Goal: Information Seeking & Learning: Learn about a topic

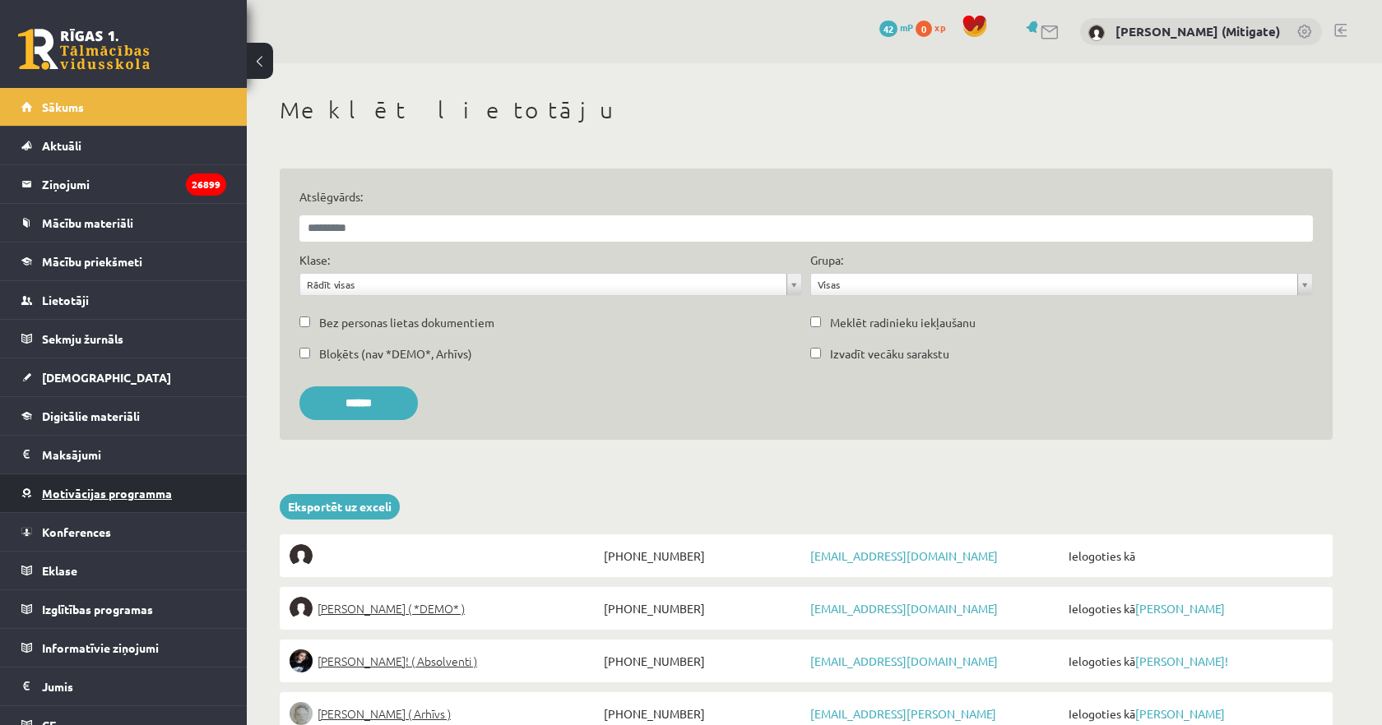
scroll to position [96, 0]
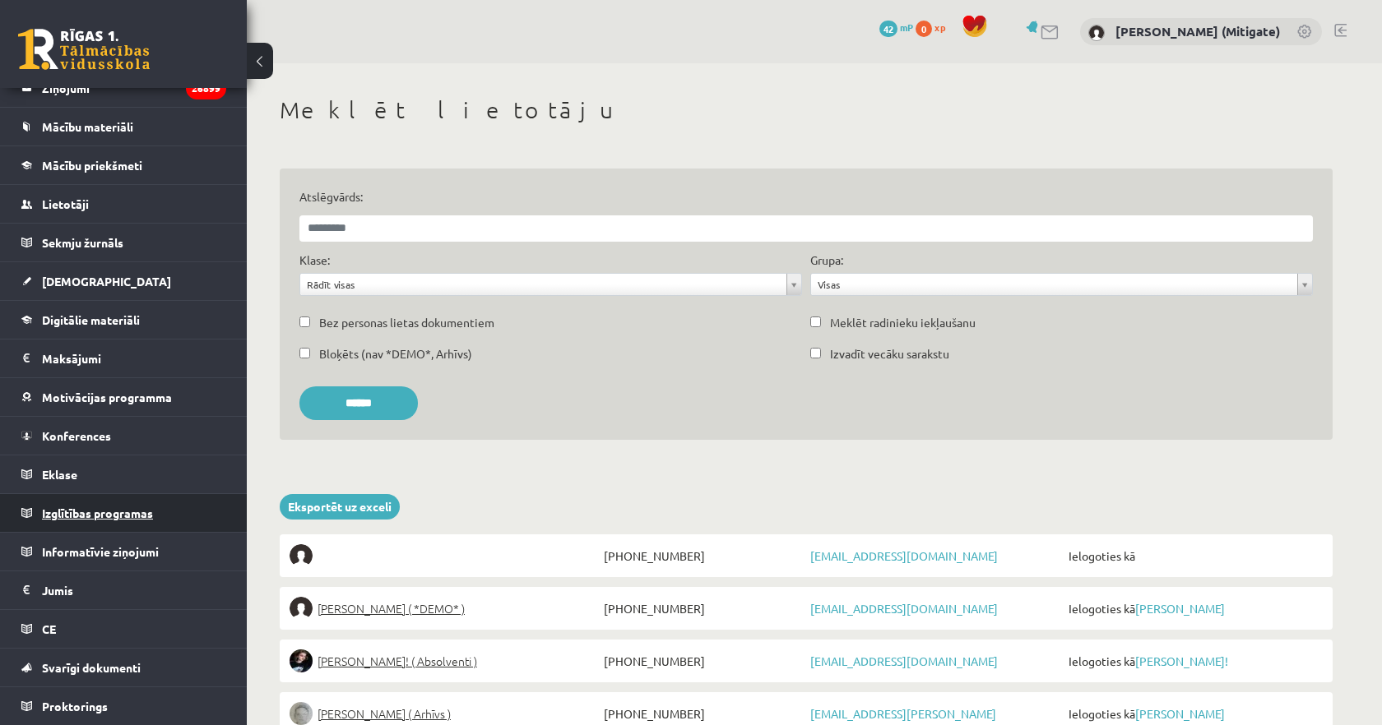
click at [109, 511] on span "Izglītības programas" at bounding box center [97, 513] width 111 height 15
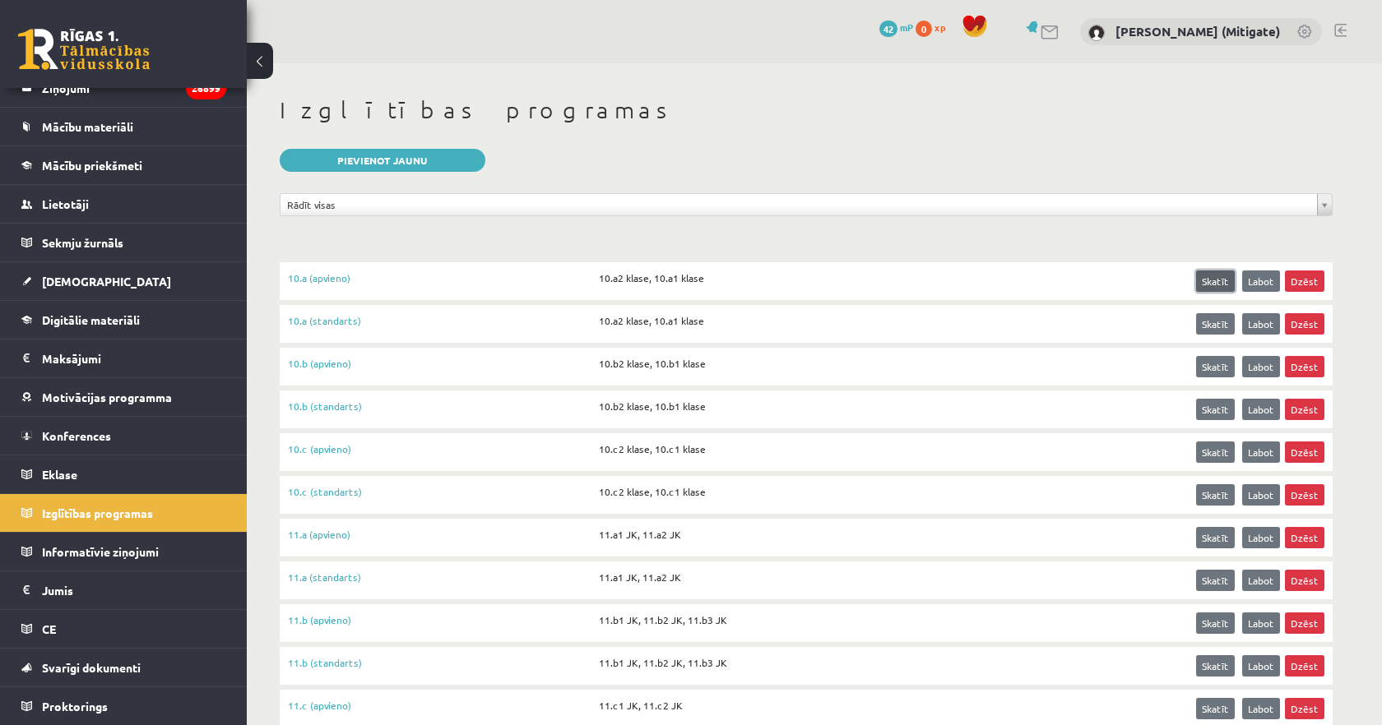
click at [1216, 283] on link "Skatīt" at bounding box center [1215, 281] width 39 height 21
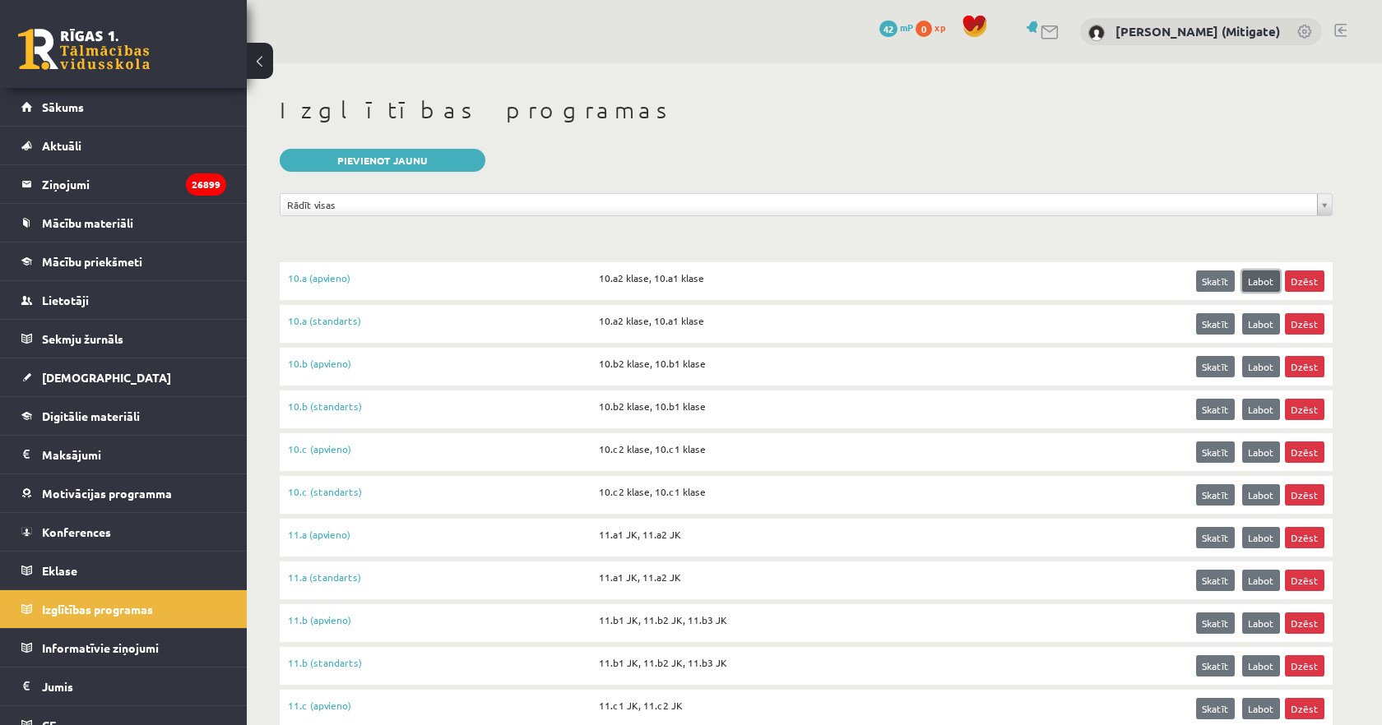
click at [1261, 286] on link "Labot" at bounding box center [1261, 281] width 38 height 21
click at [327, 275] on link "10.a (apvieno)" at bounding box center [443, 281] width 311 height 21
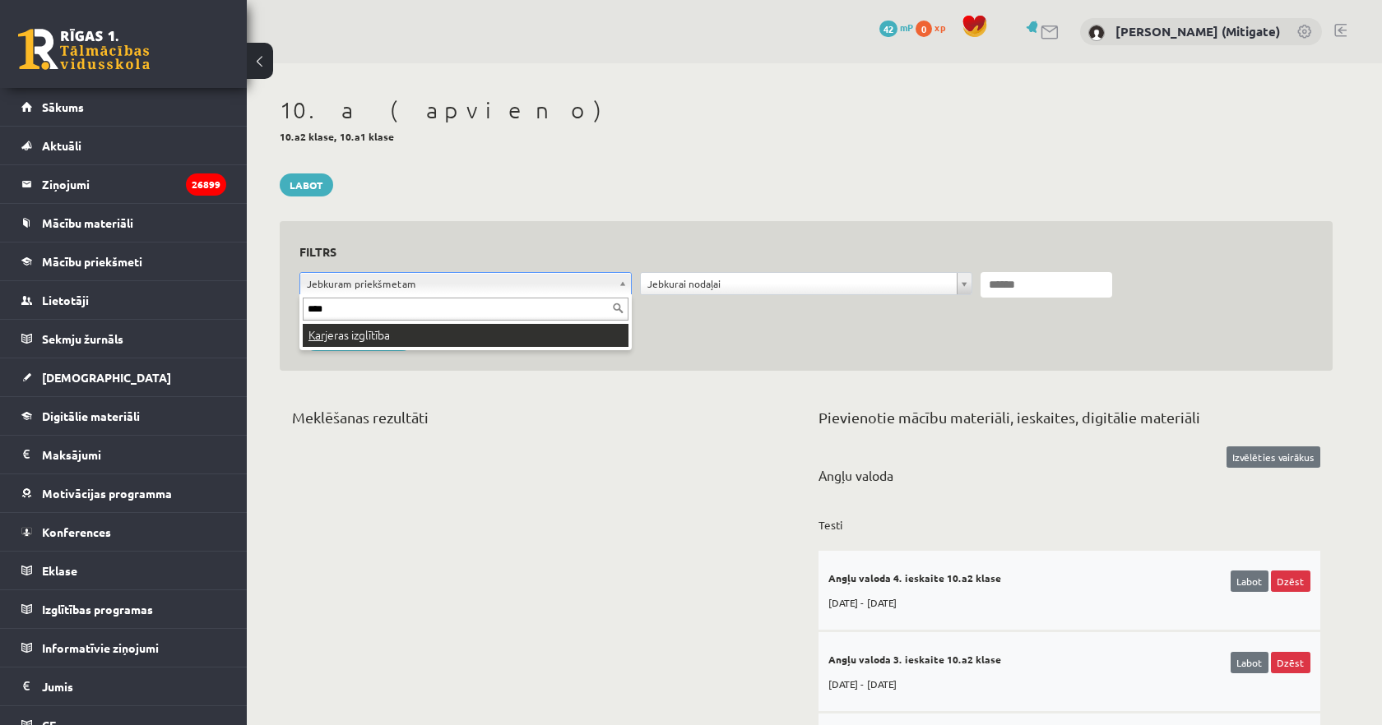
type input "****"
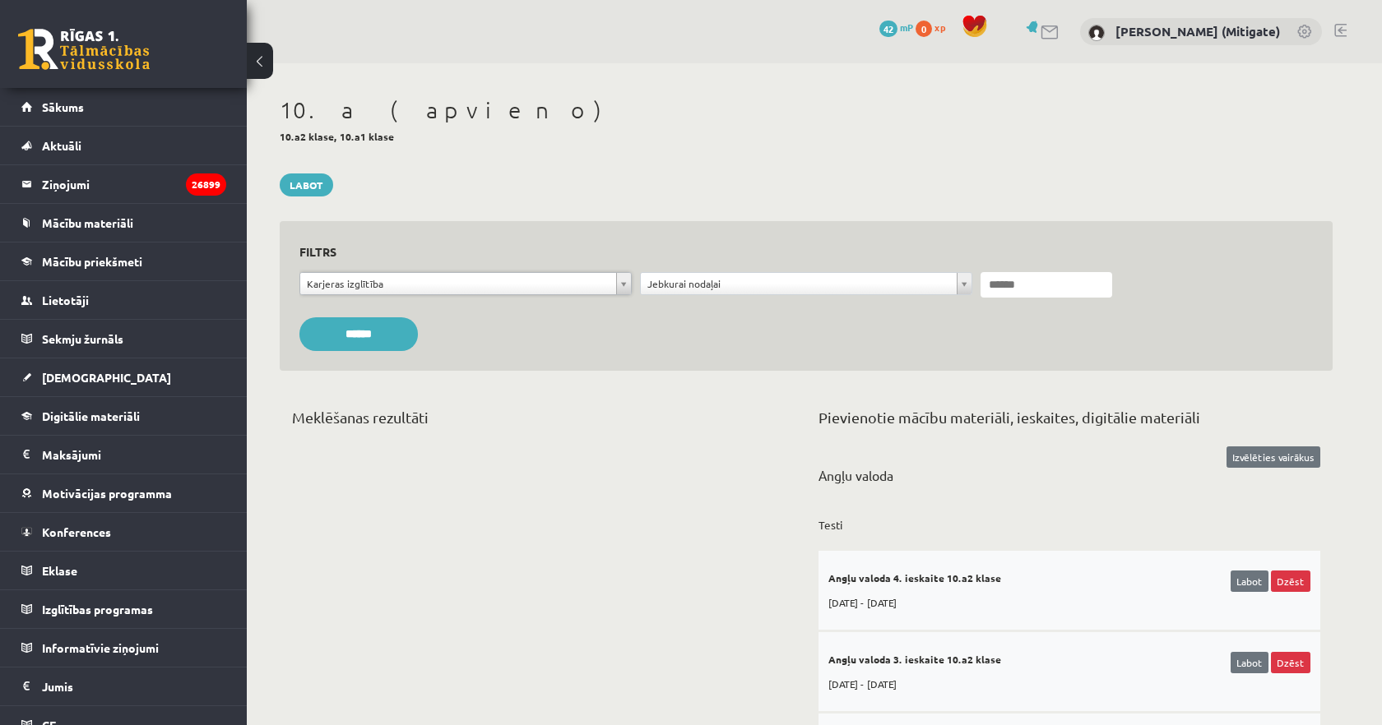
click at [371, 333] on input "******" at bounding box center [358, 334] width 118 height 34
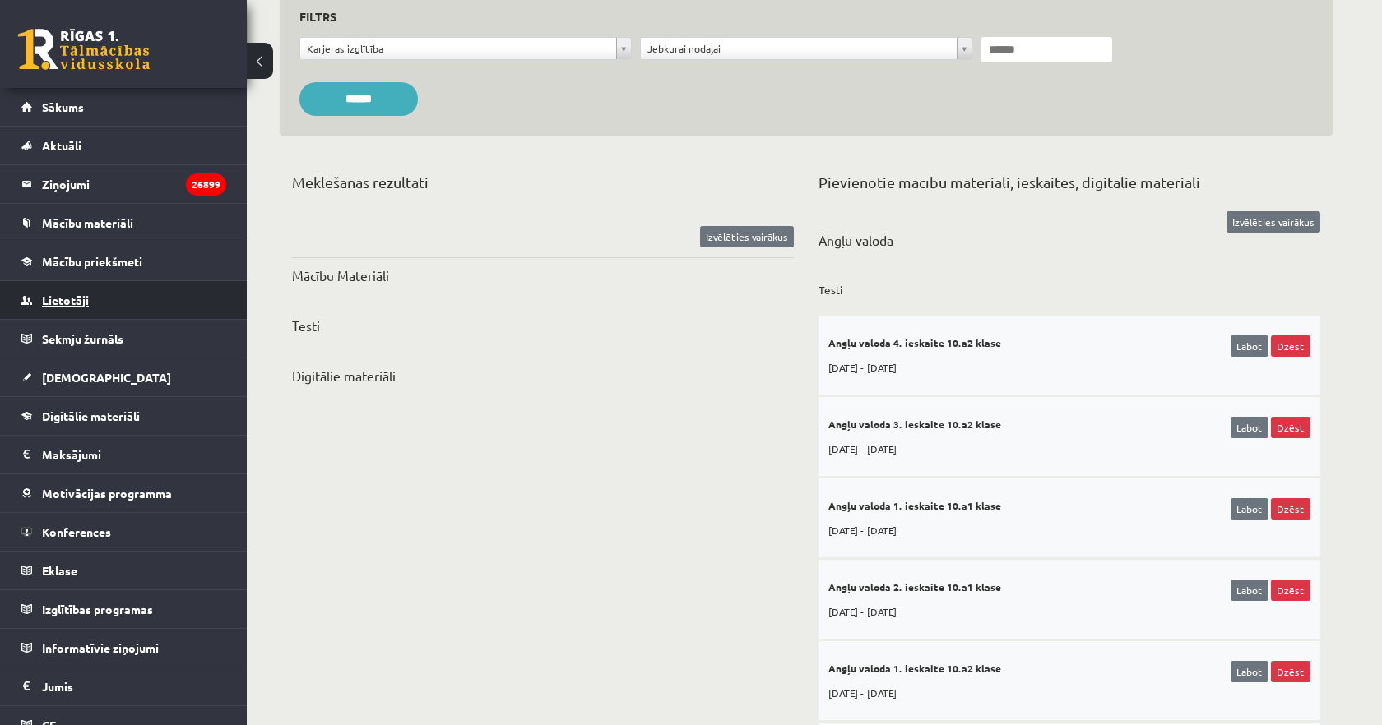
click at [79, 303] on span "Lietotāji" at bounding box center [65, 300] width 47 height 15
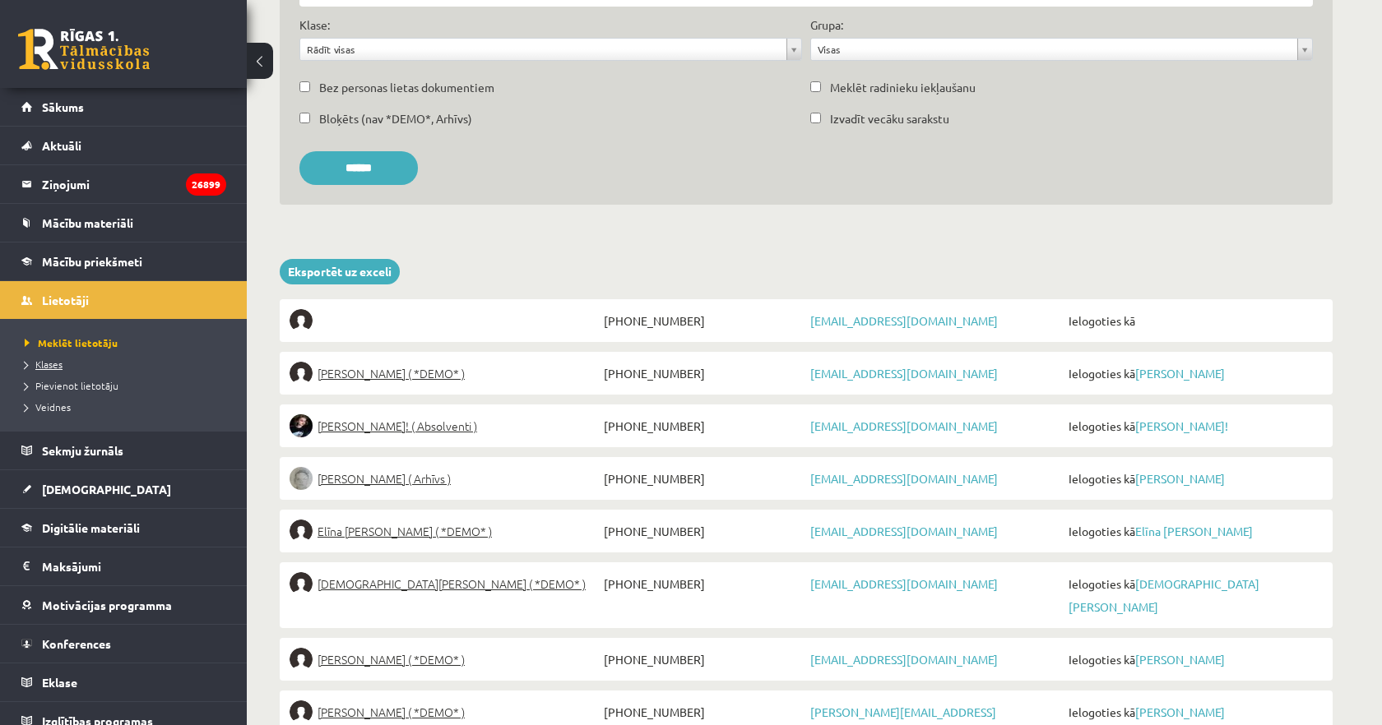
click at [46, 362] on span "Klases" at bounding box center [44, 364] width 38 height 13
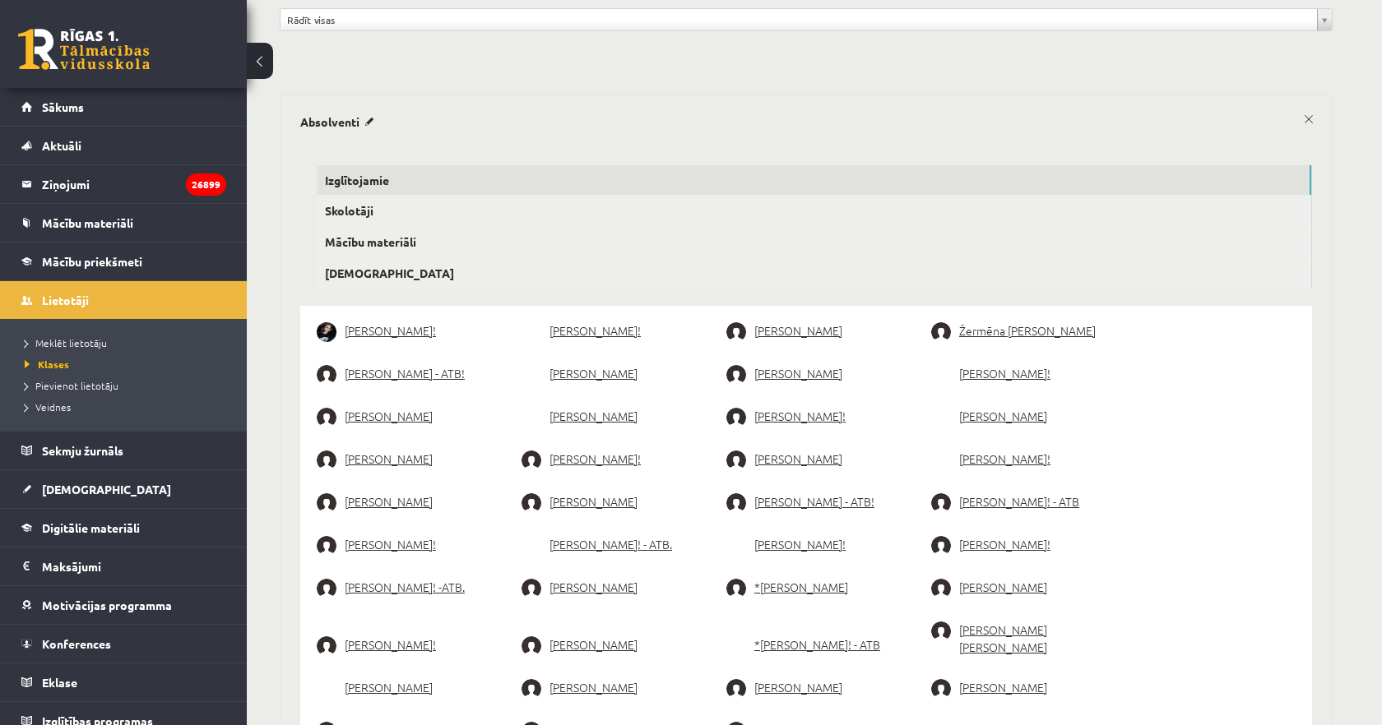
scroll to position [180, 0]
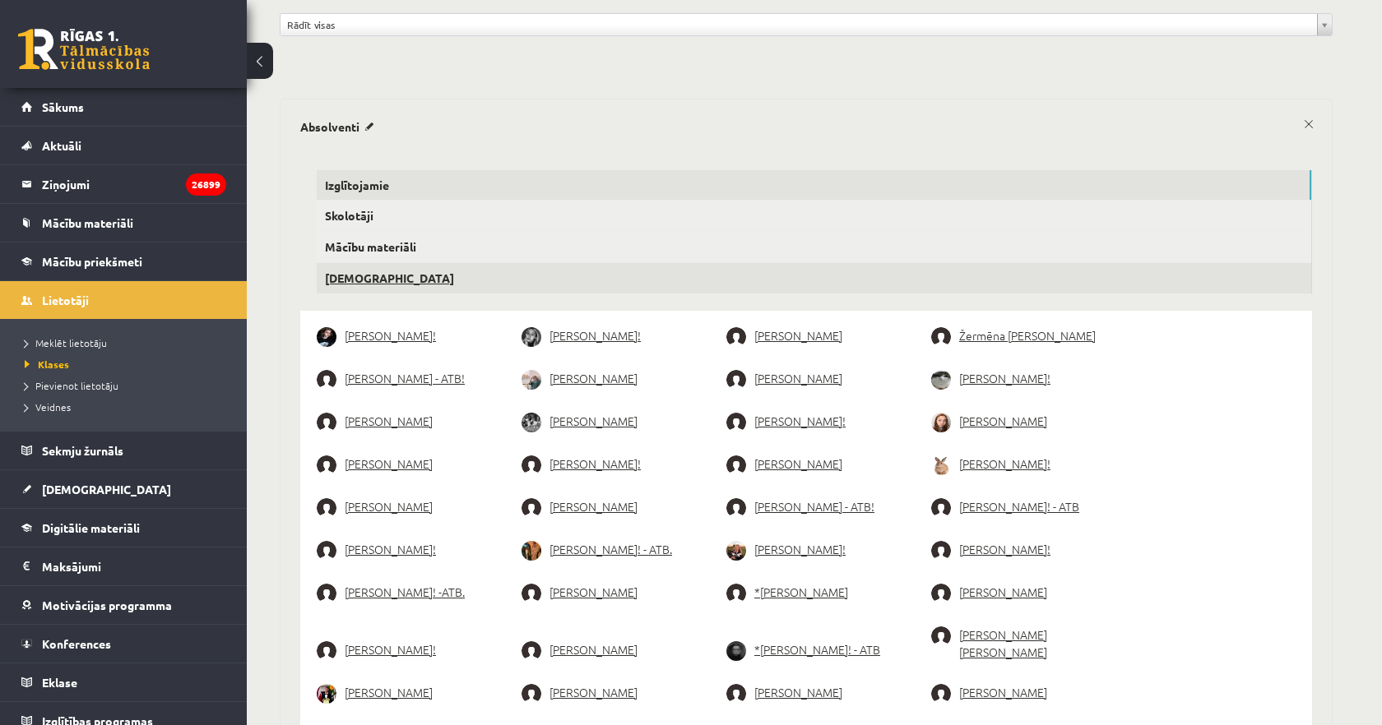
click at [349, 276] on link "[DEMOGRAPHIC_DATA]" at bounding box center [814, 278] width 994 height 30
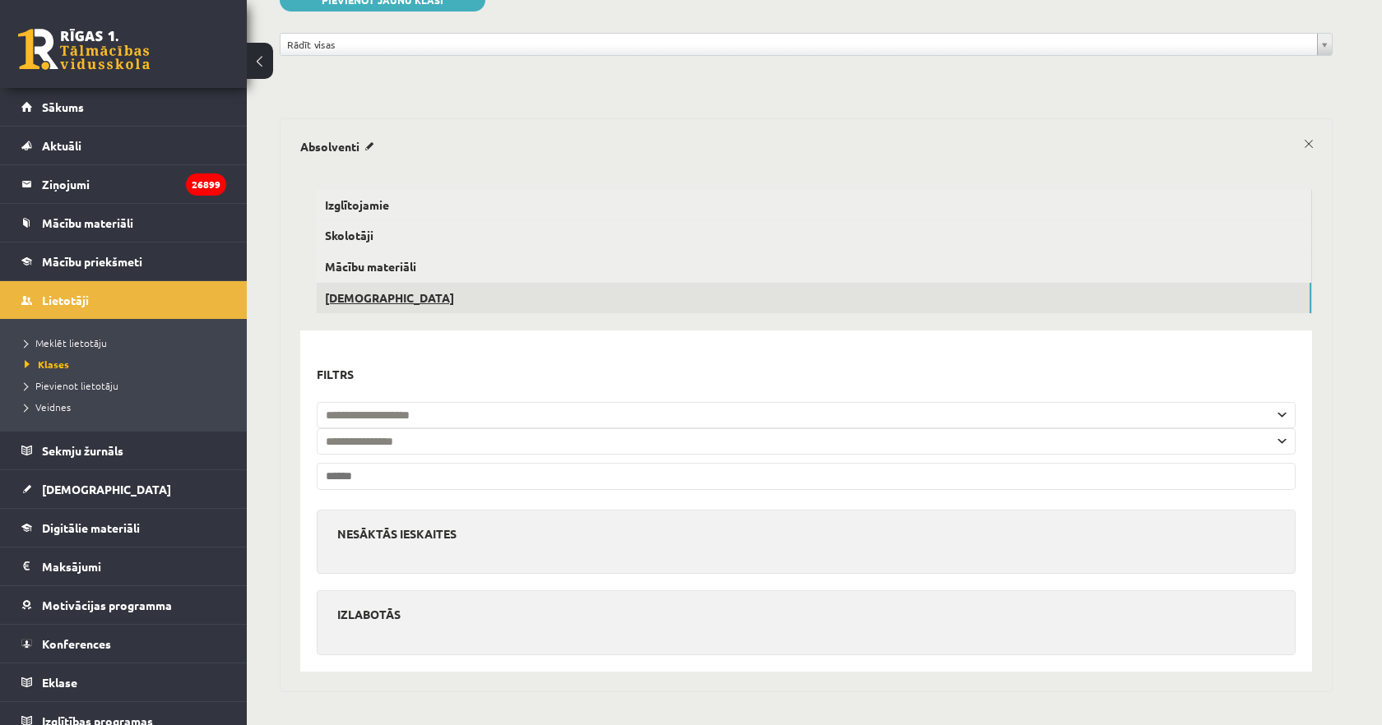
scroll to position [160, 0]
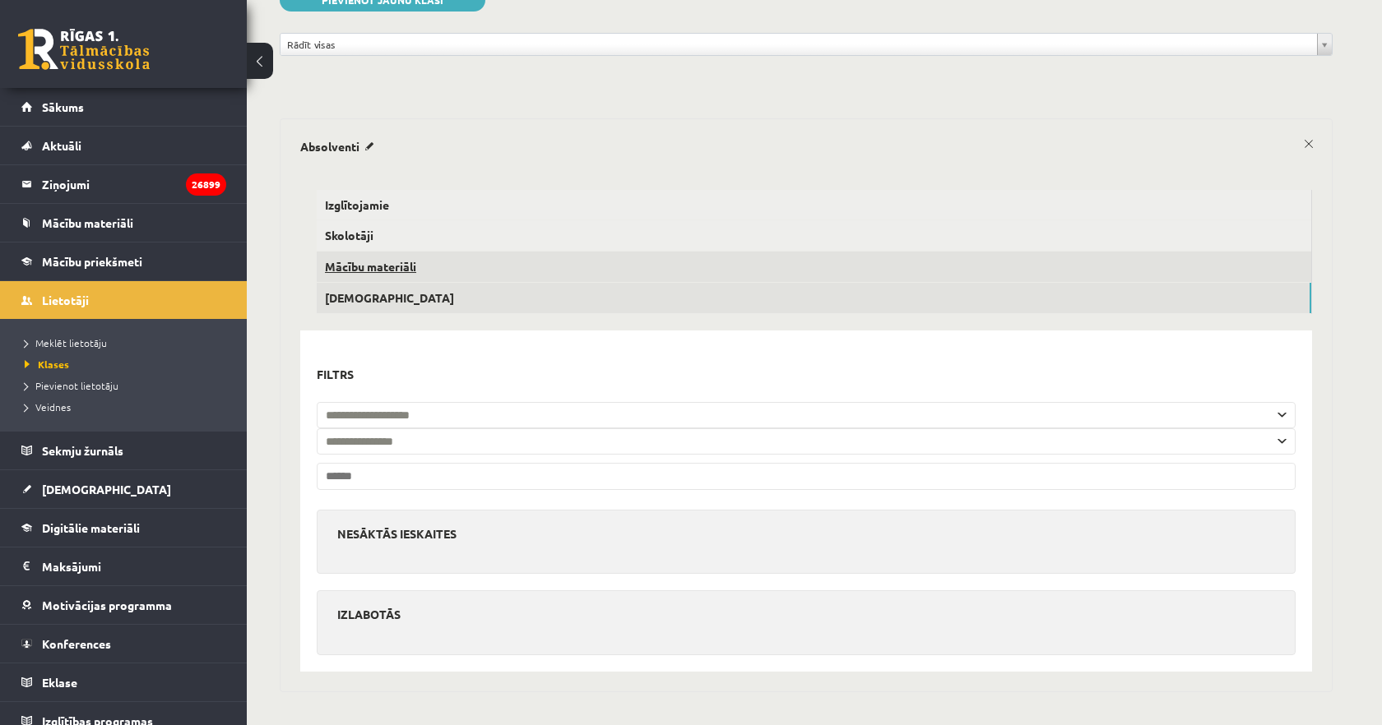
click at [386, 270] on link "Mācību materiāli" at bounding box center [814, 267] width 994 height 30
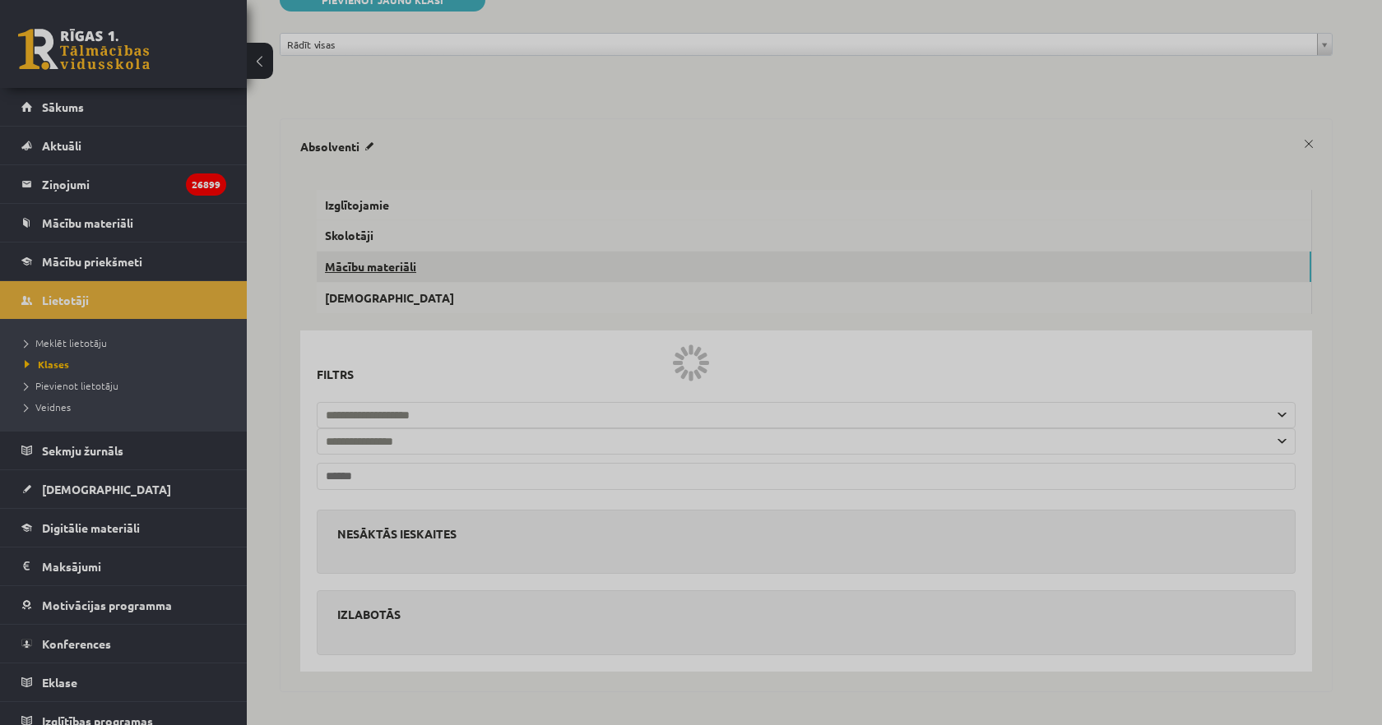
scroll to position [108, 0]
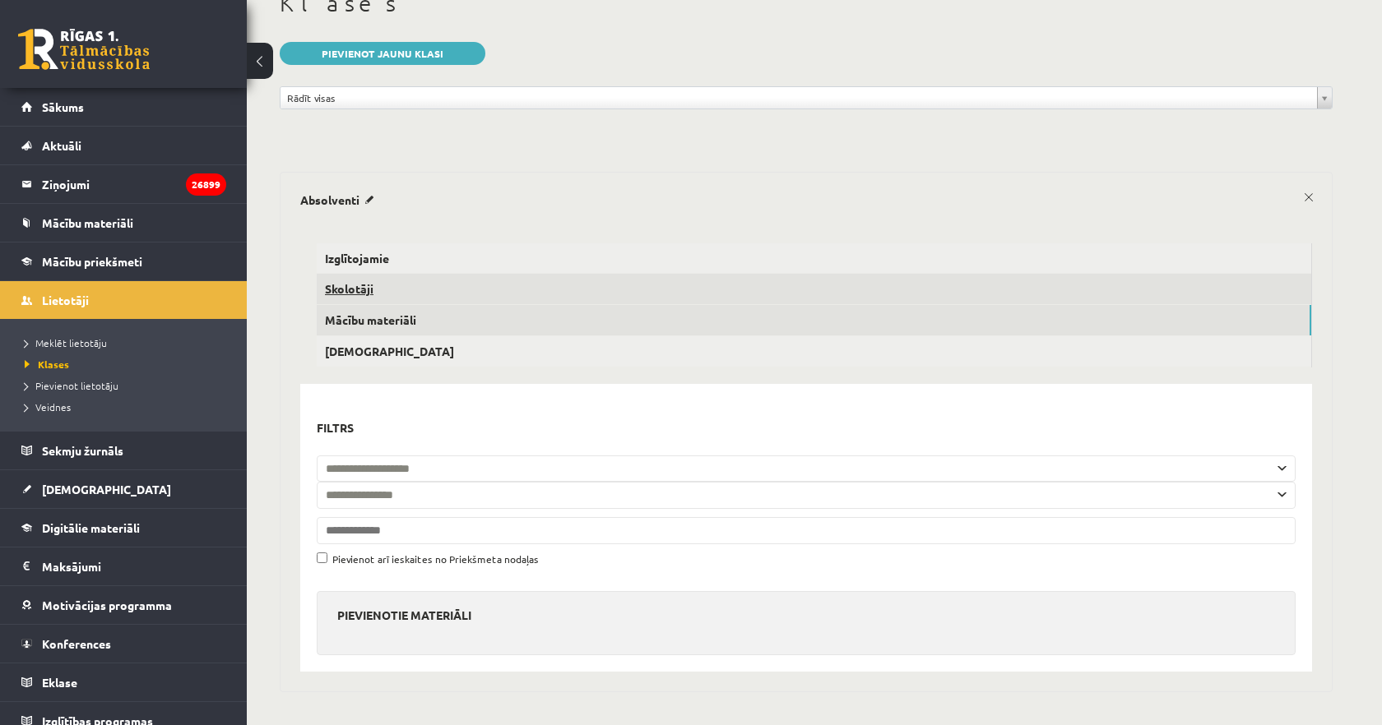
click at [363, 289] on link "Skolotāji" at bounding box center [814, 289] width 994 height 30
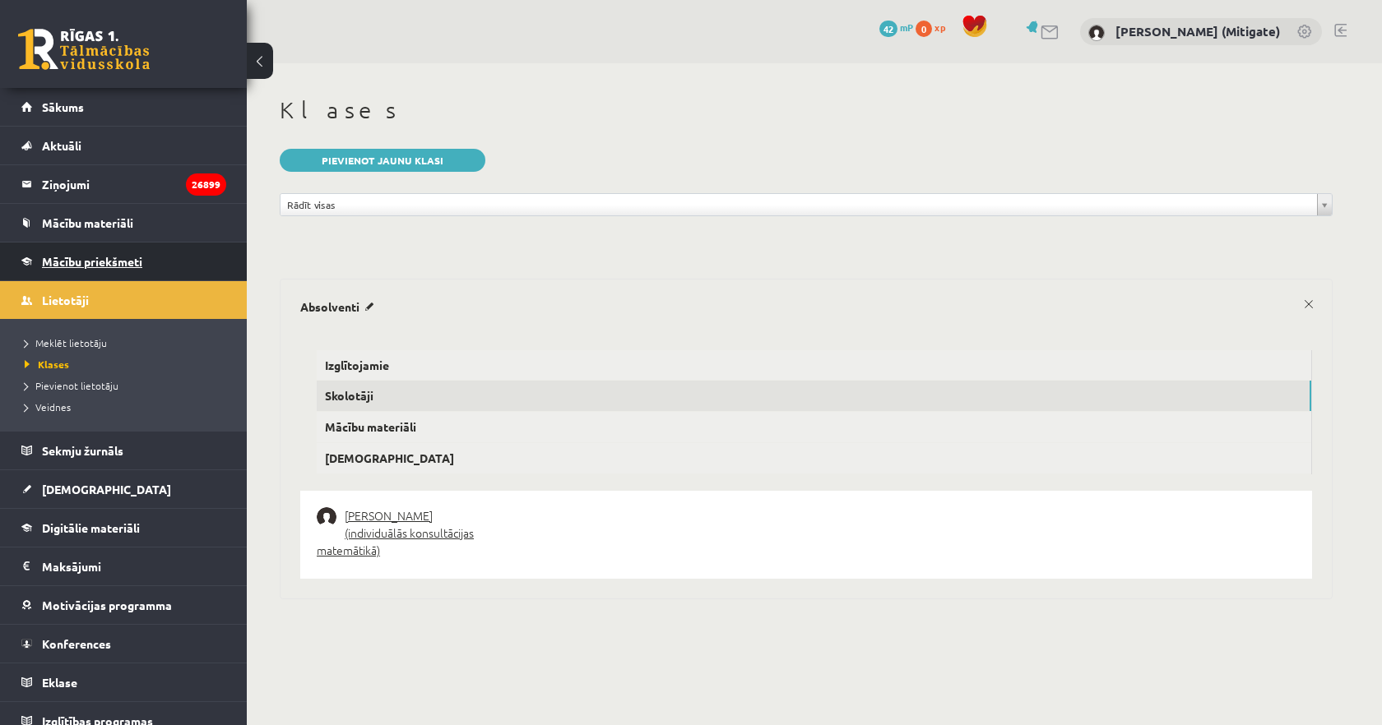
click at [86, 256] on span "Mācību priekšmeti" at bounding box center [92, 261] width 100 height 15
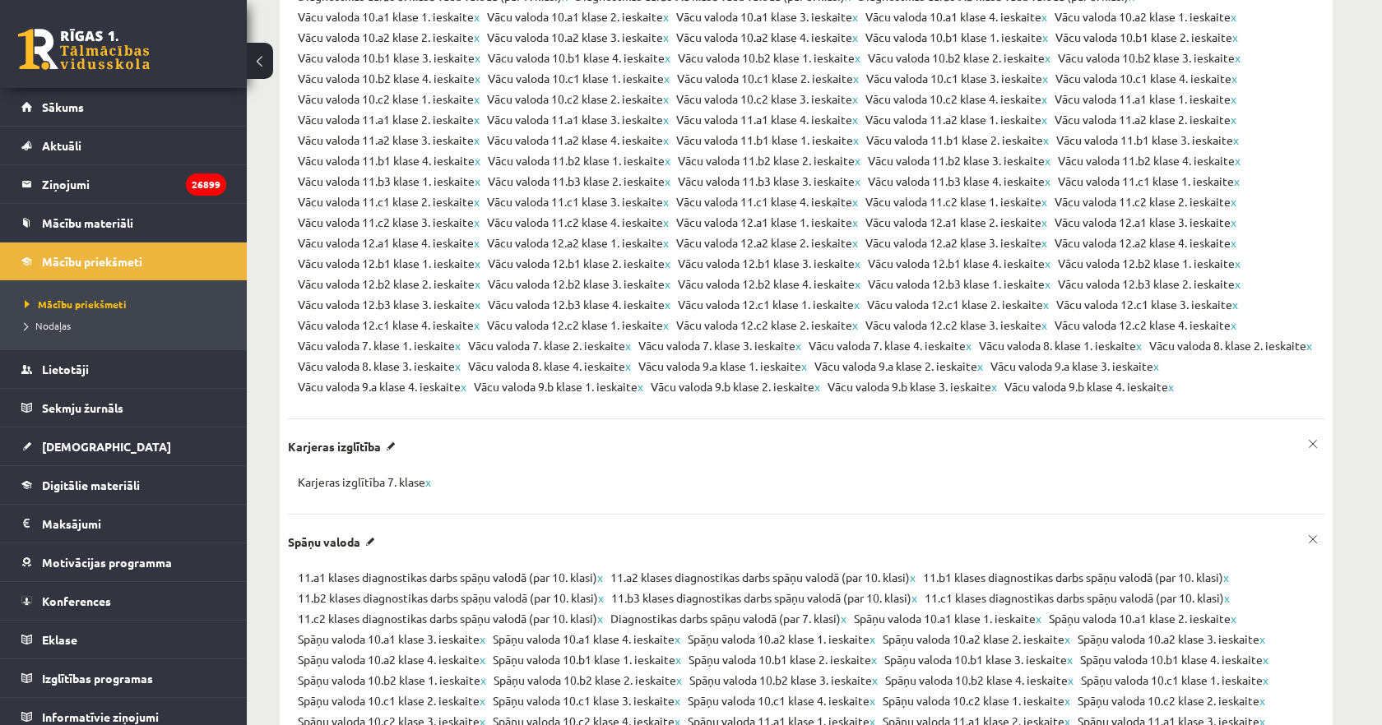
scroll to position [12734, 0]
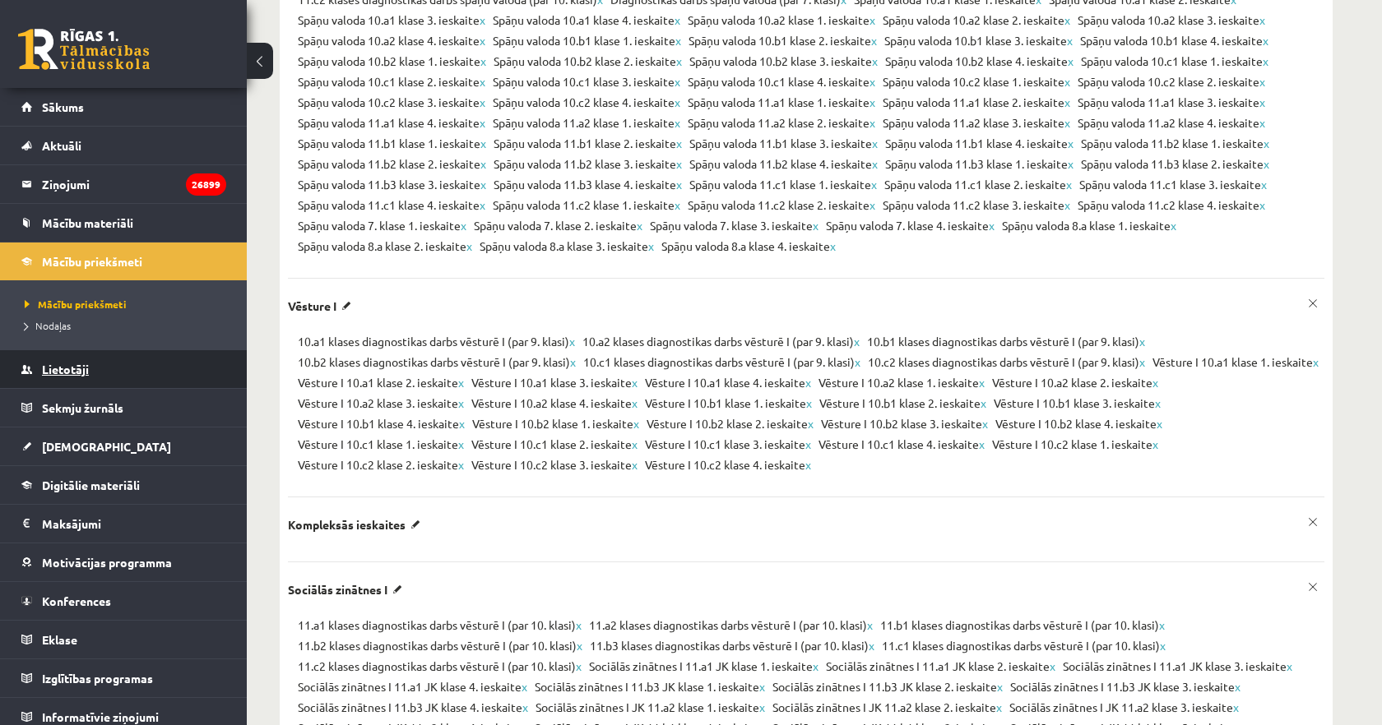
click at [81, 375] on span "Lietotāji" at bounding box center [65, 369] width 47 height 15
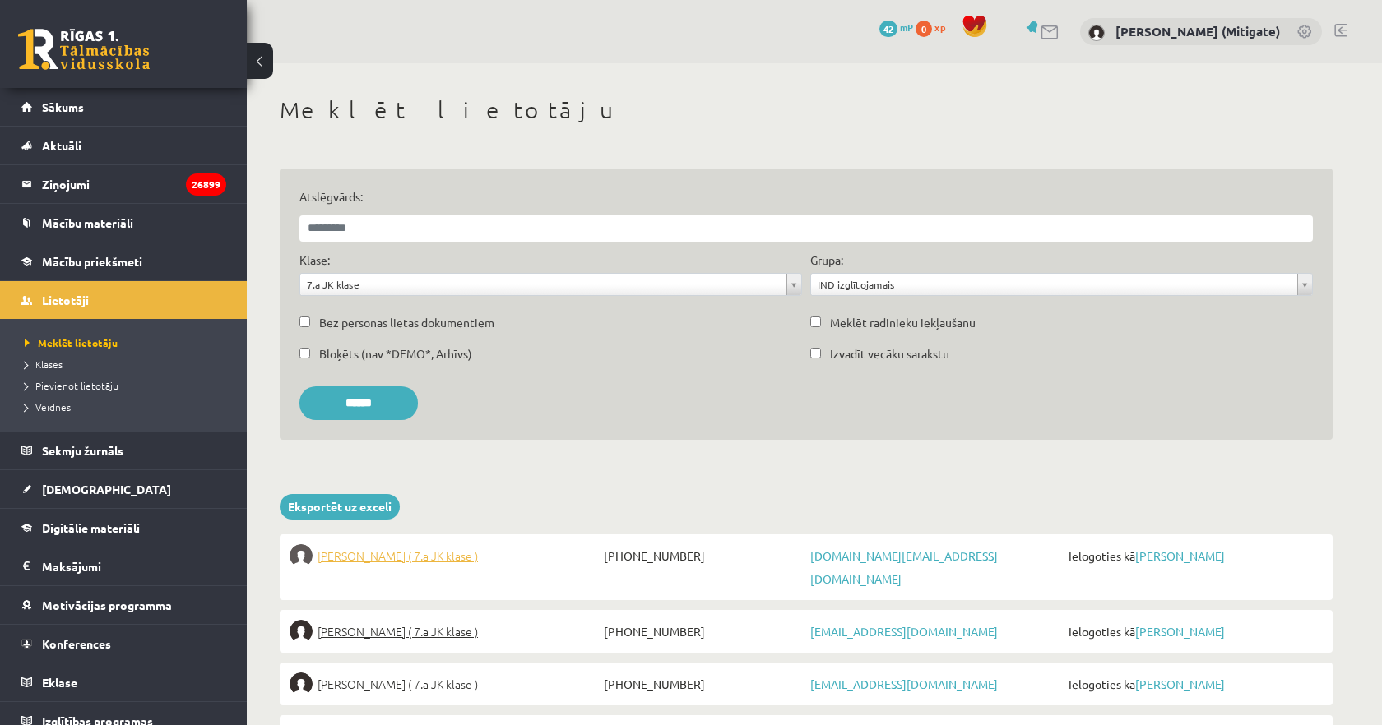
click at [388, 559] on span "Marija Bagajeva ( 7.a JK klase )" at bounding box center [397, 555] width 160 height 23
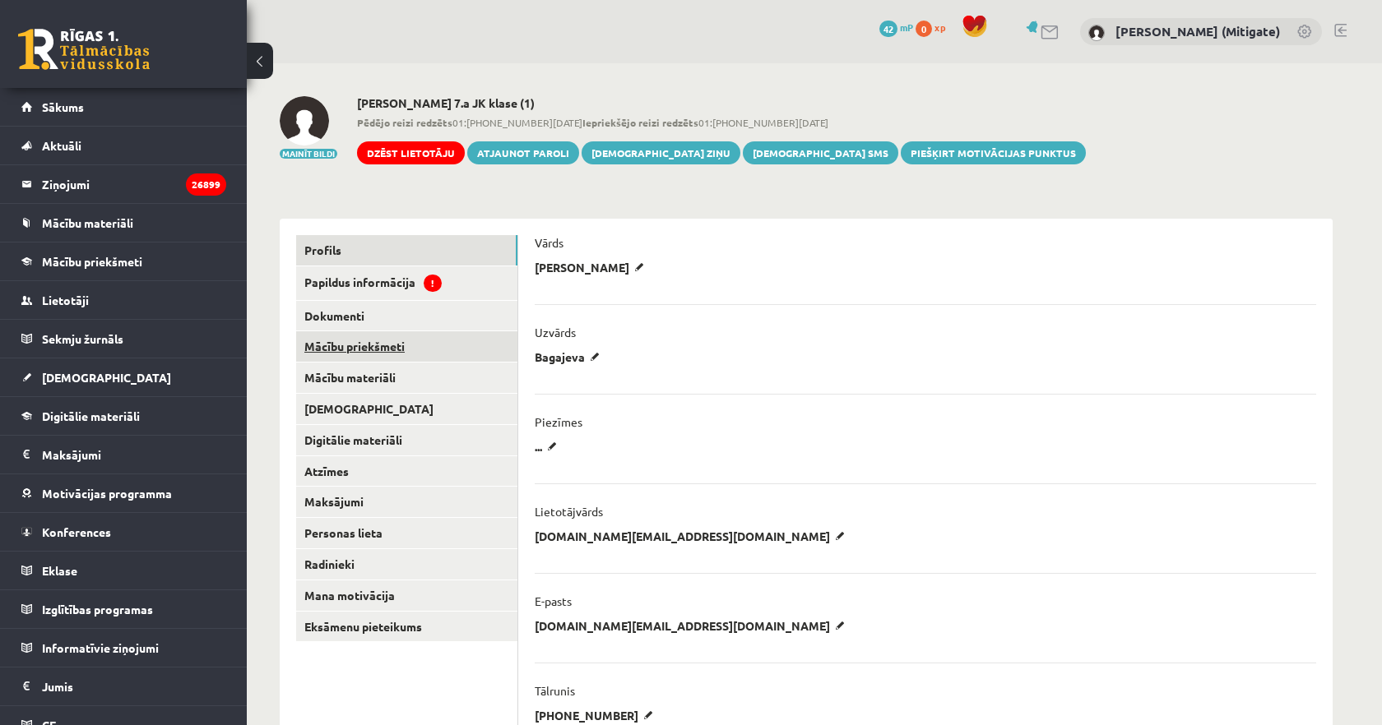
click at [367, 353] on link "Mācību priekšmeti" at bounding box center [406, 346] width 221 height 30
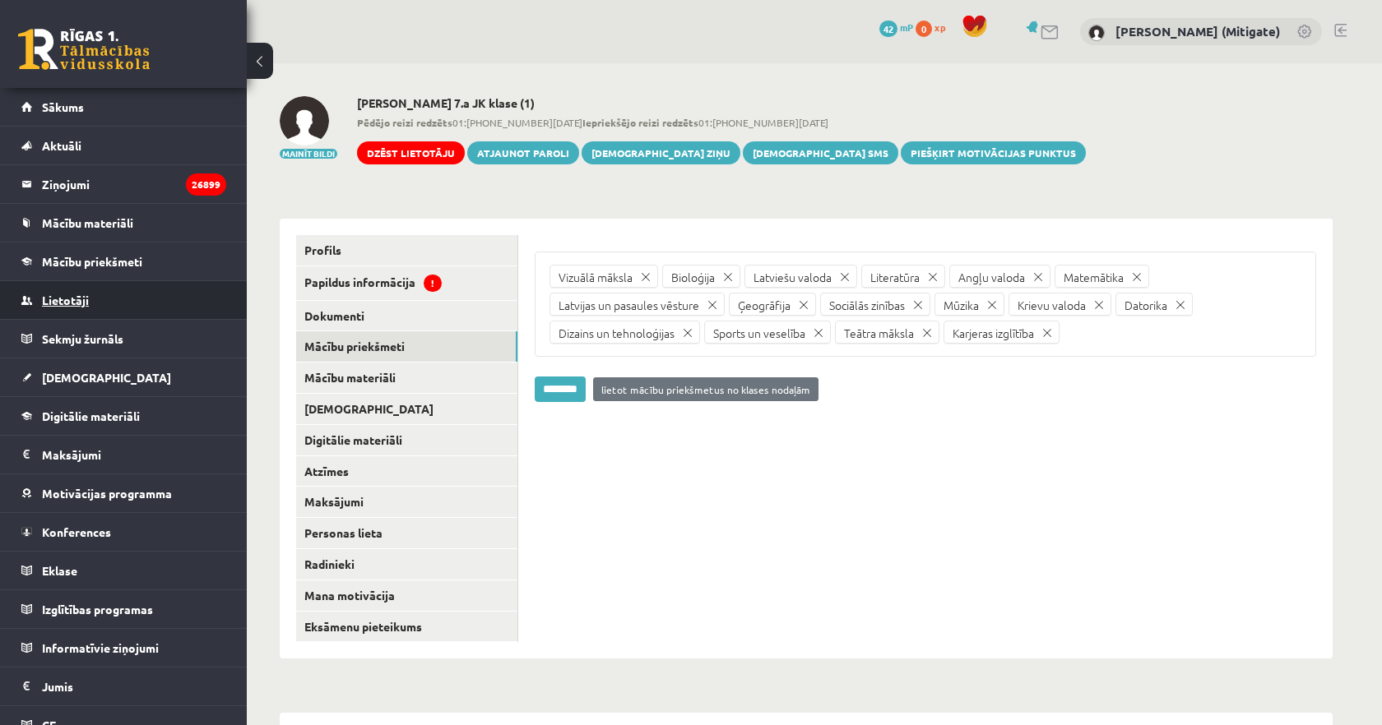
click at [87, 306] on link "Lietotāji" at bounding box center [123, 300] width 205 height 38
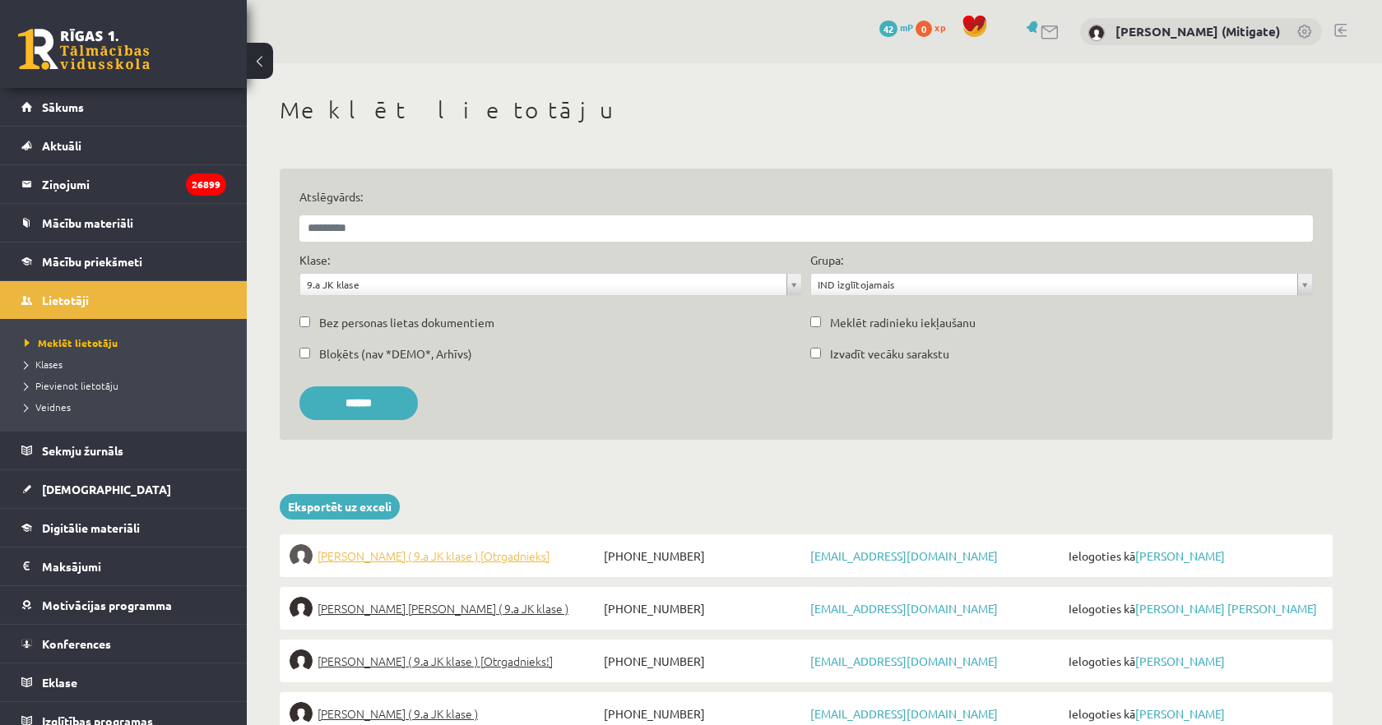
click at [463, 548] on span "[PERSON_NAME] ( 9.a JK klase ) [Otrgadnieks]" at bounding box center [433, 555] width 232 height 23
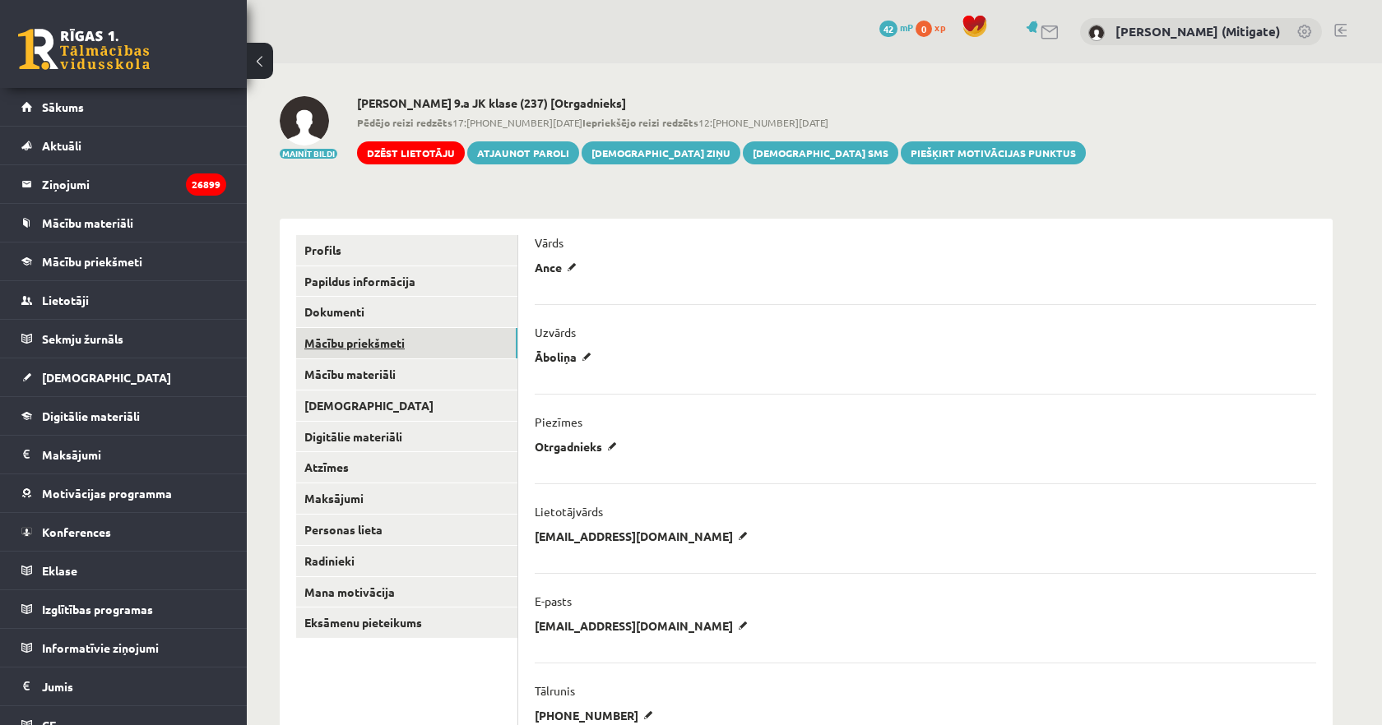
click at [348, 347] on link "Mācību priekšmeti" at bounding box center [406, 343] width 221 height 30
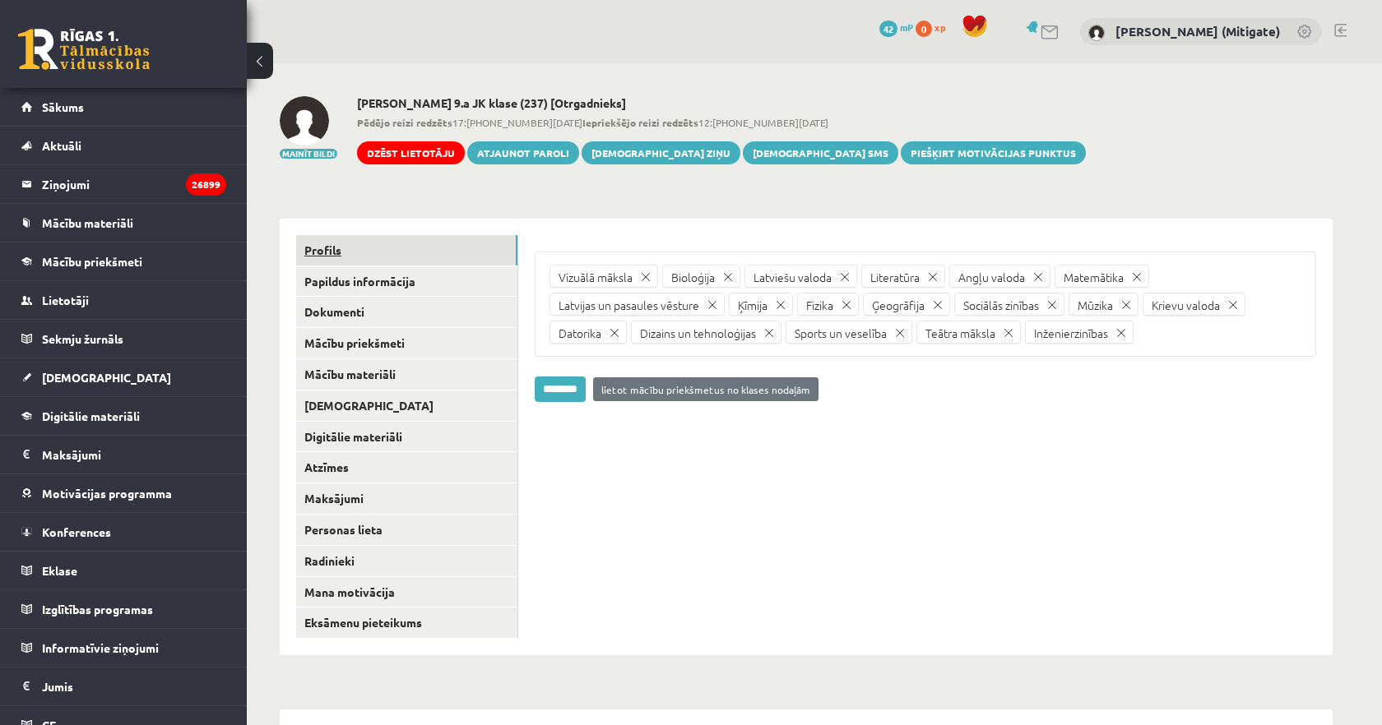
click at [327, 251] on link "Profils" at bounding box center [406, 250] width 221 height 30
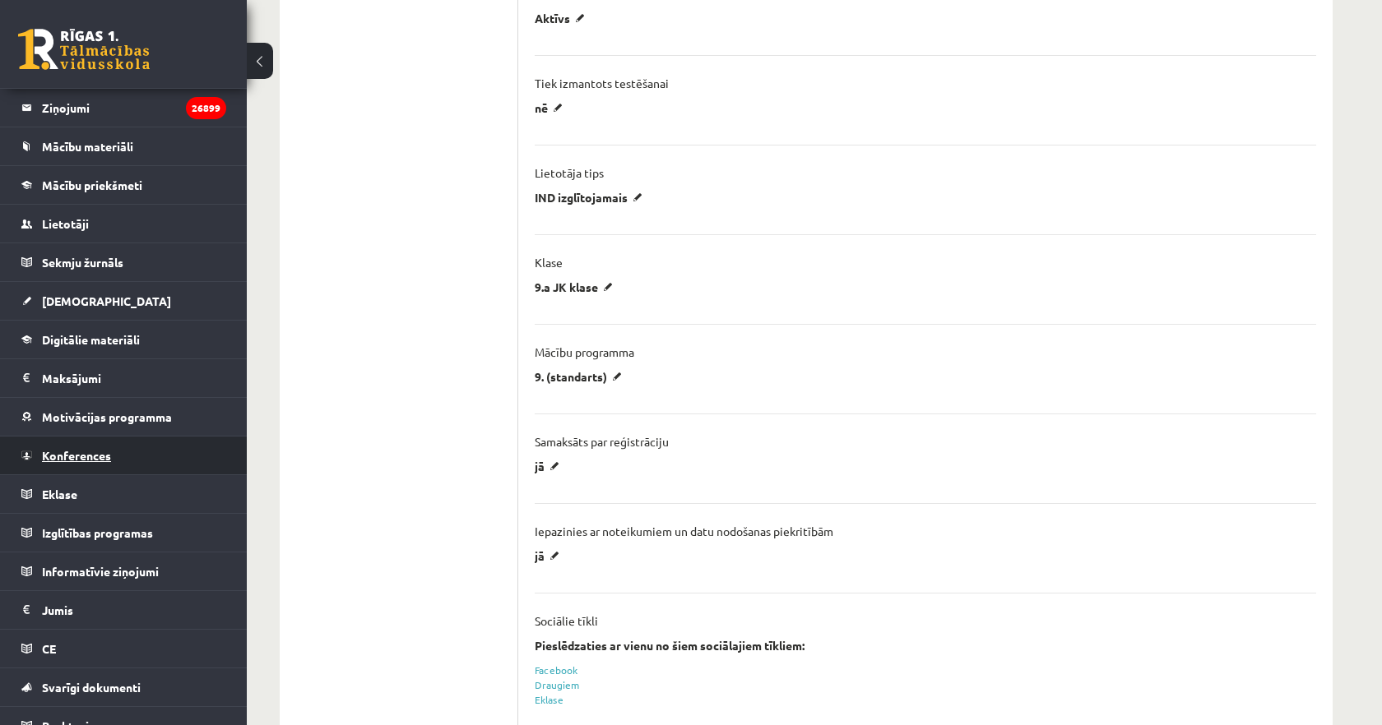
scroll to position [78, 0]
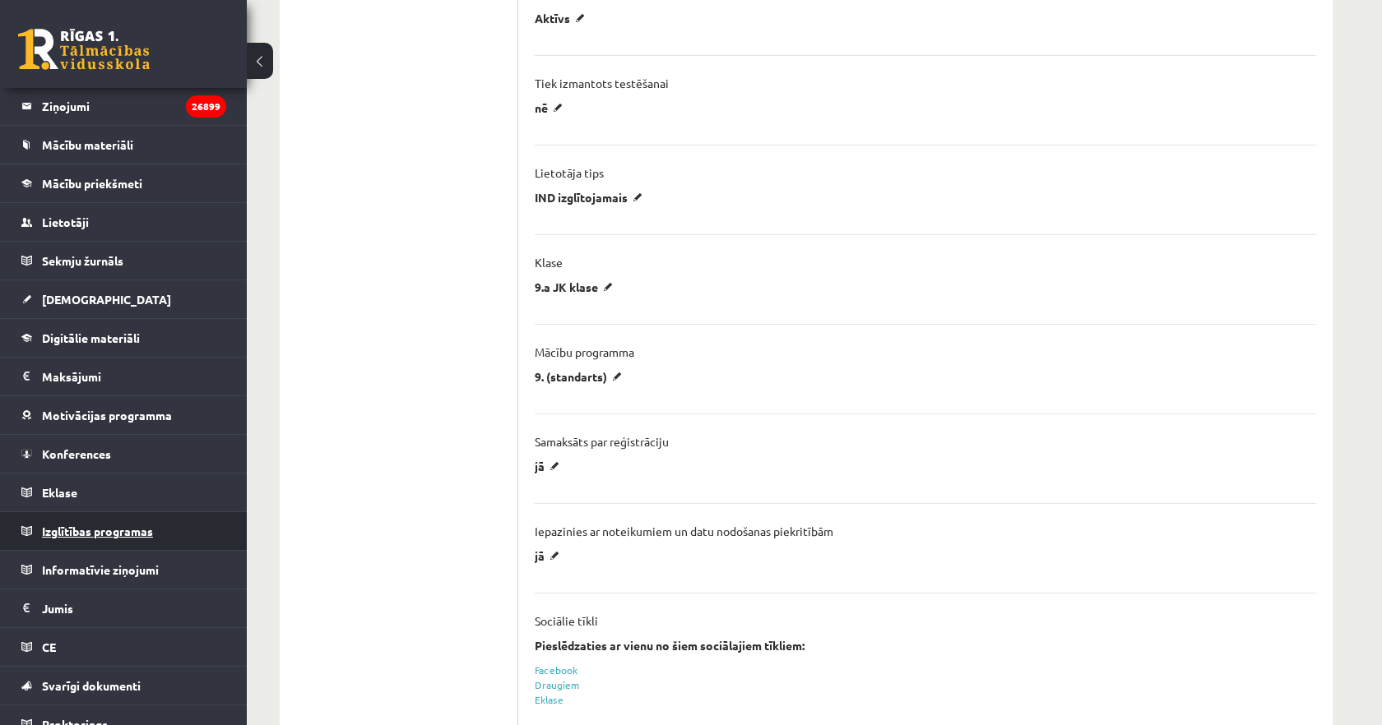
click at [98, 533] on span "Izglītības programas" at bounding box center [97, 531] width 111 height 15
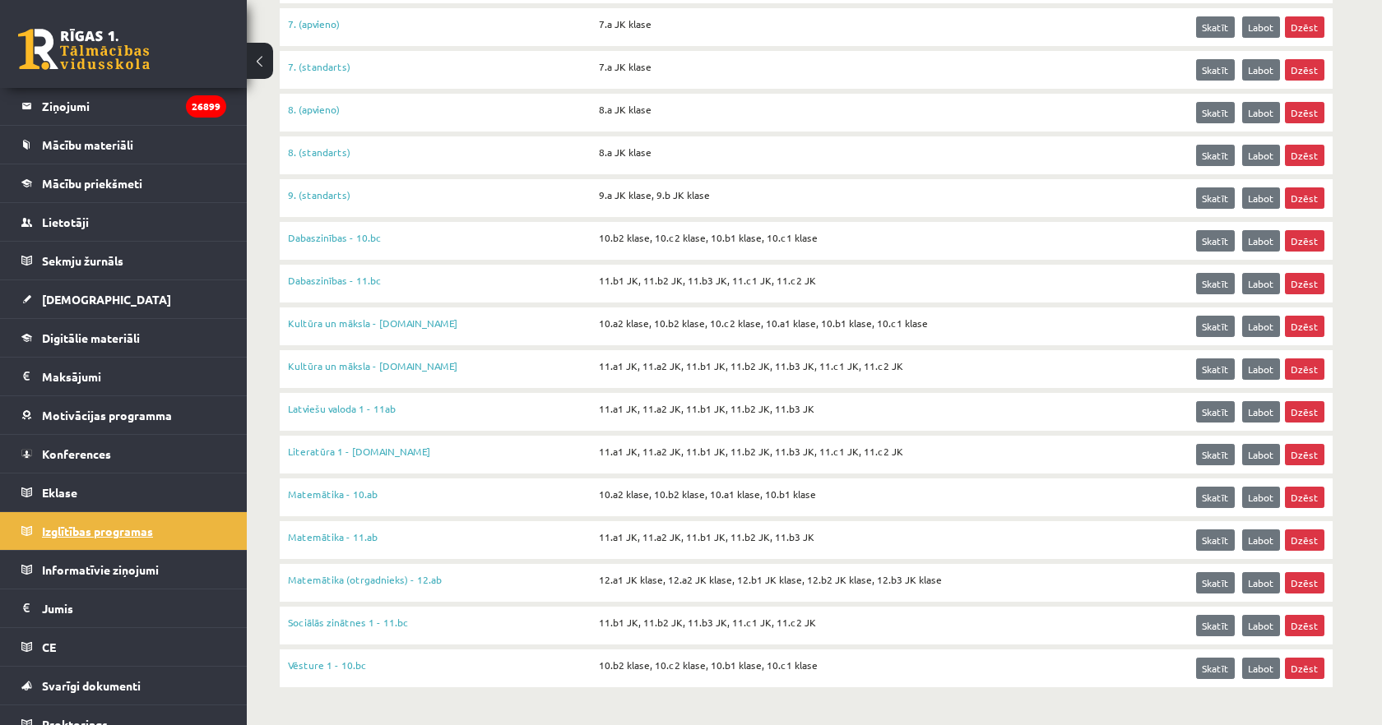
scroll to position [890, 0]
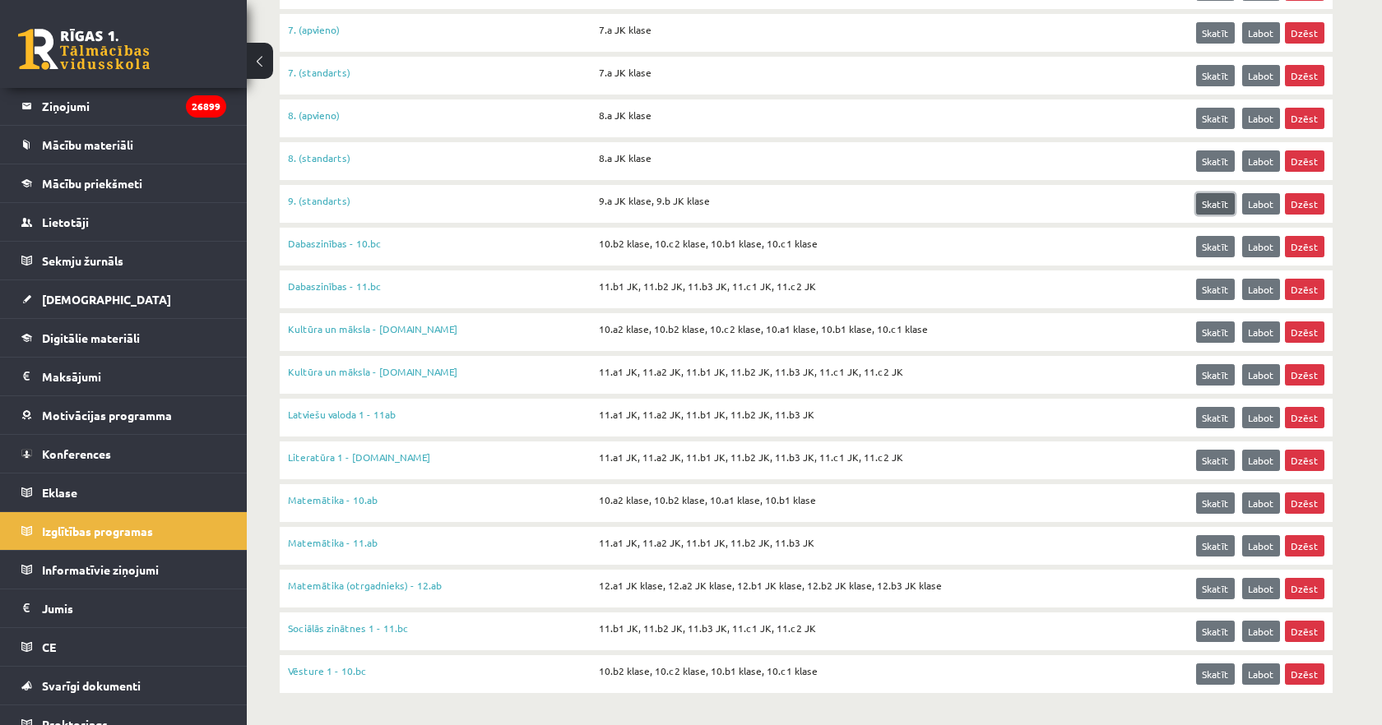
click at [1216, 204] on link "Skatīt" at bounding box center [1215, 203] width 39 height 21
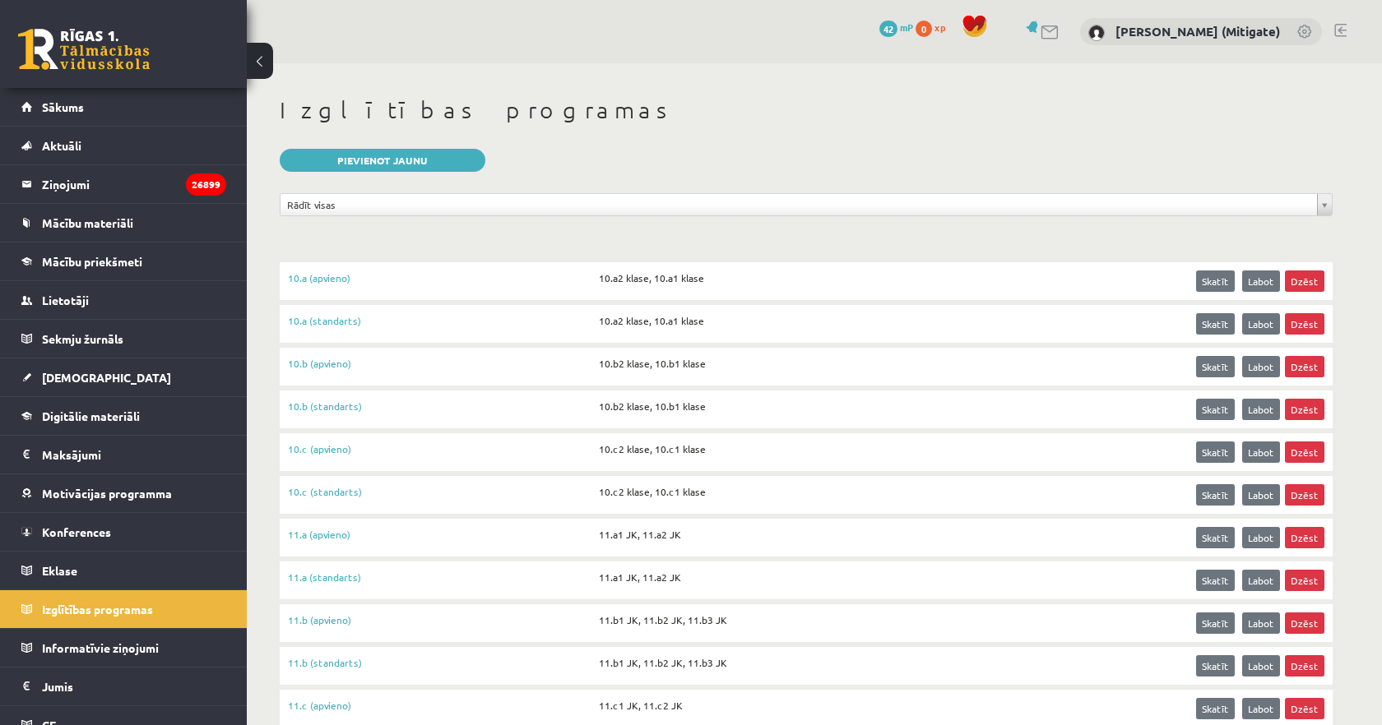
scroll to position [890, 0]
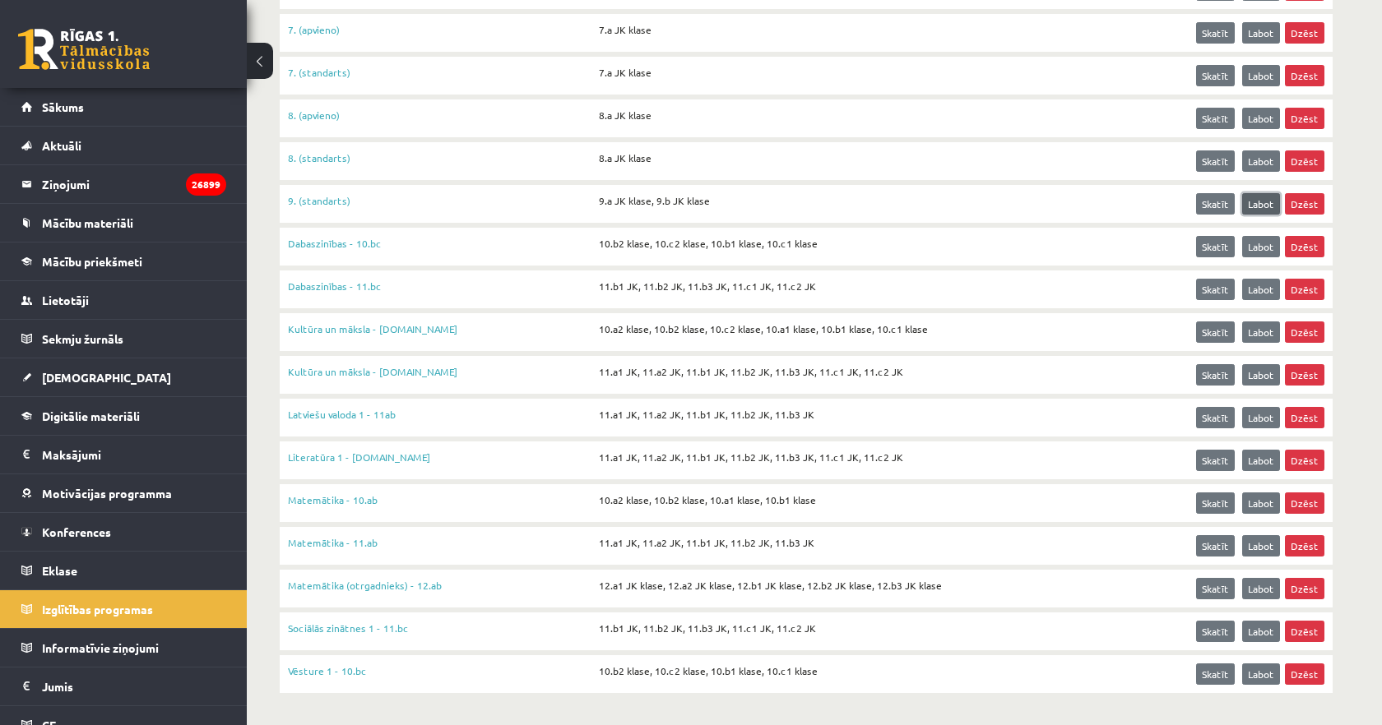
click at [1252, 206] on link "Labot" at bounding box center [1261, 203] width 38 height 21
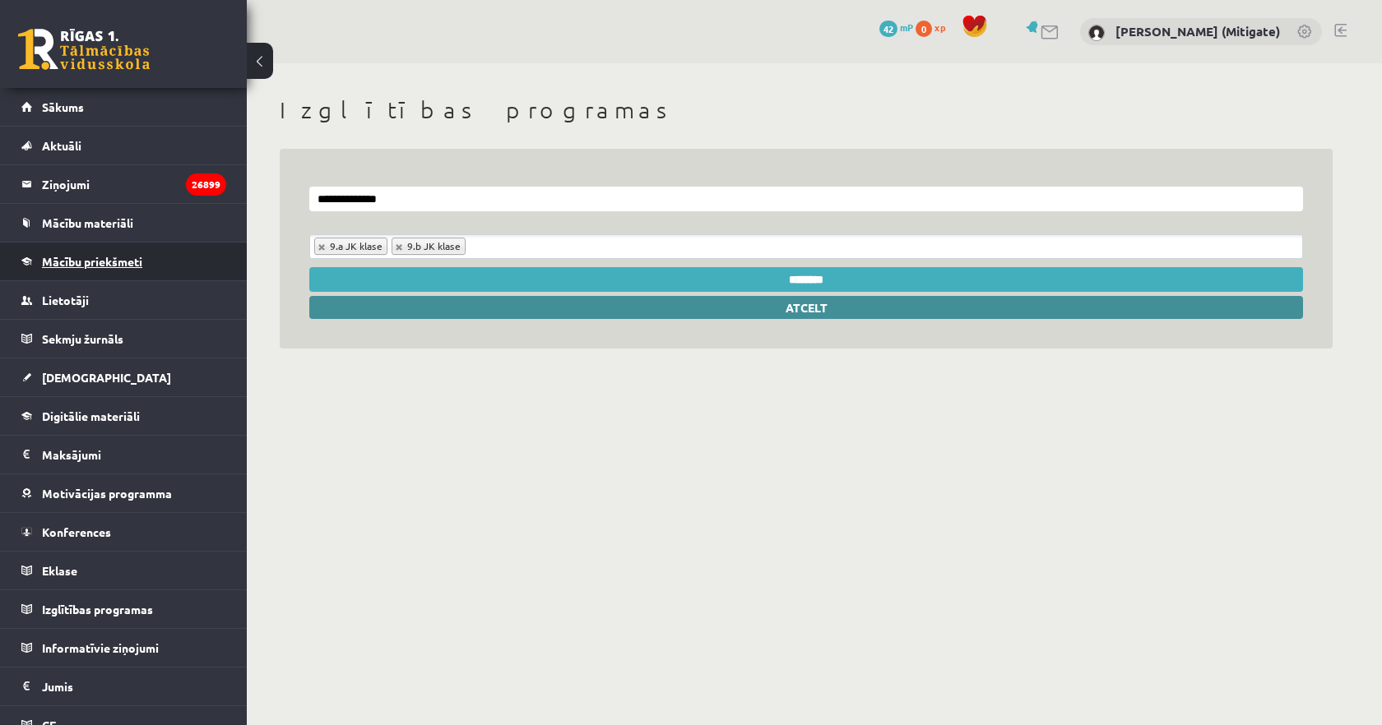
click at [90, 265] on span "Mācību priekšmeti" at bounding box center [92, 261] width 100 height 15
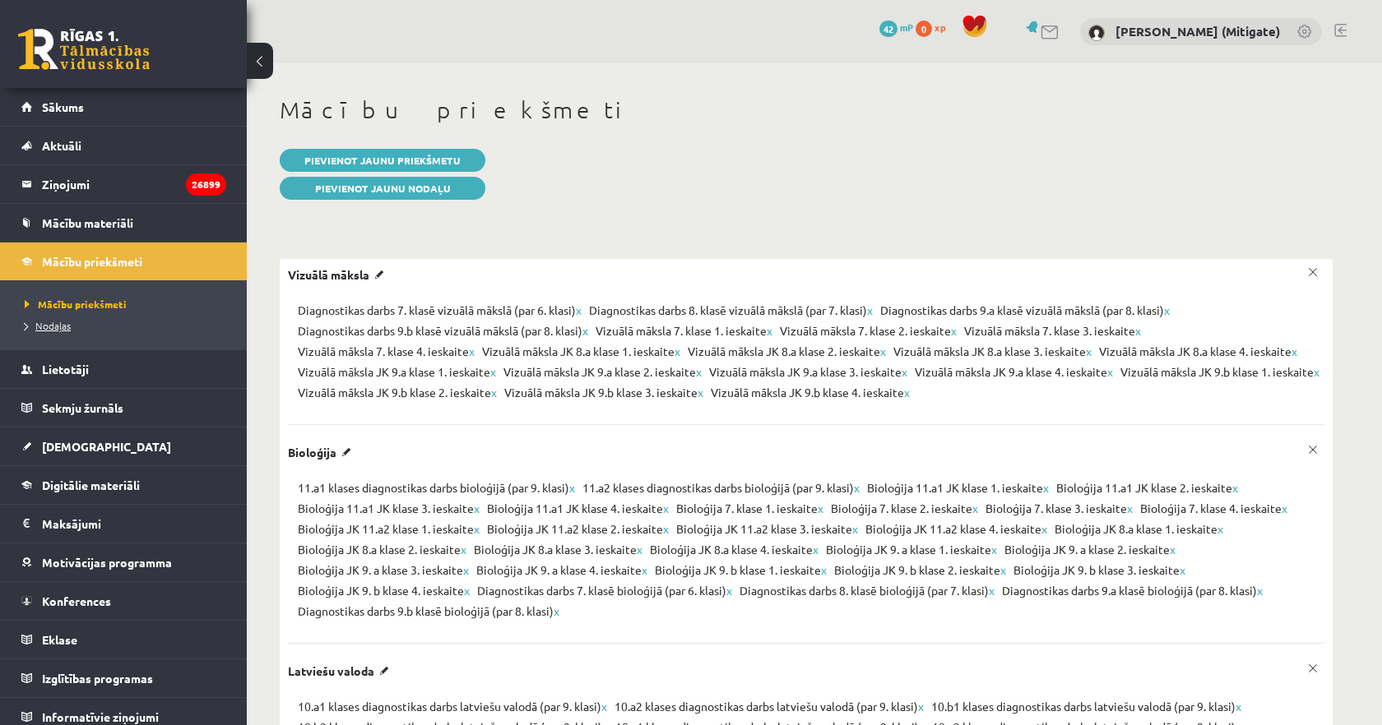
click at [59, 323] on span "Nodaļas" at bounding box center [48, 325] width 46 height 13
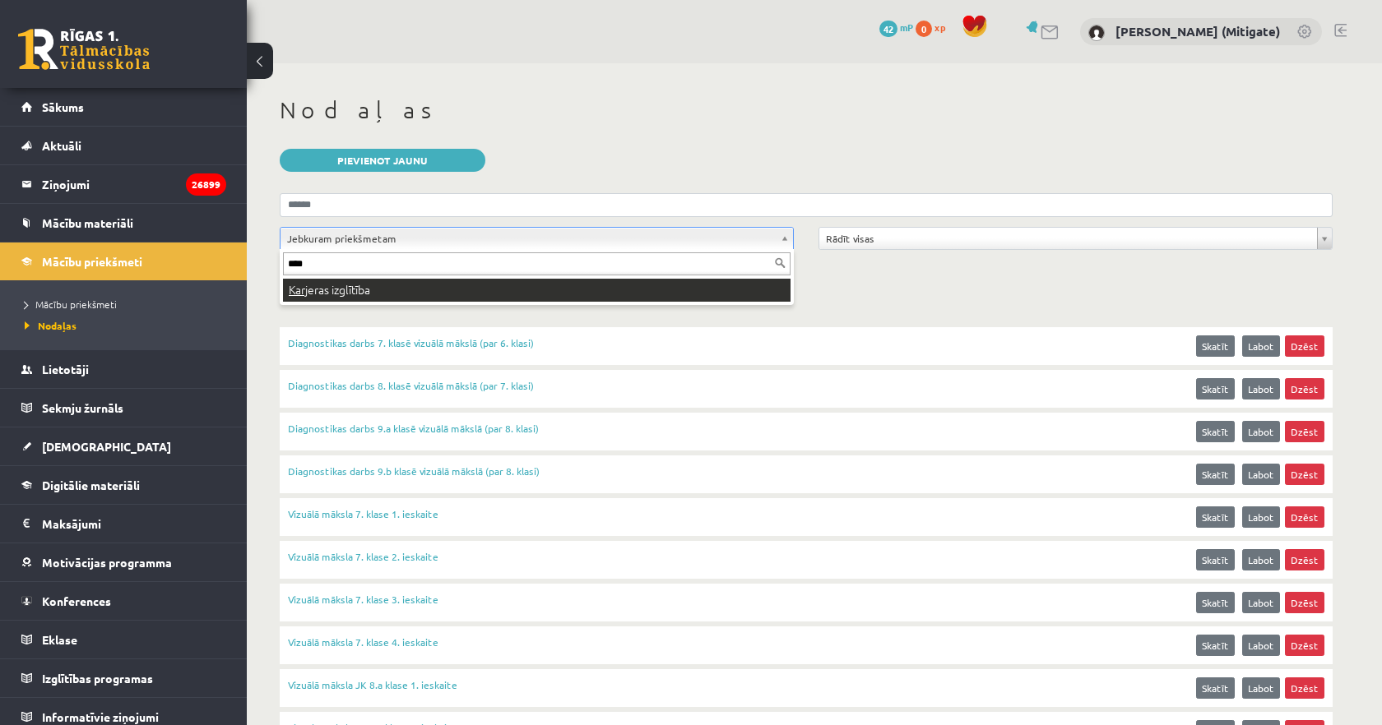
type input "****"
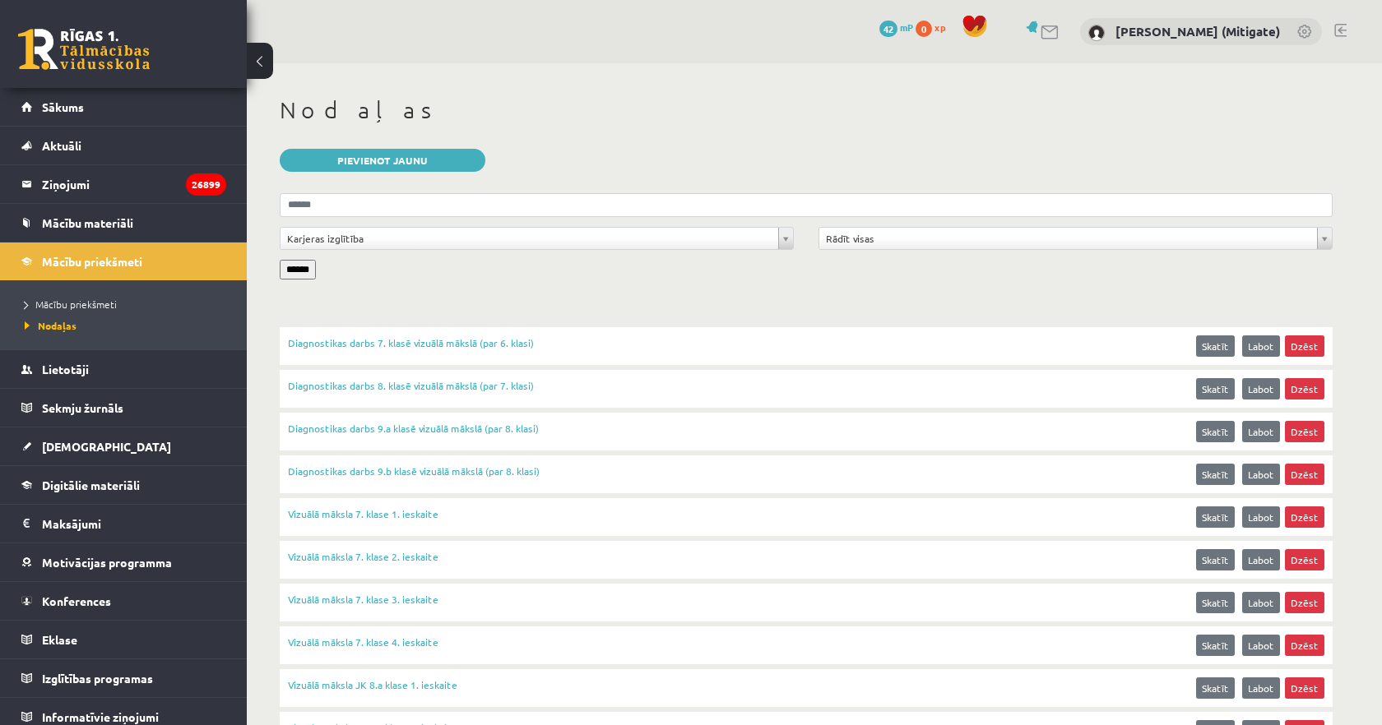
click at [316, 269] on input "******" at bounding box center [298, 270] width 36 height 20
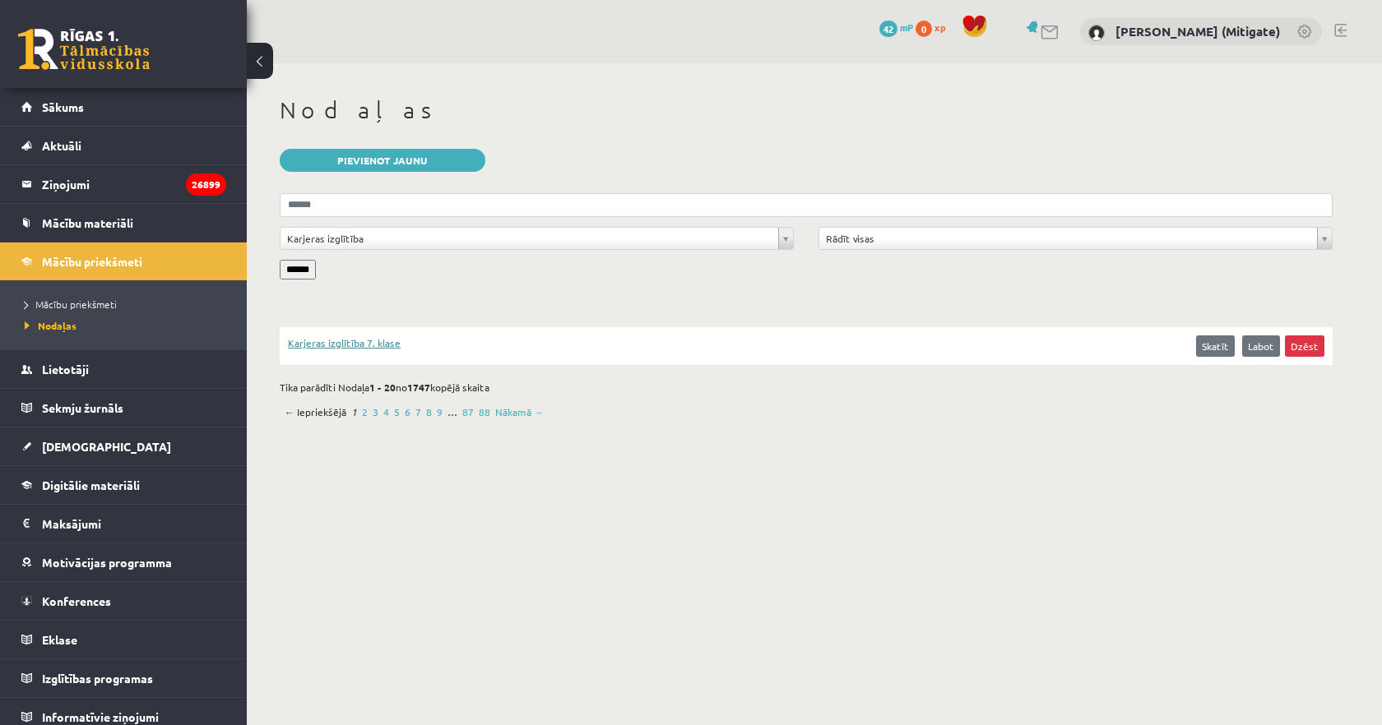
click at [367, 346] on link "Karjeras izglītība 7. klase" at bounding box center [443, 346] width 311 height 21
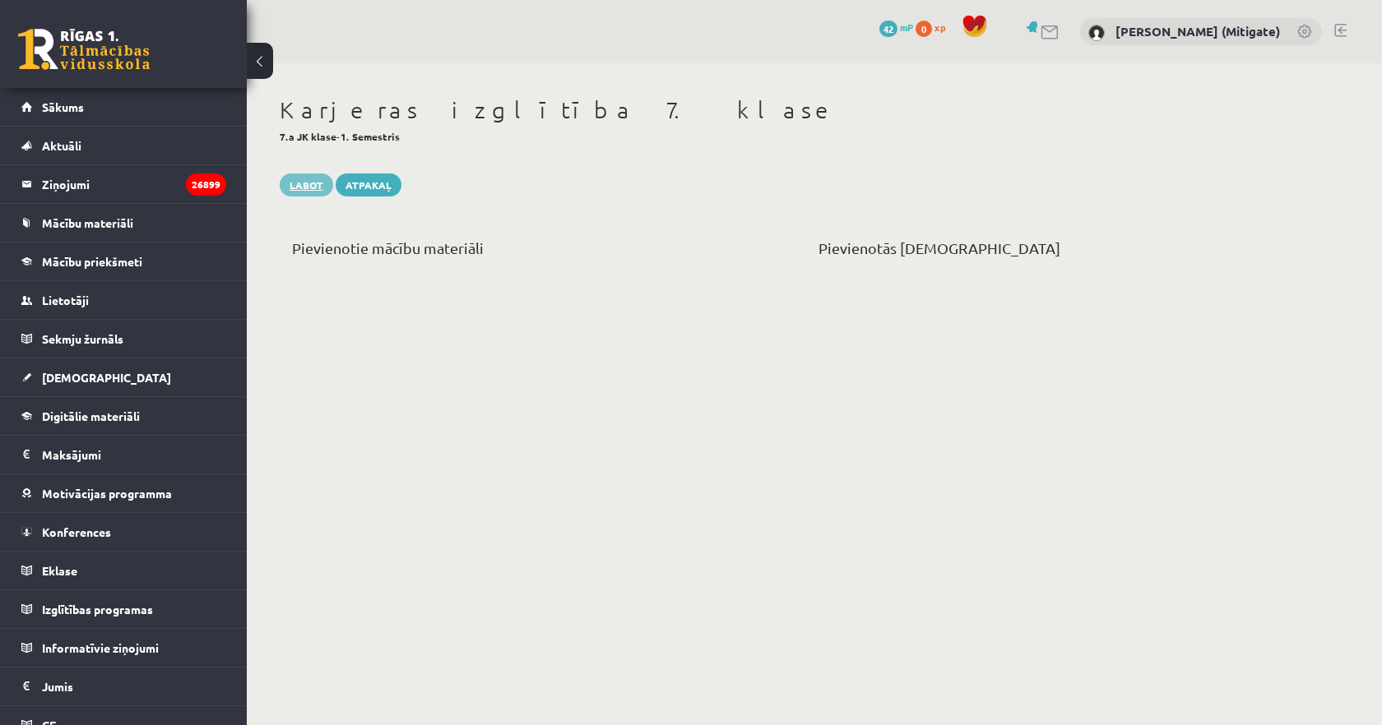
click at [306, 192] on link "Labot" at bounding box center [306, 185] width 53 height 23
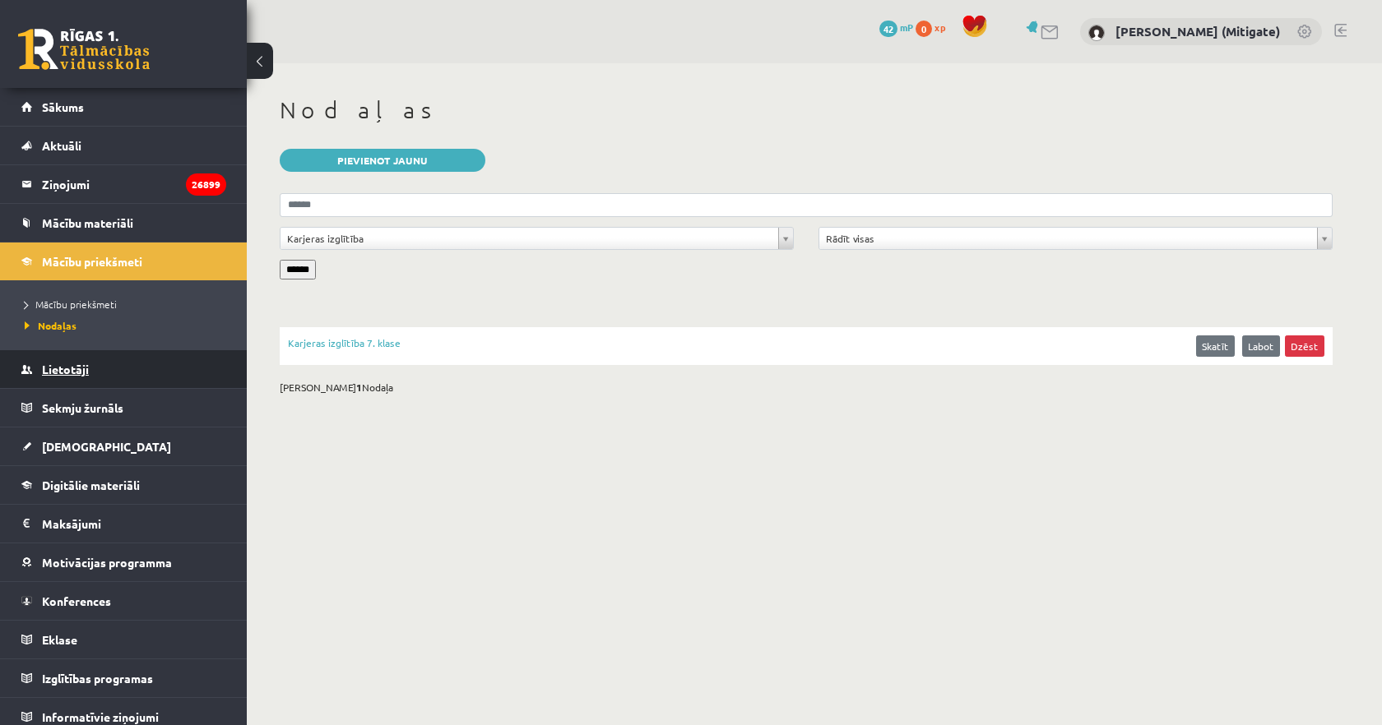
click at [74, 355] on link "Lietotāji" at bounding box center [123, 369] width 205 height 38
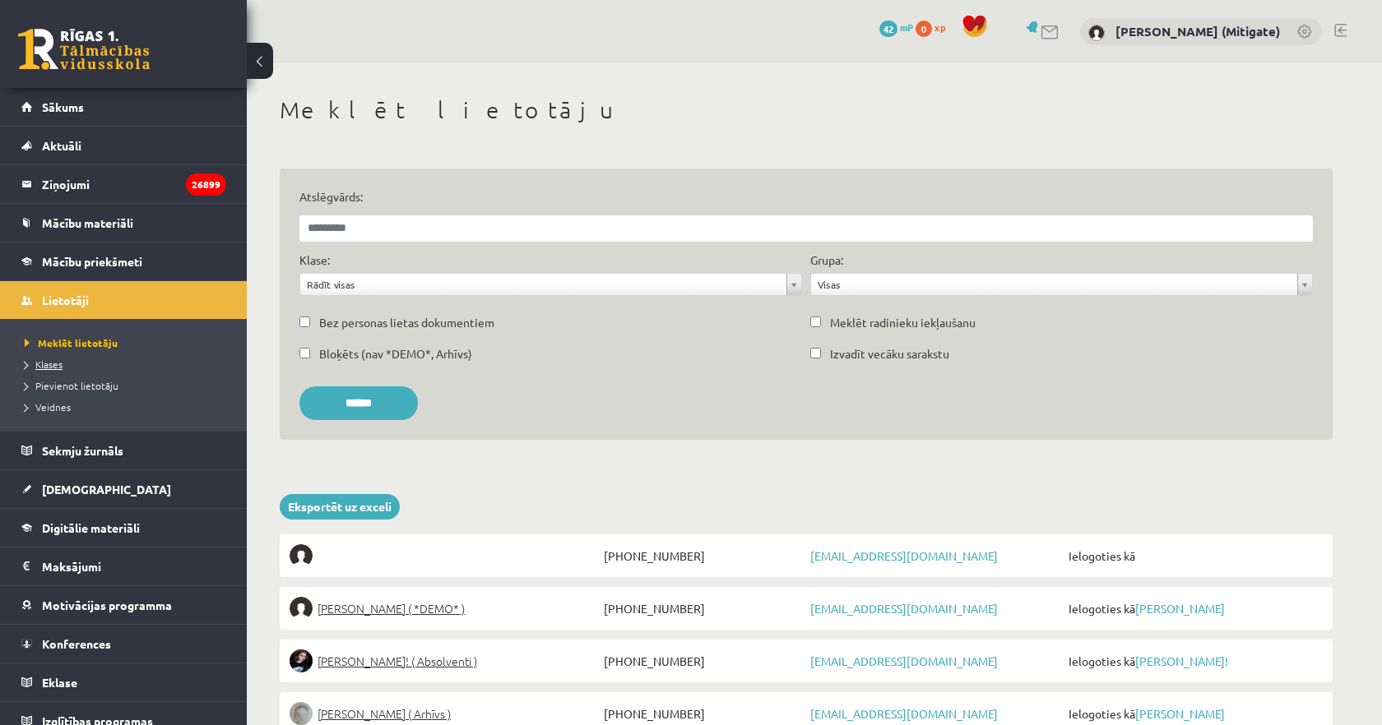
click at [61, 368] on span "Klases" at bounding box center [44, 364] width 38 height 13
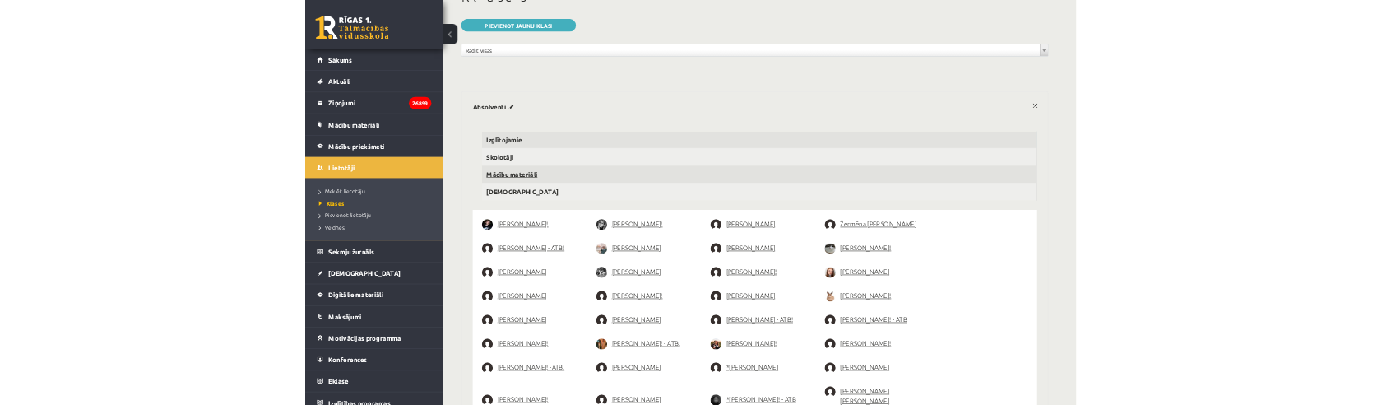
scroll to position [116, 0]
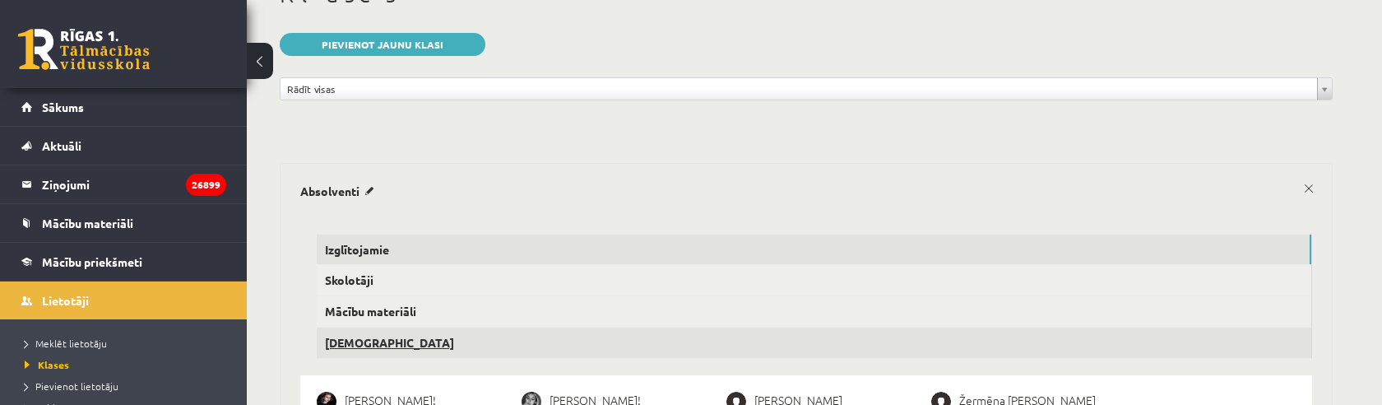
click at [341, 345] on link "[DEMOGRAPHIC_DATA]" at bounding box center [814, 342] width 994 height 30
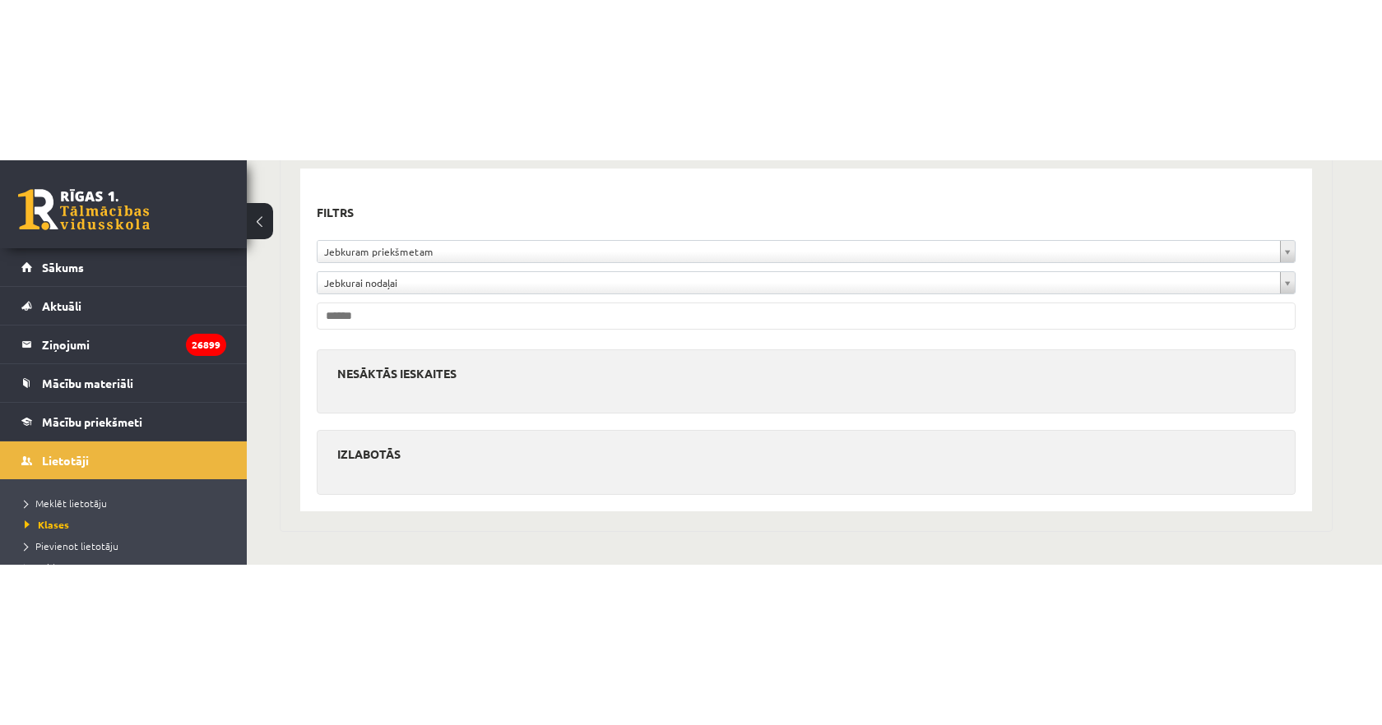
scroll to position [162, 0]
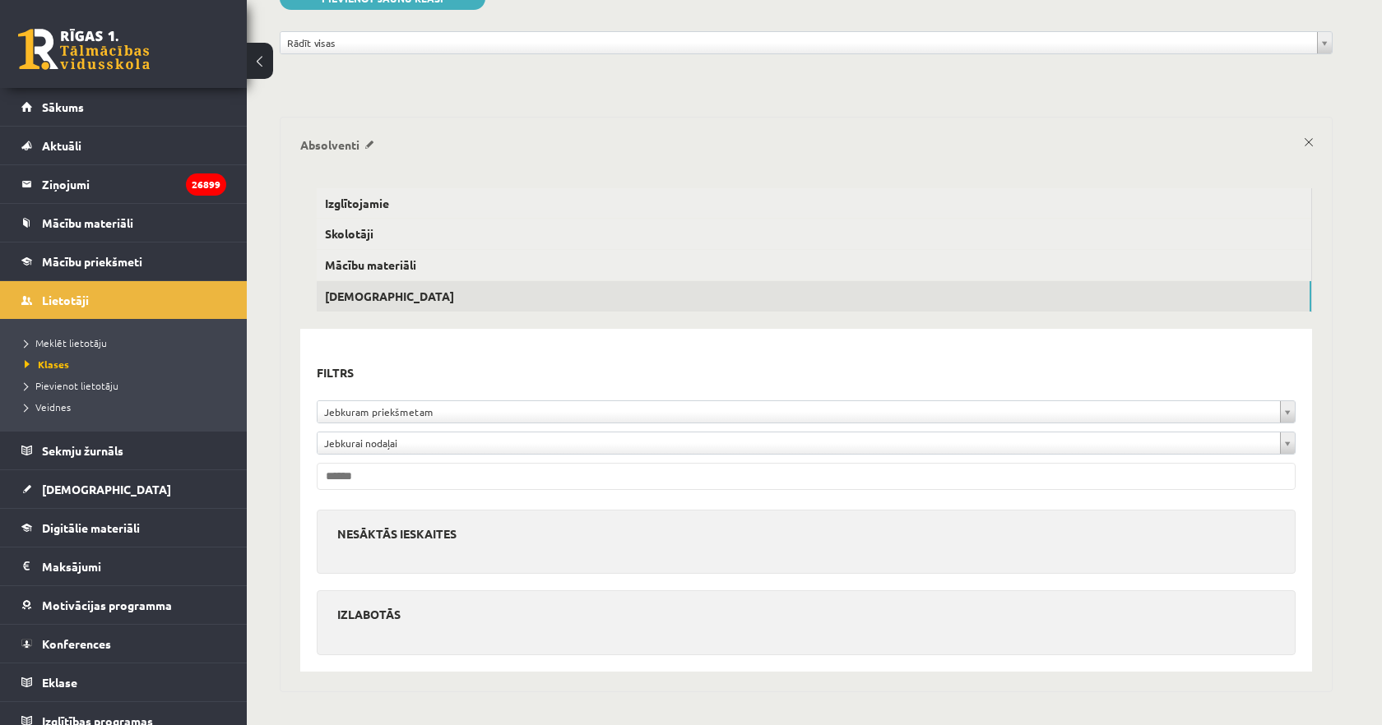
click at [373, 146] on p "Absolventi" at bounding box center [340, 144] width 80 height 15
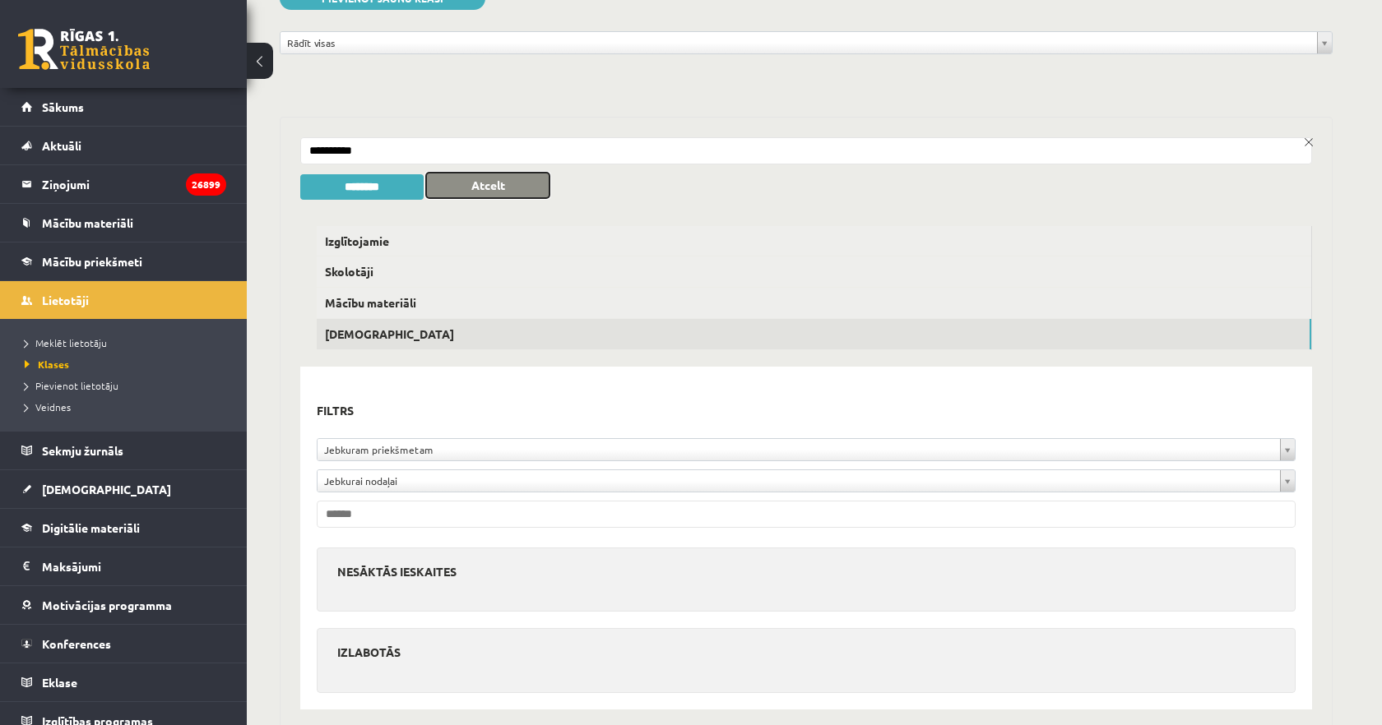
click at [486, 181] on button "Atcelt" at bounding box center [487, 185] width 123 height 25
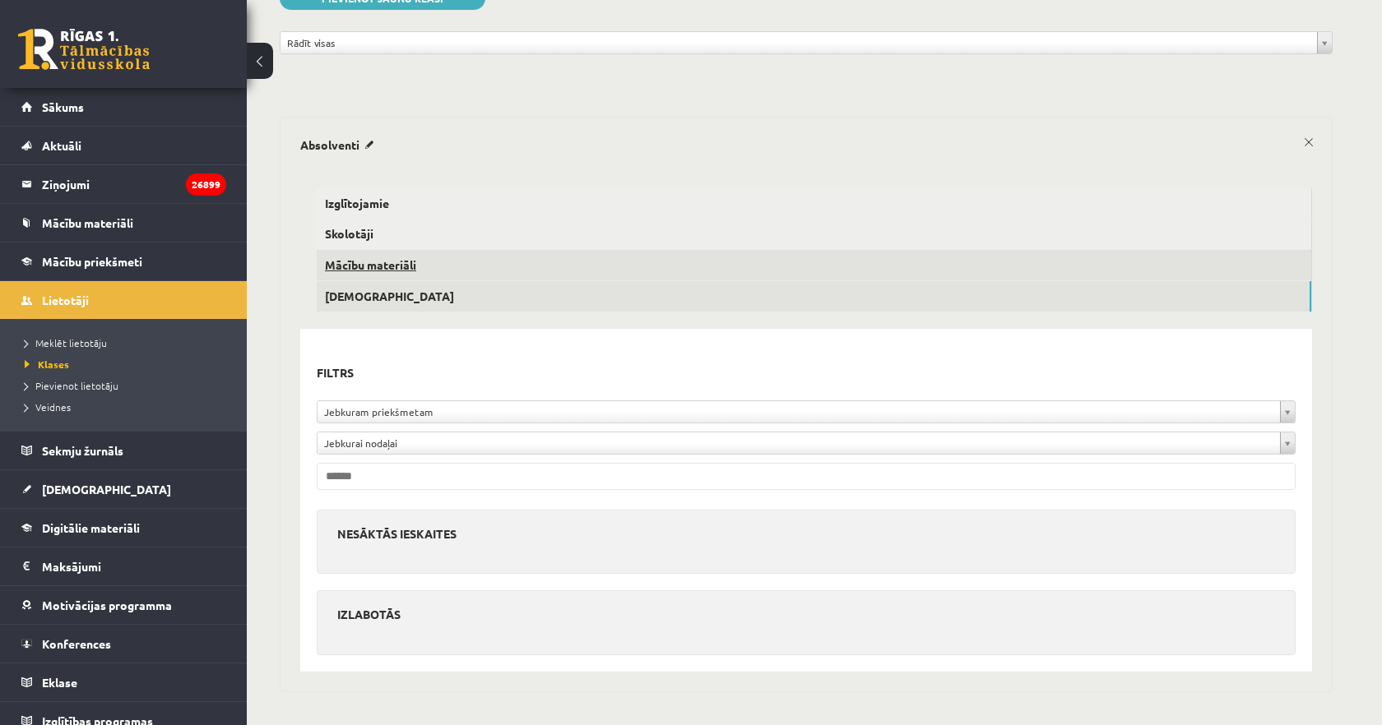
click at [395, 266] on link "Mācību materiāli" at bounding box center [814, 265] width 994 height 30
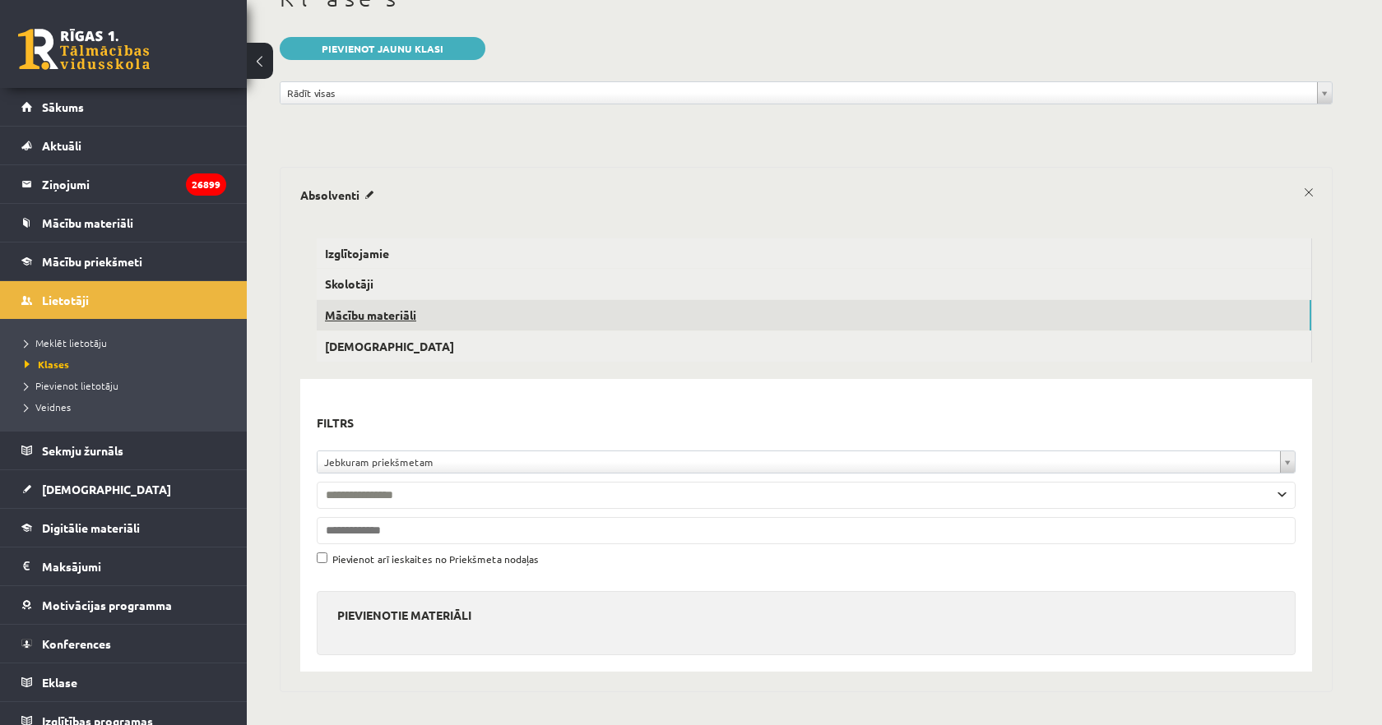
scroll to position [113, 0]
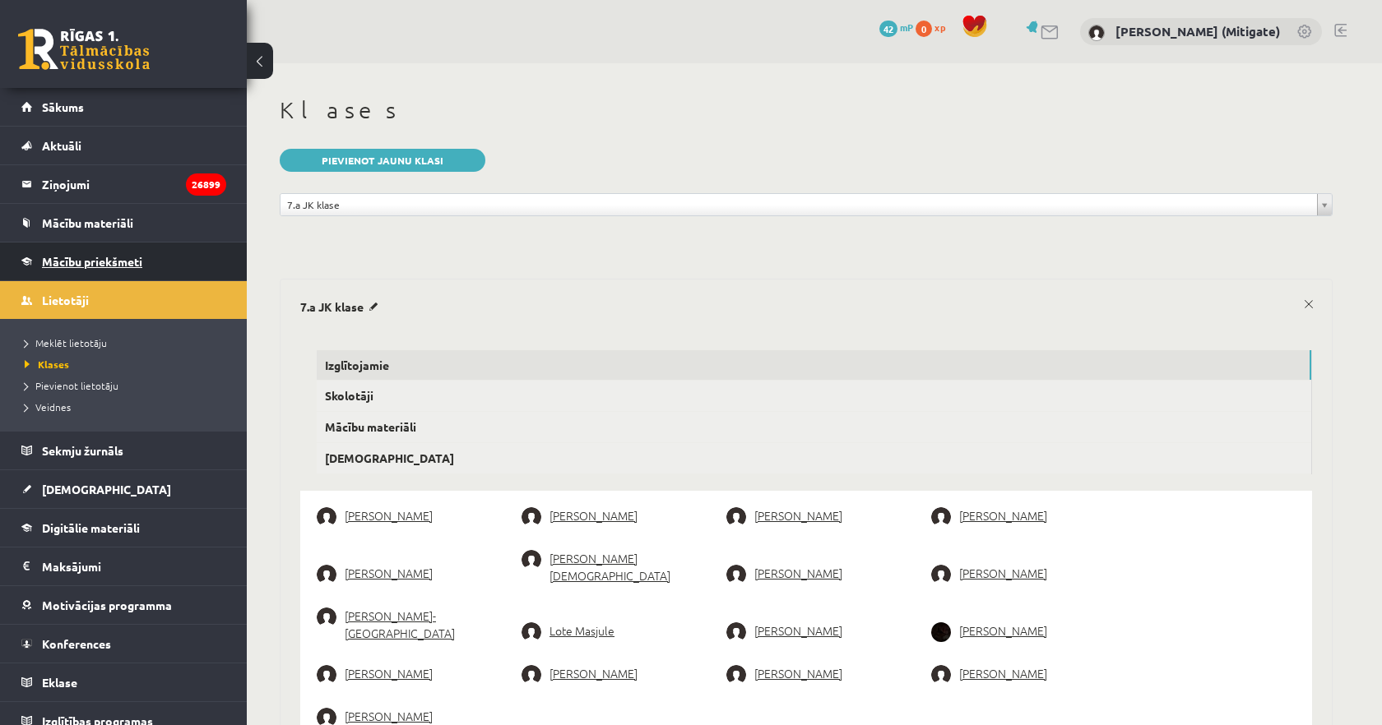
click at [75, 262] on span "Mācību priekšmeti" at bounding box center [92, 261] width 100 height 15
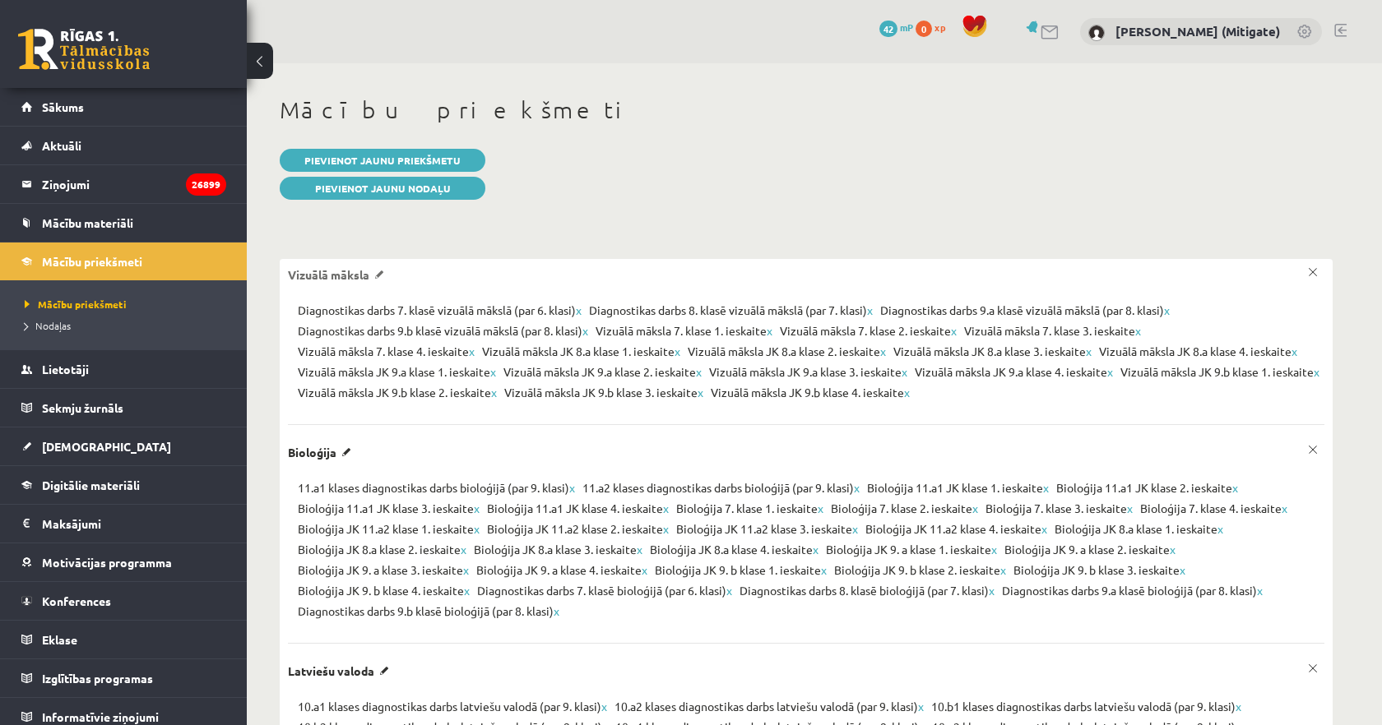
click at [384, 275] on p "Vizuālā māksla" at bounding box center [339, 274] width 102 height 15
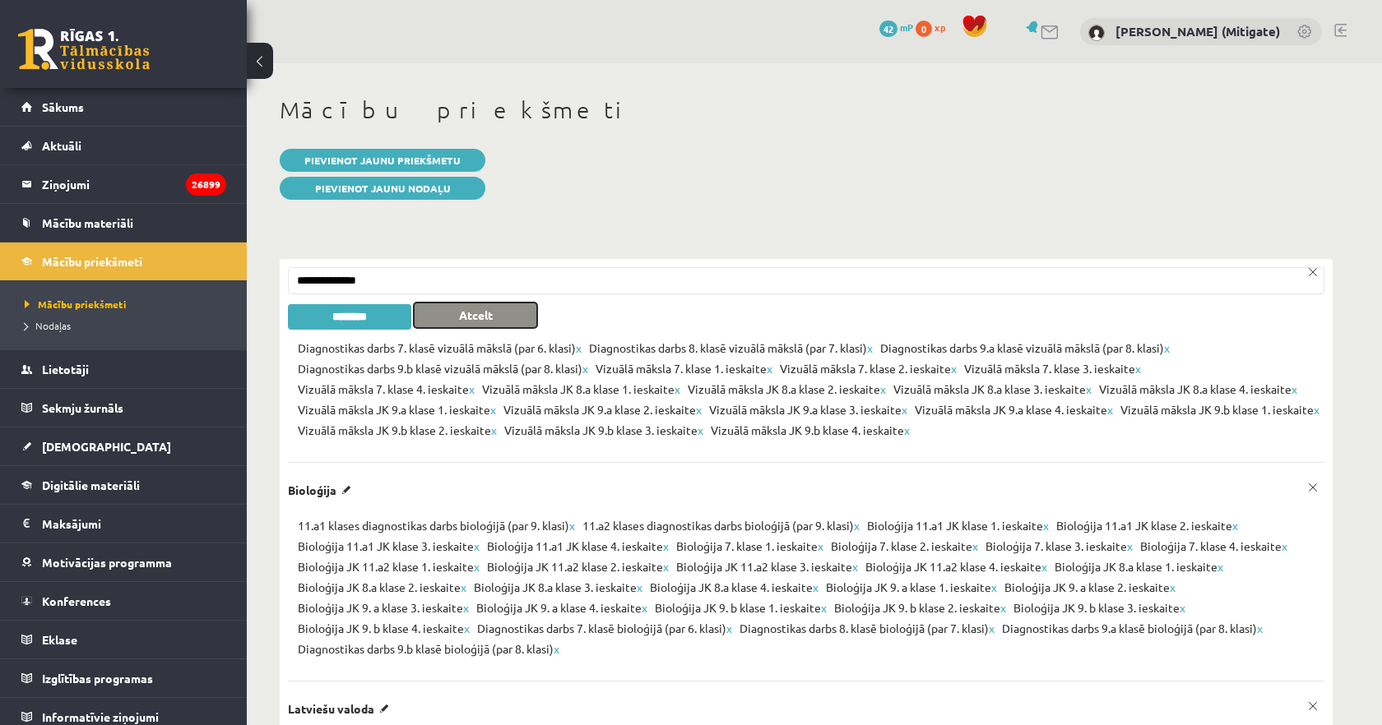
click at [488, 321] on button "Atcelt" at bounding box center [475, 315] width 123 height 25
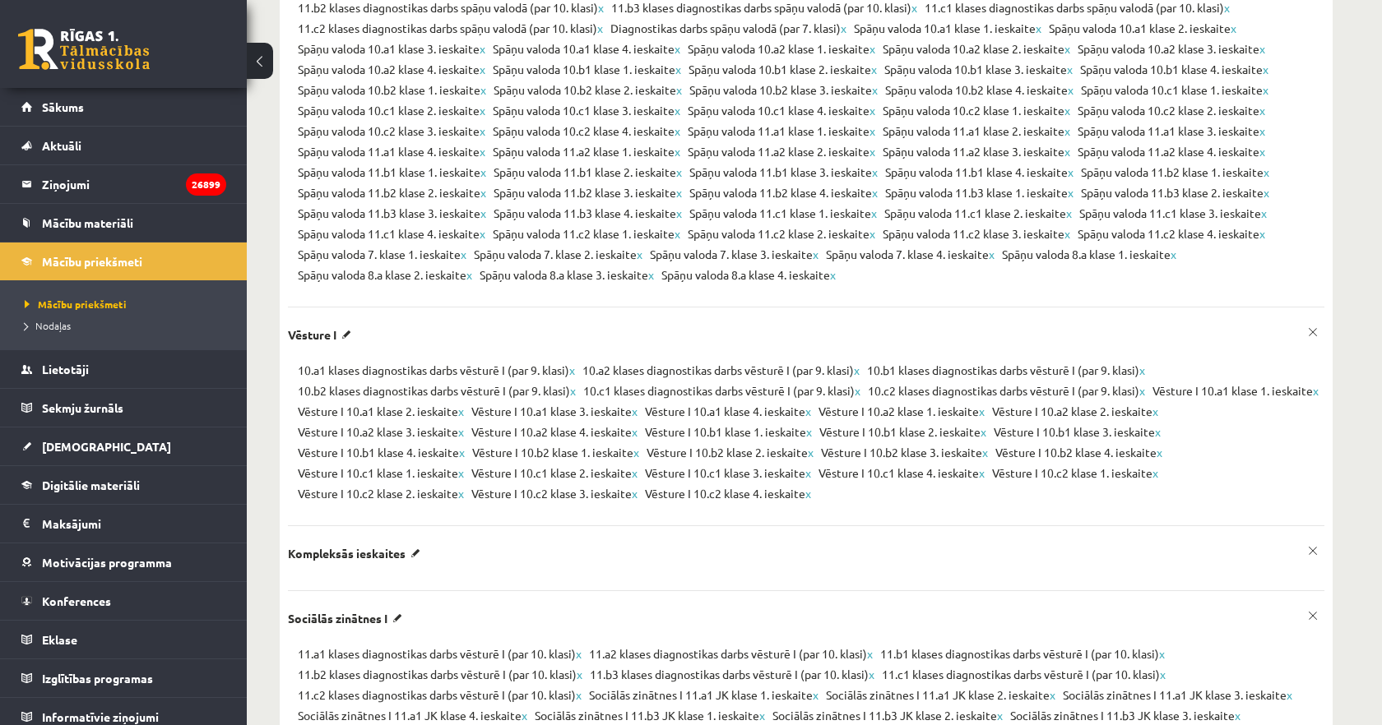
scroll to position [13435, 0]
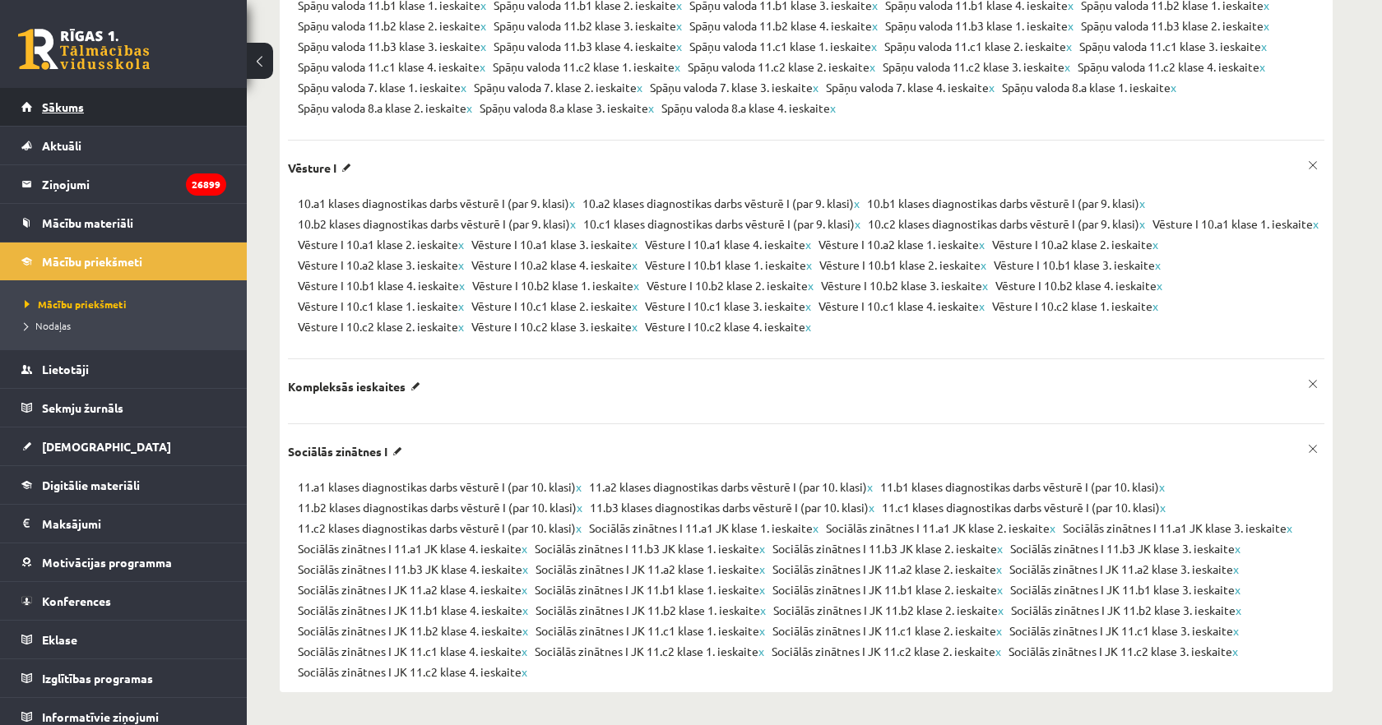
click at [62, 108] on span "Sākums" at bounding box center [63, 107] width 42 height 15
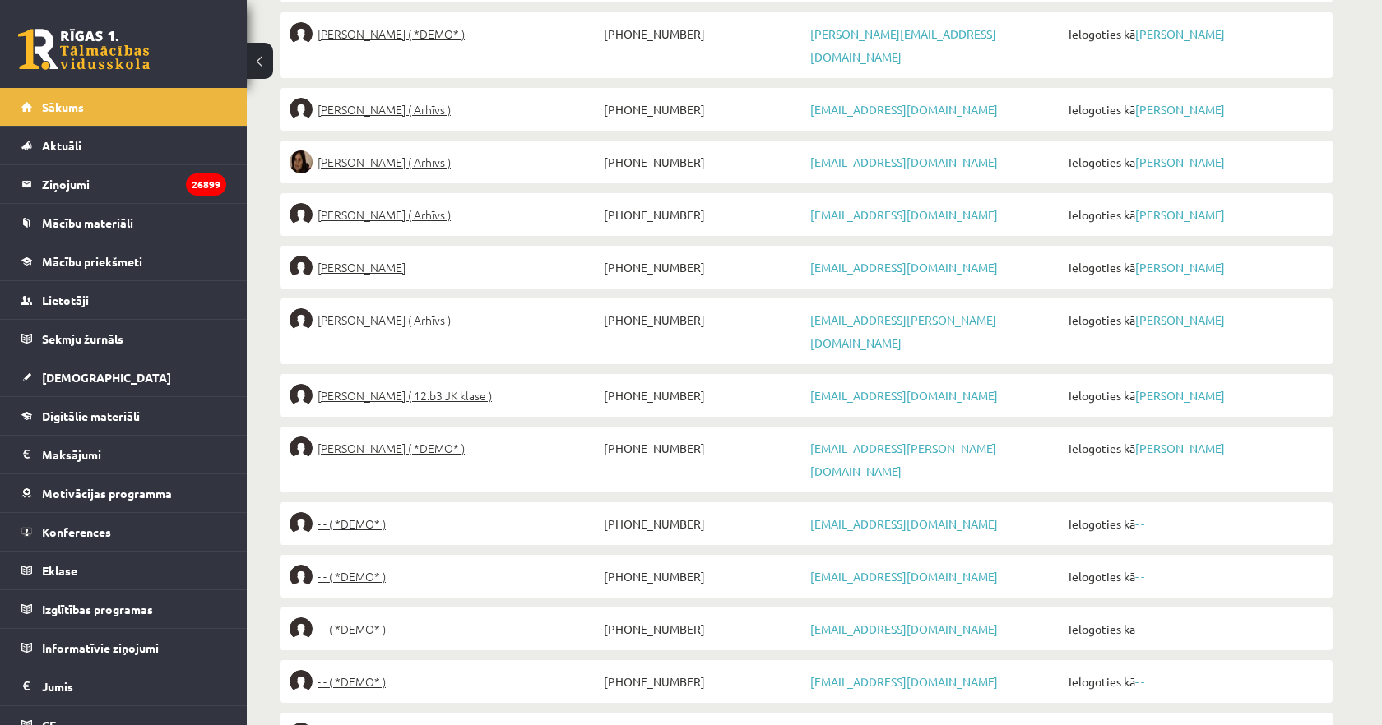
scroll to position [911, 0]
click at [389, 387] on span "[PERSON_NAME] ( 12.b3 JK klase )" at bounding box center [404, 398] width 174 height 23
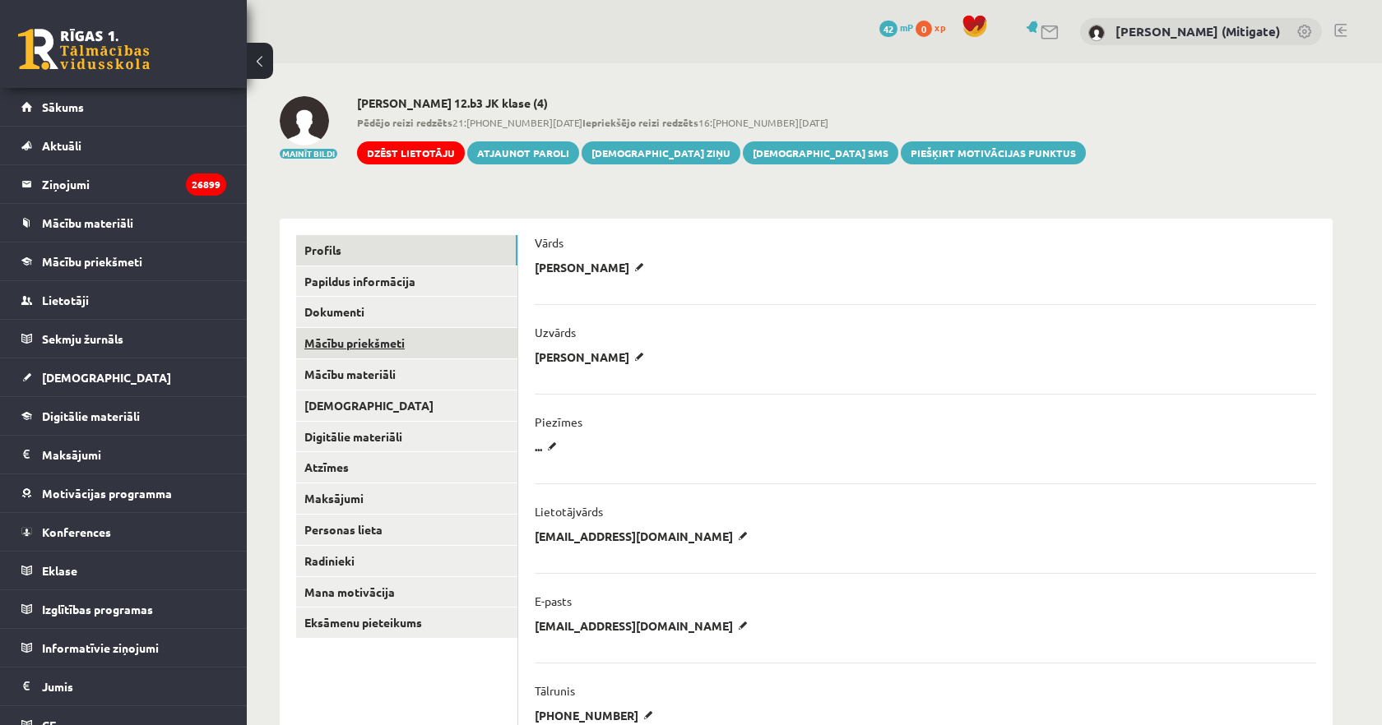
click at [359, 349] on link "Mācību priekšmeti" at bounding box center [406, 343] width 221 height 30
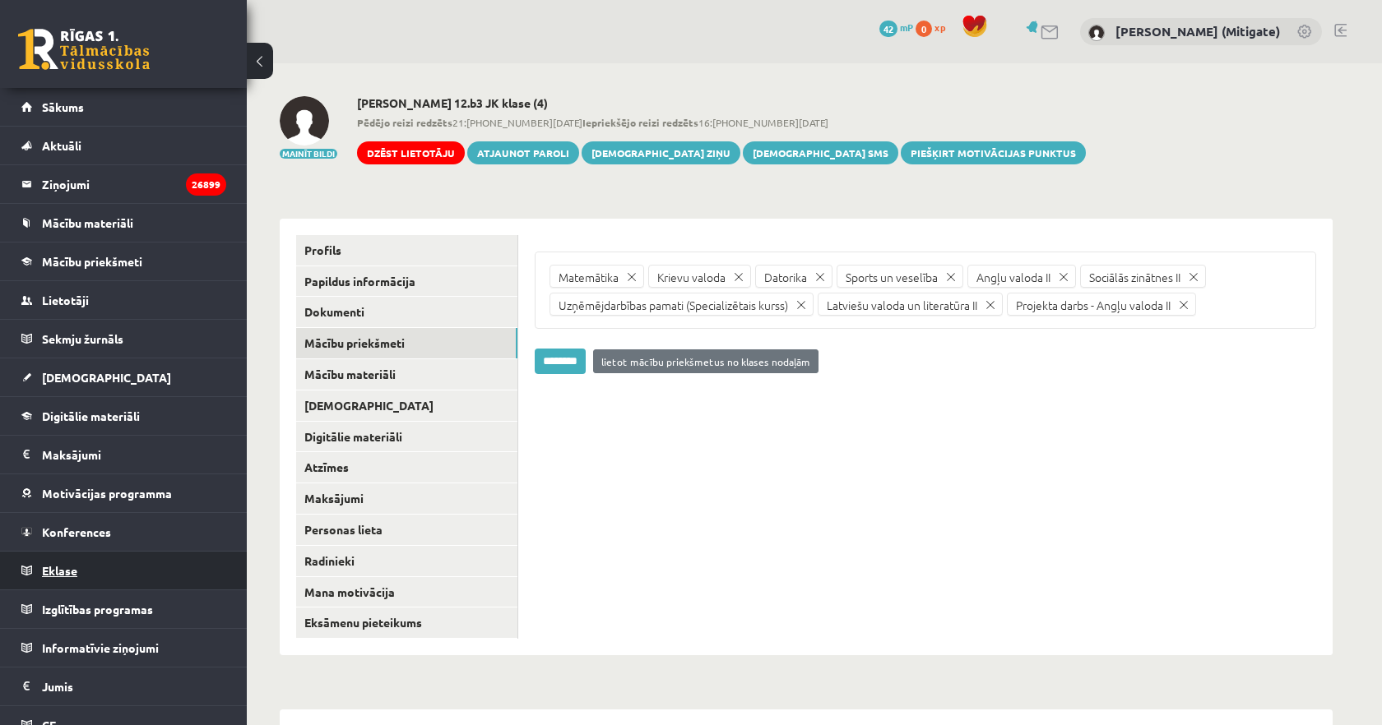
click at [61, 572] on span "Eklase" at bounding box center [59, 570] width 35 height 15
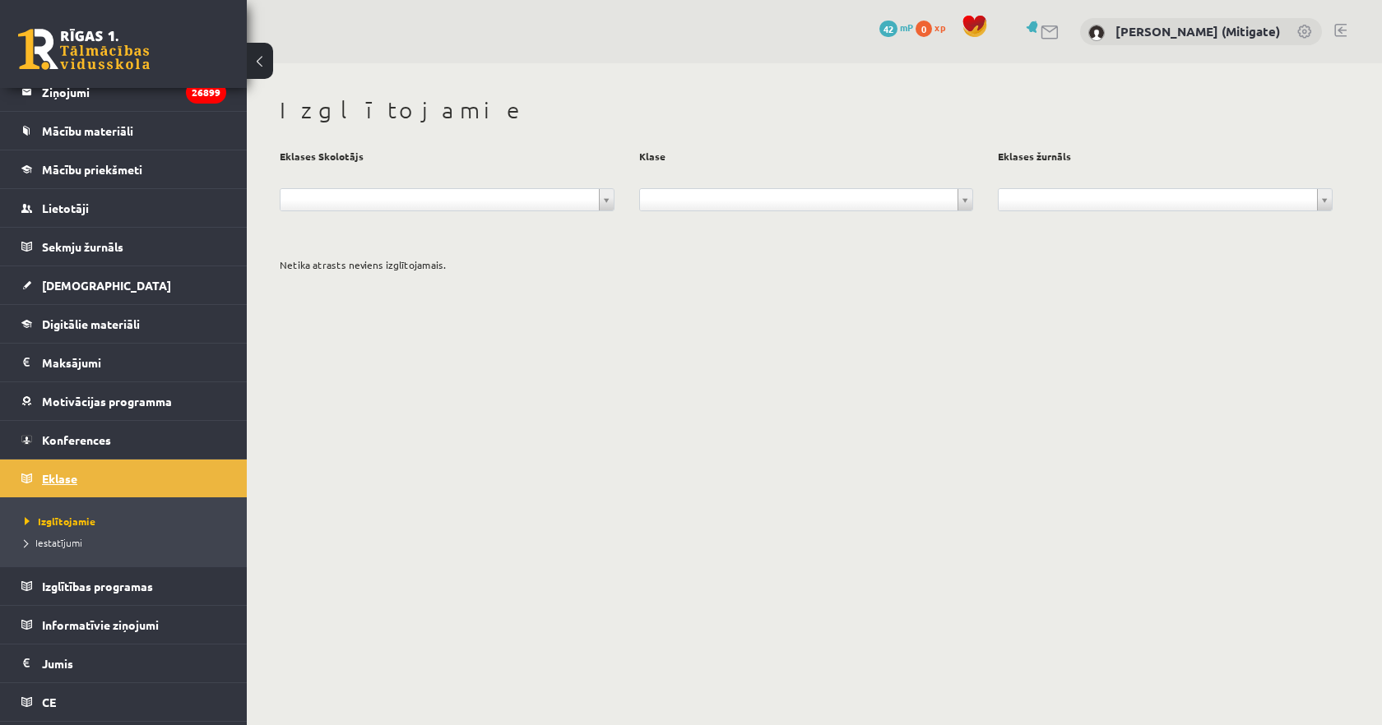
scroll to position [165, 0]
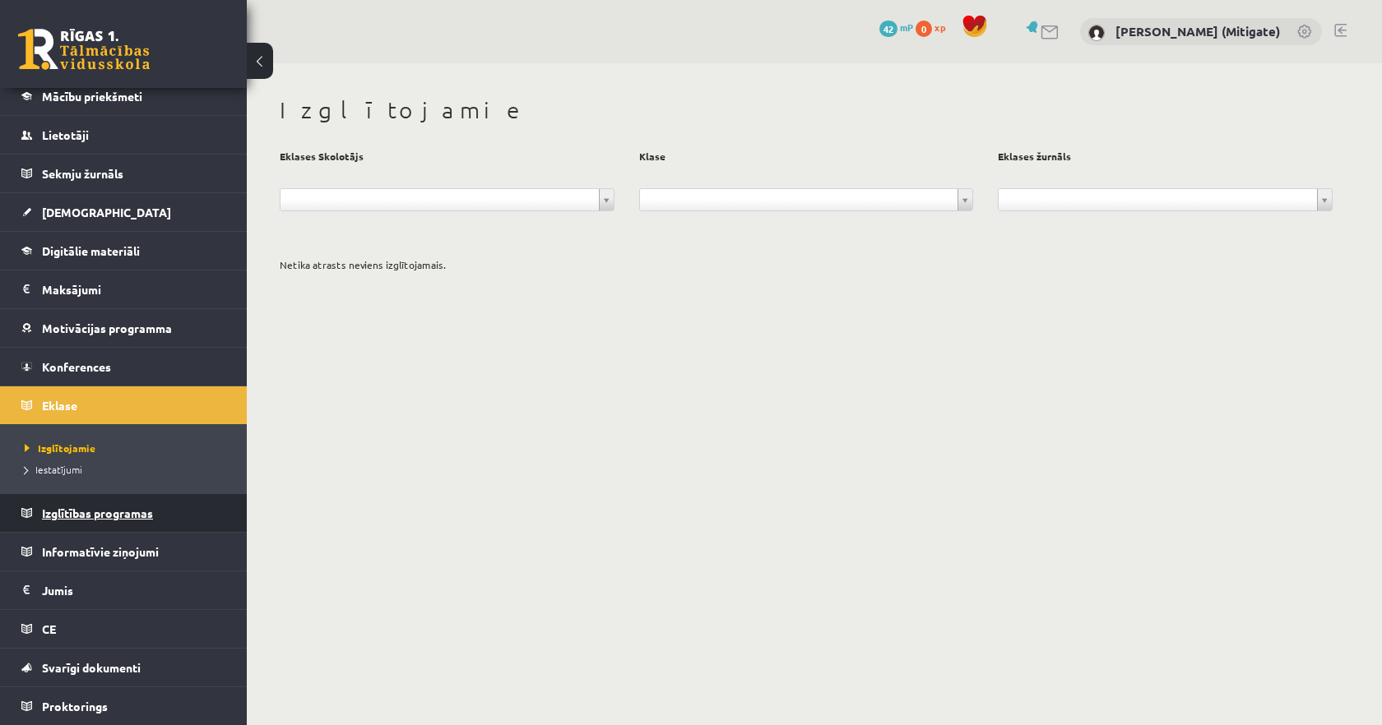
click at [94, 511] on span "Izglītības programas" at bounding box center [97, 513] width 111 height 15
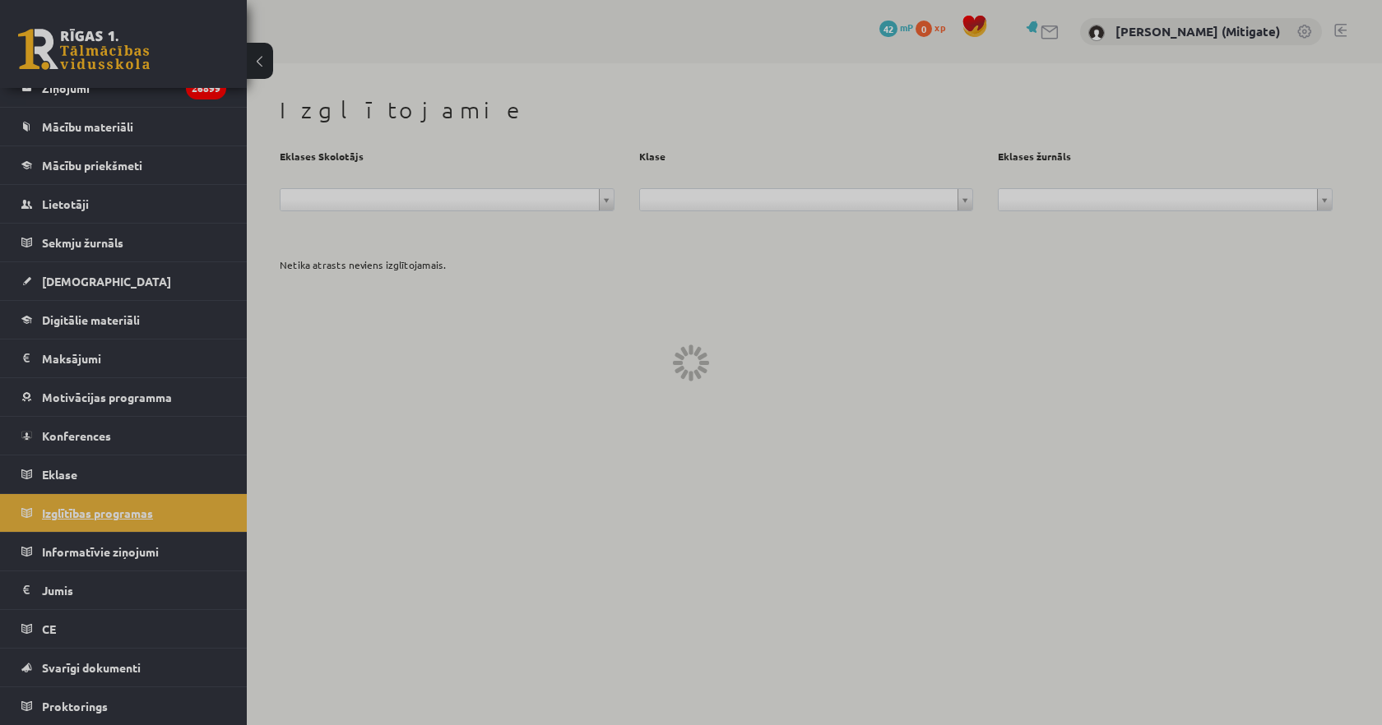
scroll to position [96, 0]
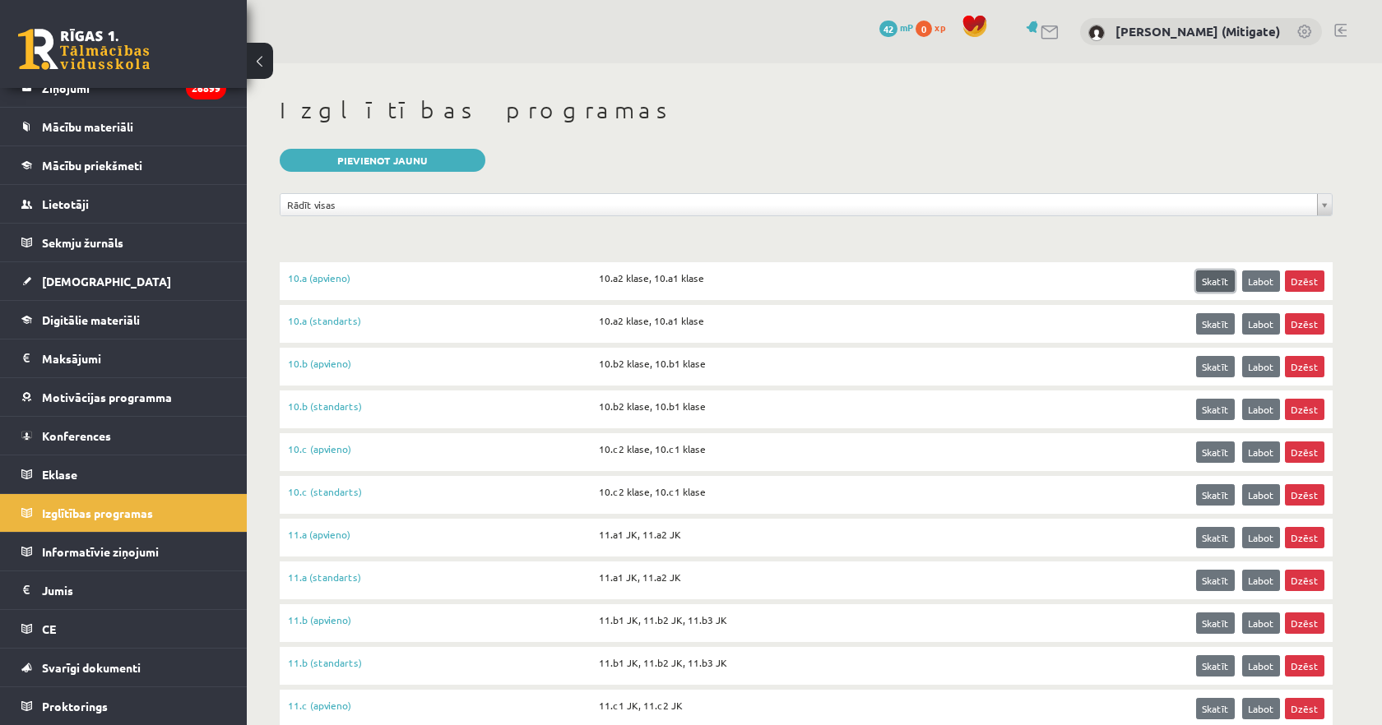
click at [1227, 282] on link "Skatīt" at bounding box center [1215, 281] width 39 height 21
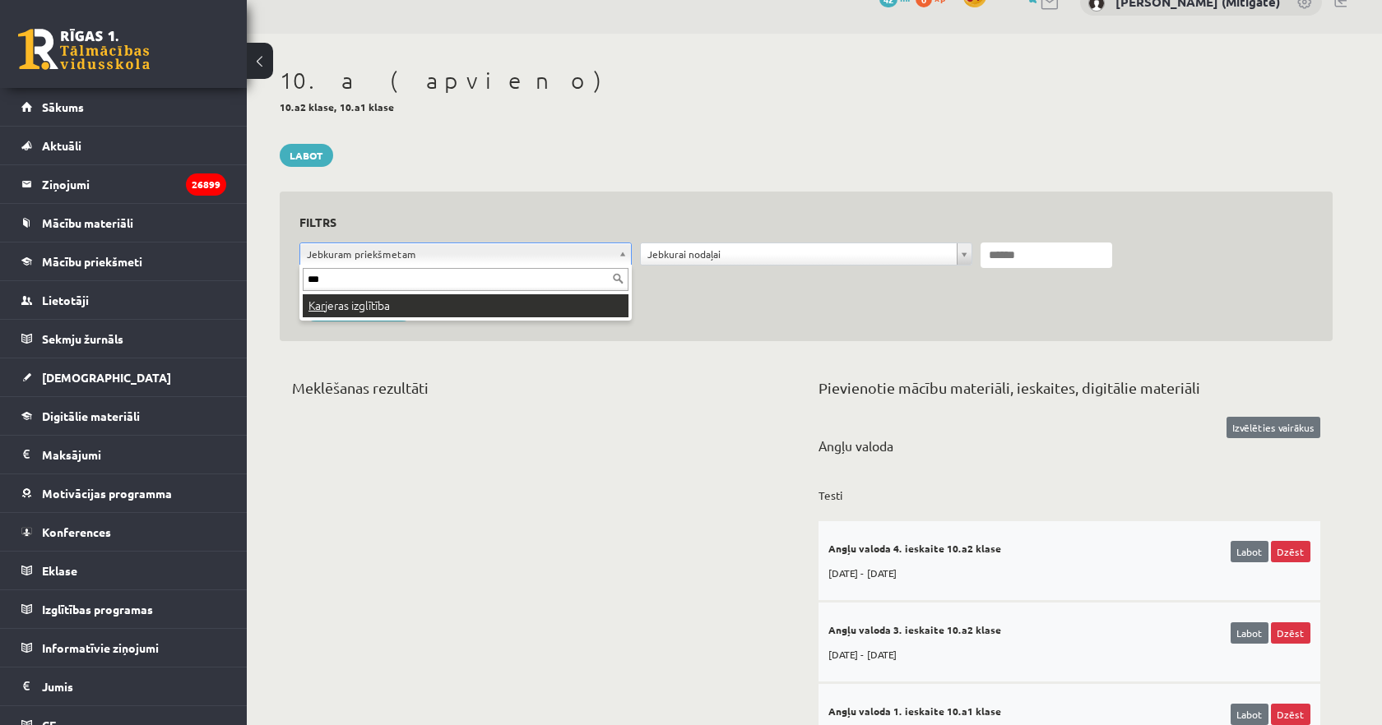
type input "***"
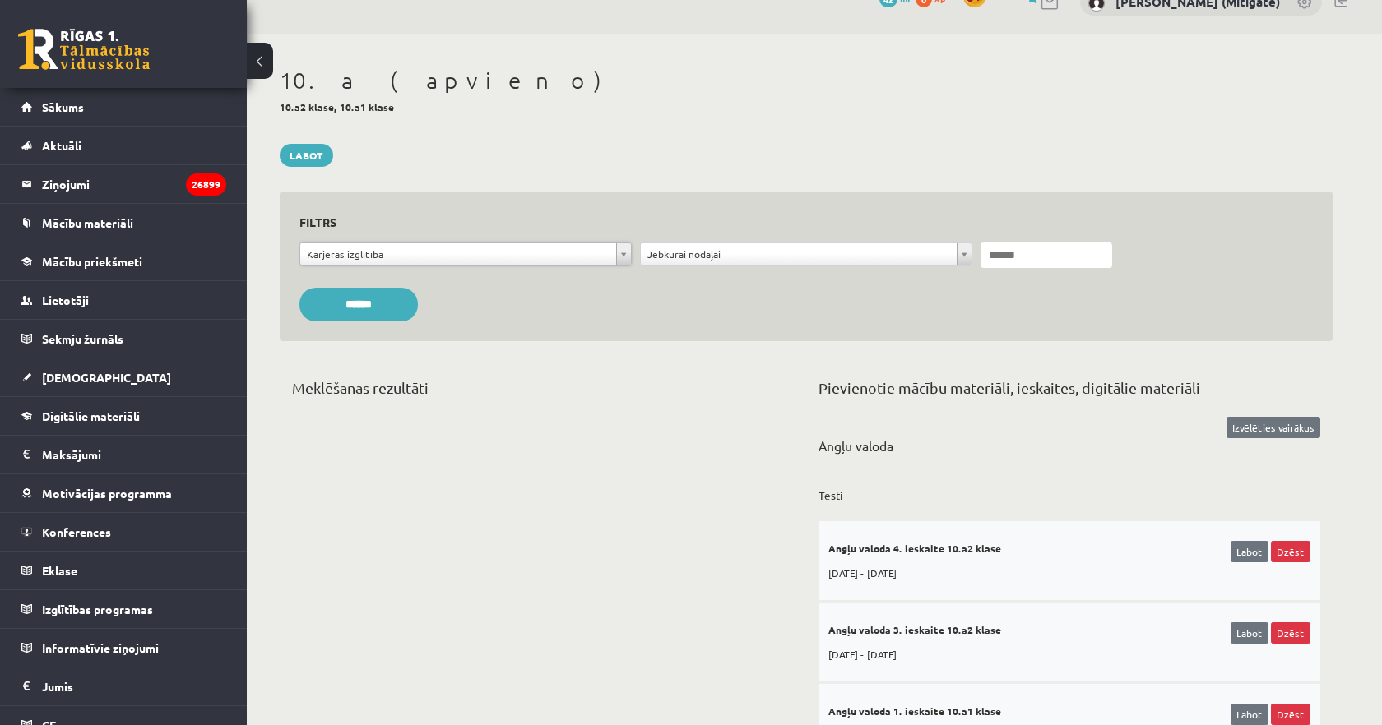
click at [358, 308] on input "******" at bounding box center [358, 305] width 118 height 34
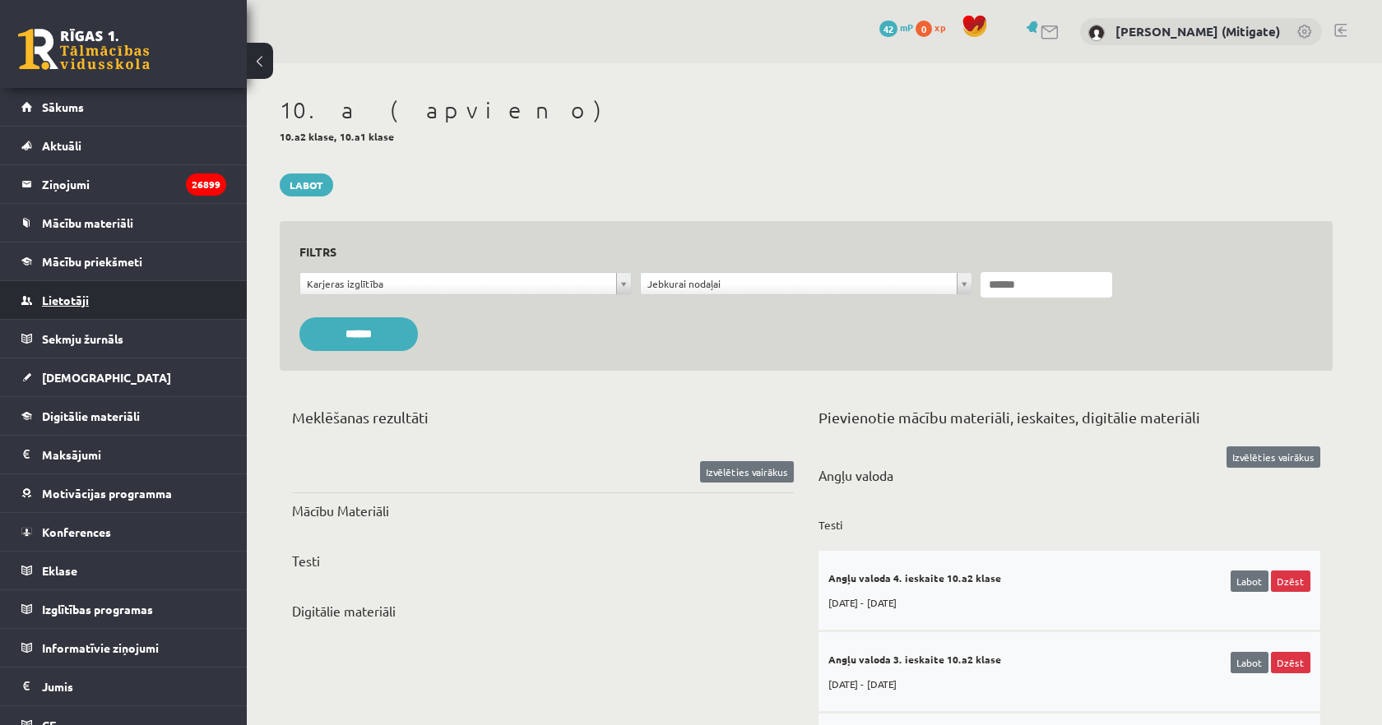
click at [66, 301] on span "Lietotāji" at bounding box center [65, 300] width 47 height 15
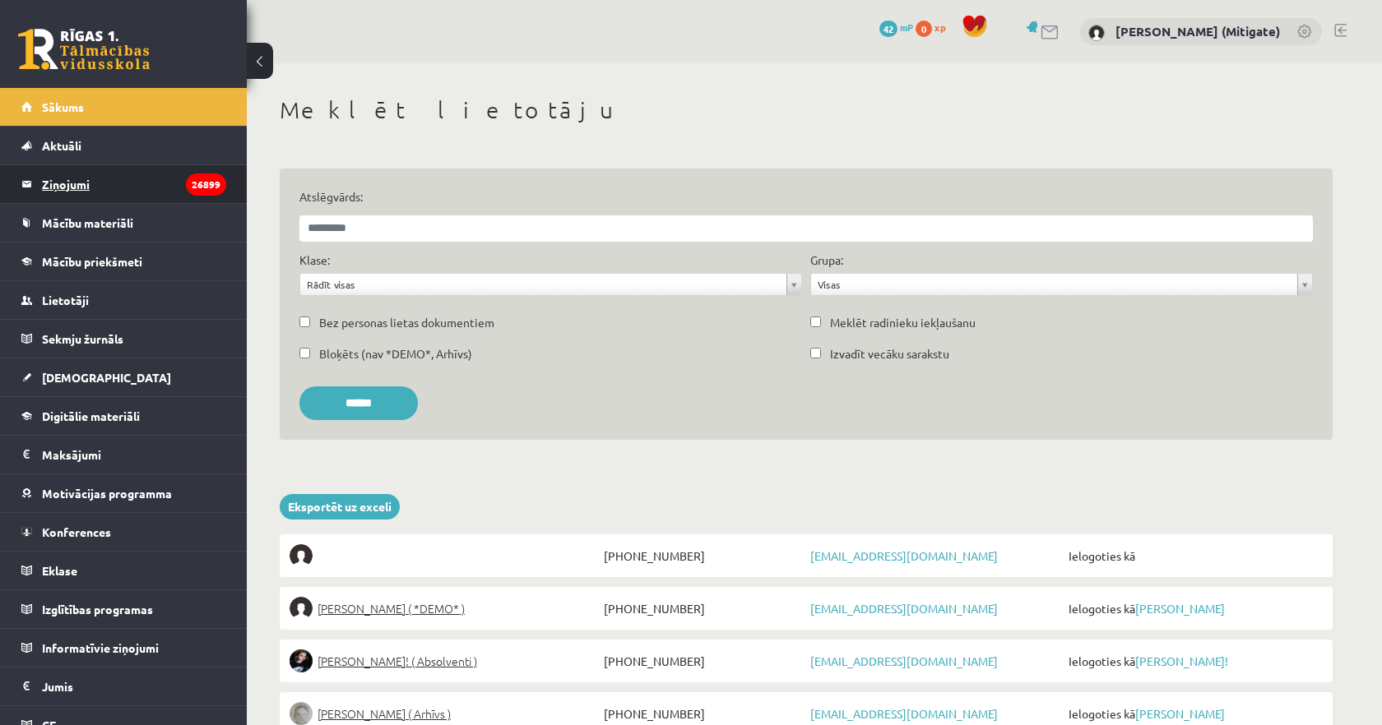
click at [86, 183] on legend "Ziņojumi 26899" at bounding box center [134, 184] width 184 height 38
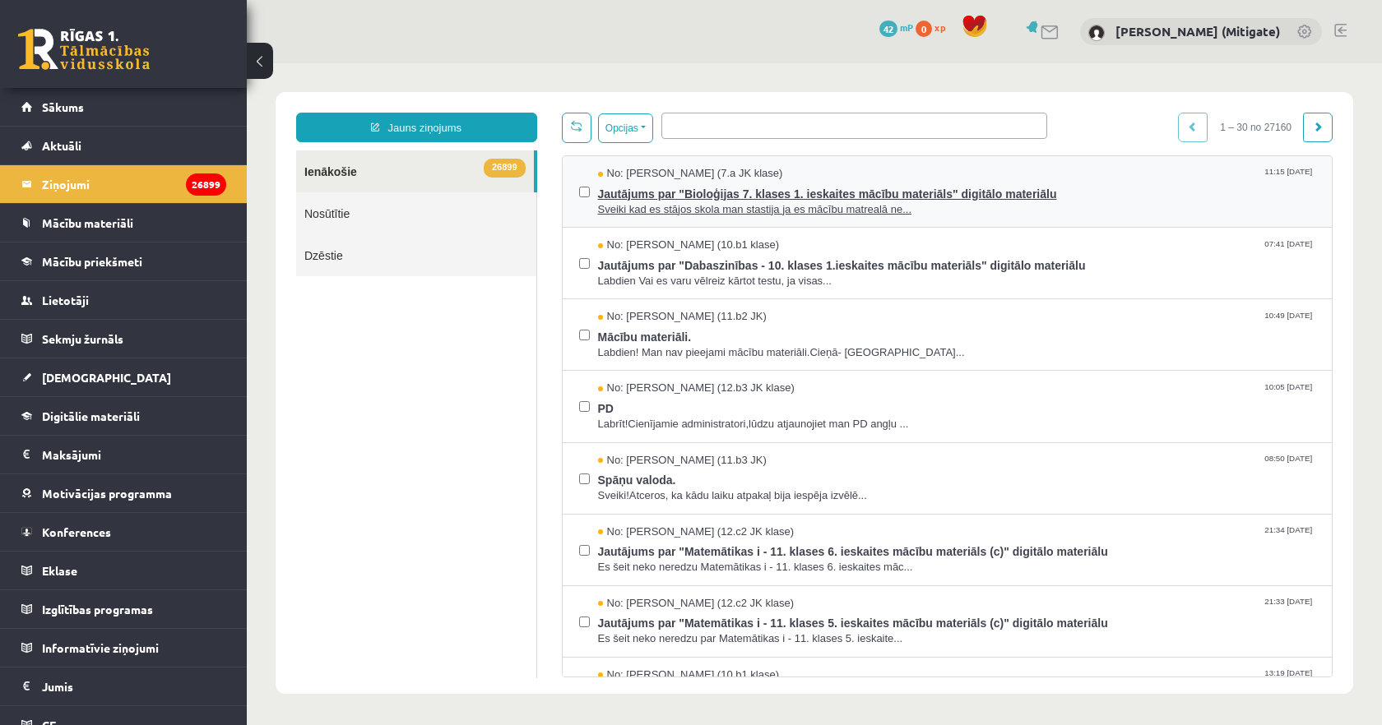
click at [759, 197] on span "Jautājums par "Bioloģijas 7. klases 1. ieskaites mācību materiāls" digitālo mat…" at bounding box center [957, 192] width 718 height 21
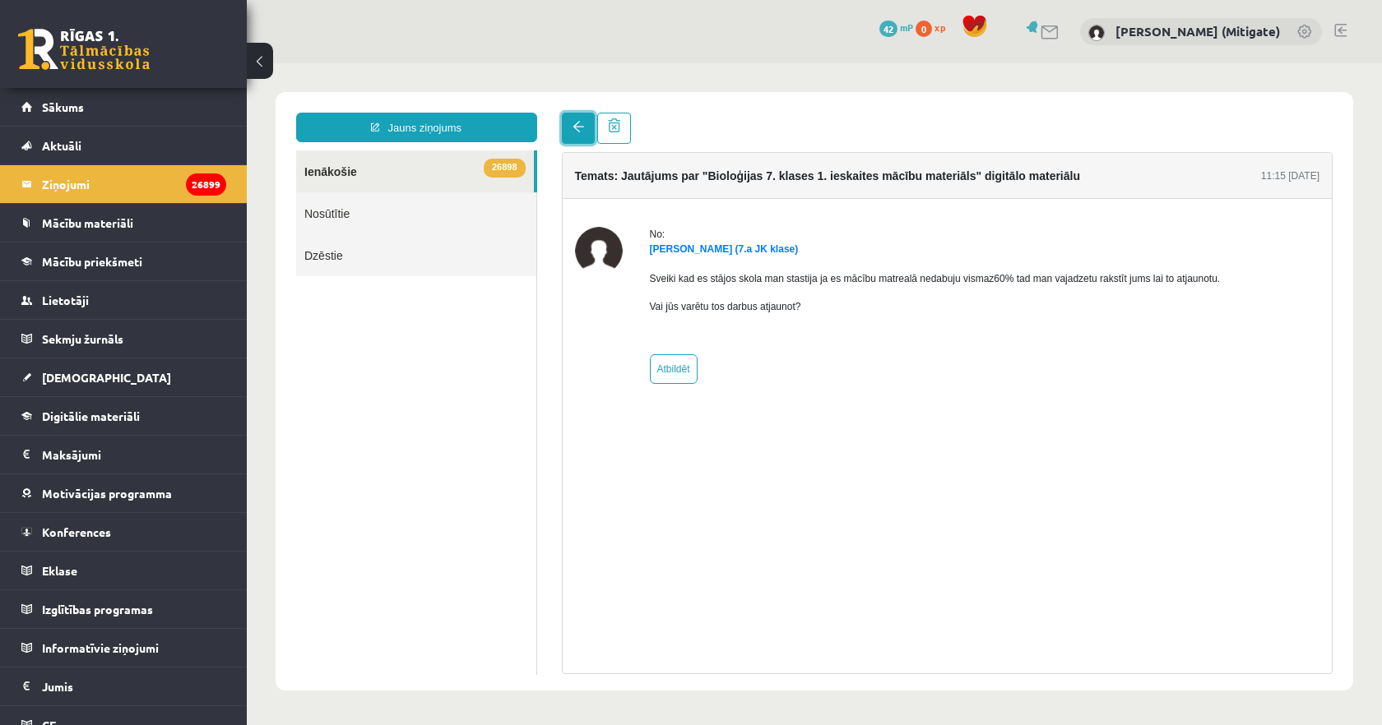
click at [568, 122] on link at bounding box center [578, 128] width 33 height 31
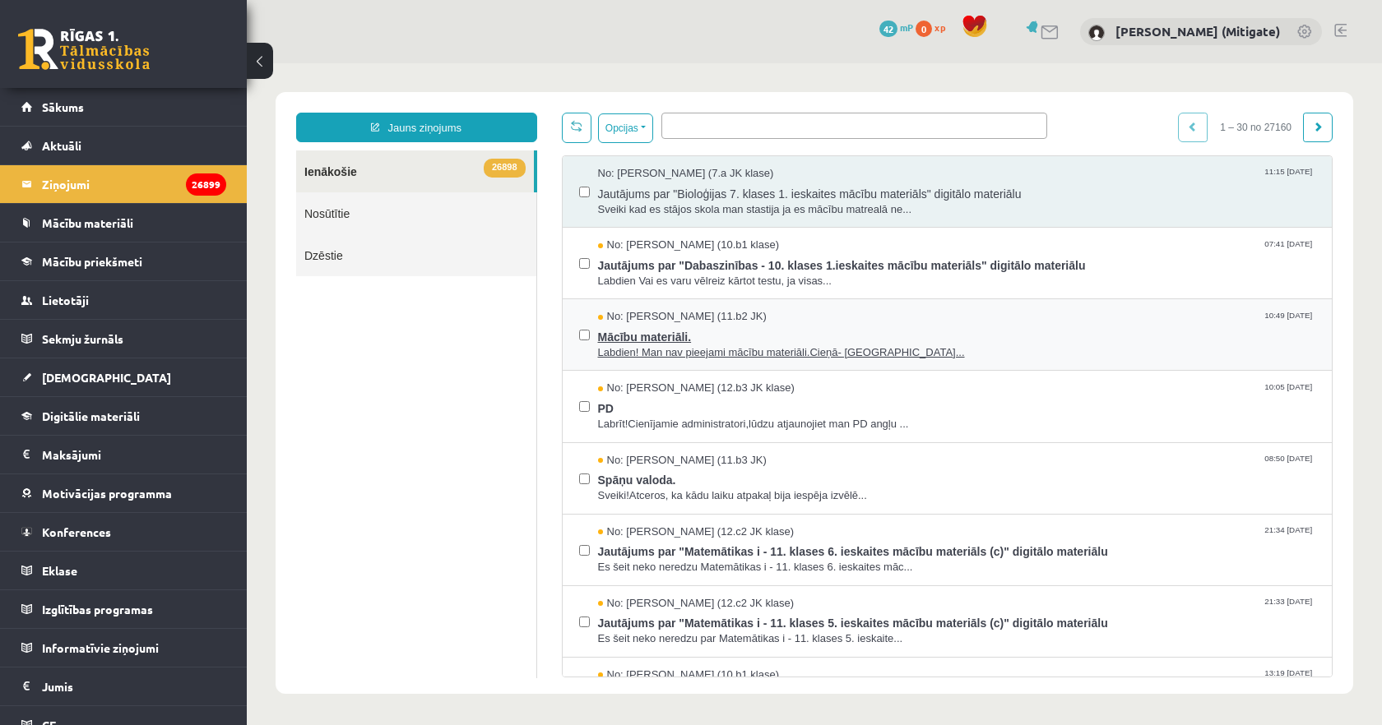
click at [747, 345] on span "Labdien! Man nav pieejami mācību materiāli.Cieņā- [GEOGRAPHIC_DATA]..." at bounding box center [957, 353] width 718 height 16
click at [664, 340] on span "Mācību materiāli." at bounding box center [957, 335] width 718 height 21
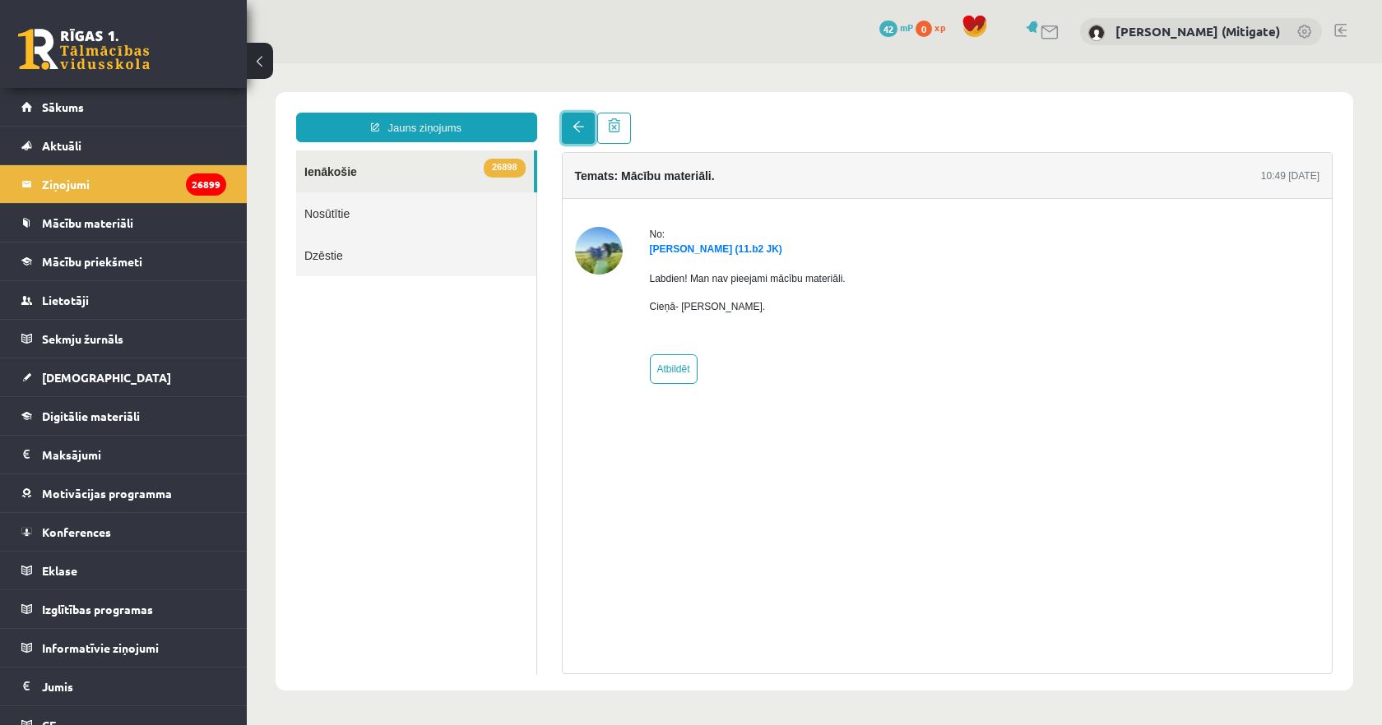
click at [571, 126] on link at bounding box center [578, 128] width 33 height 31
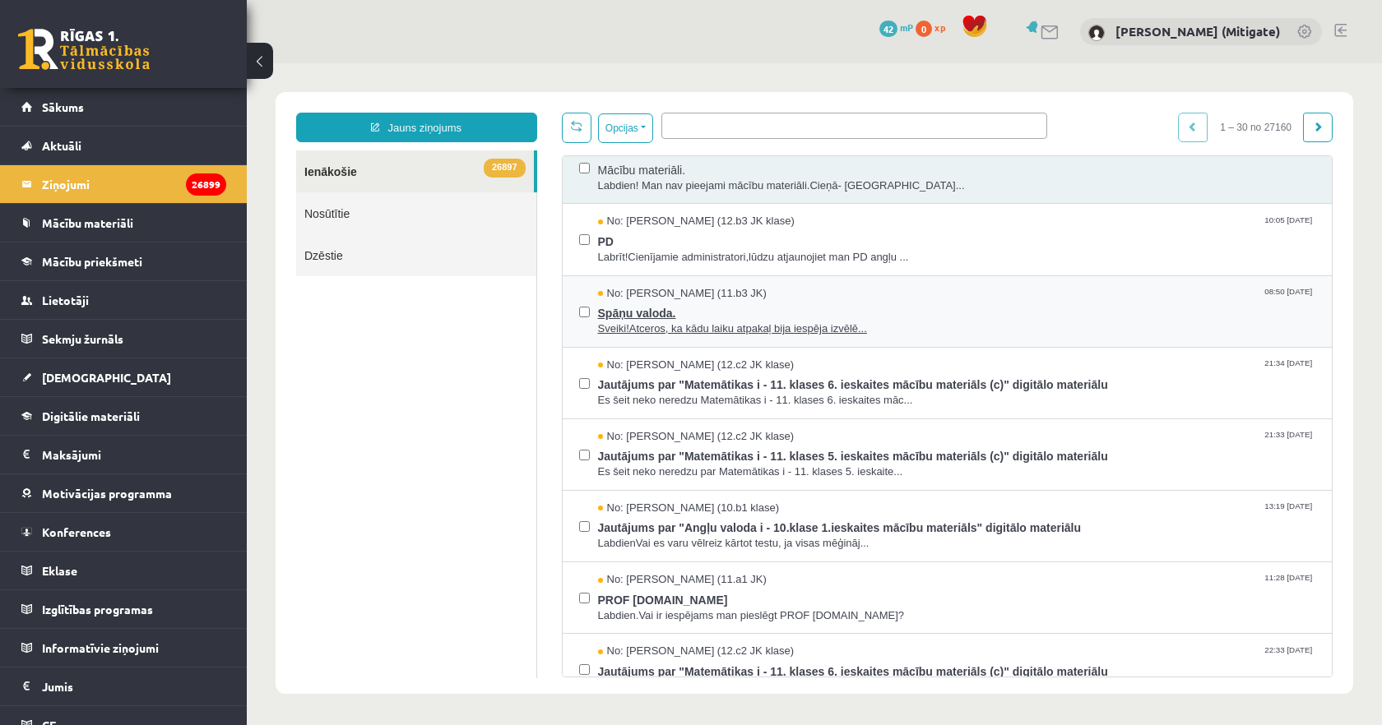
scroll to position [174, 0]
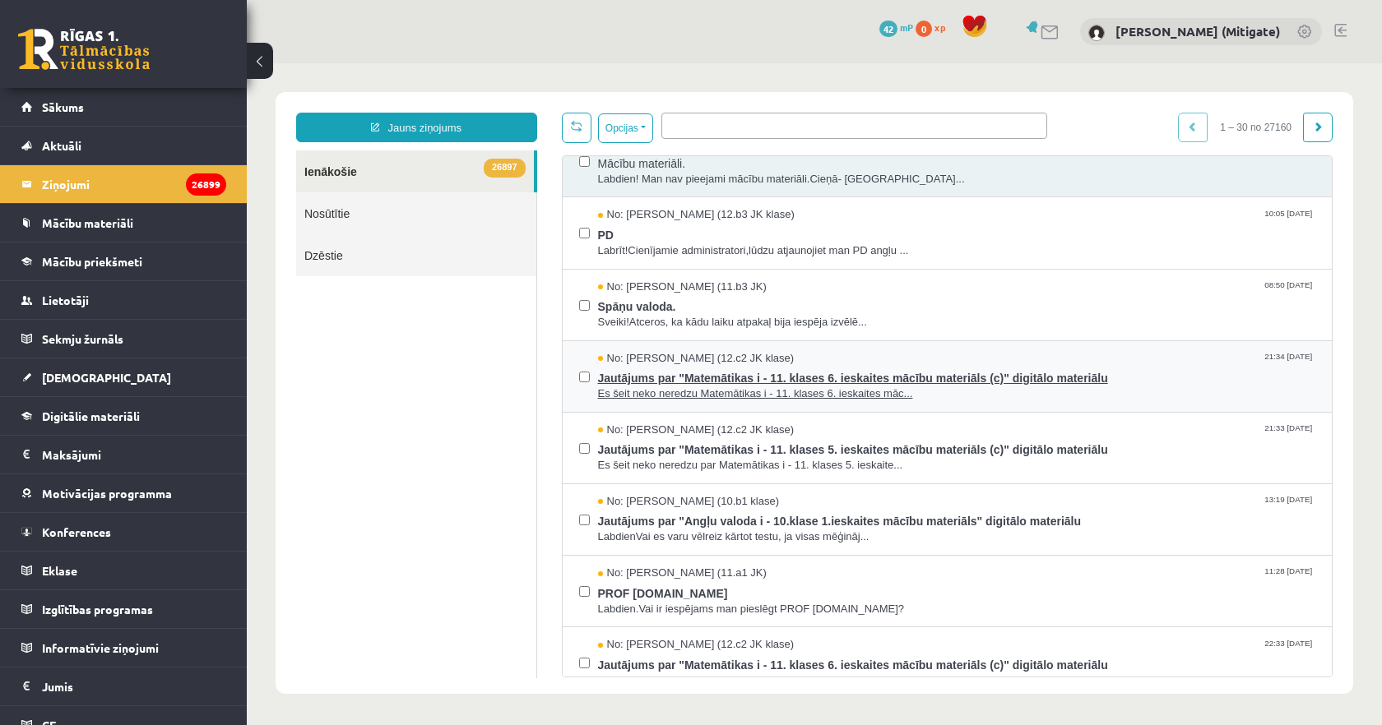
click at [818, 391] on span "Es šeit neko neredzu Matemātikas i - 11. klases 6. ieskaites māc..." at bounding box center [957, 395] width 718 height 16
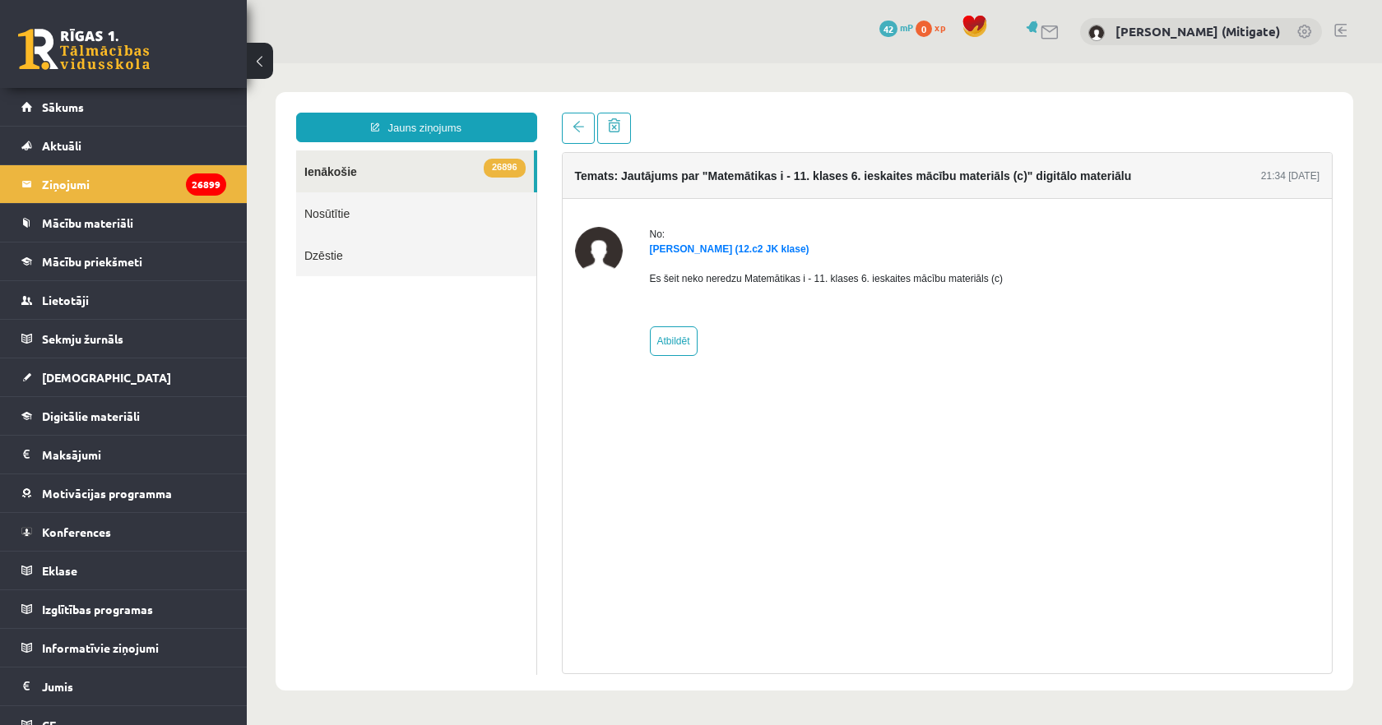
scroll to position [0, 0]
click at [572, 123] on span at bounding box center [578, 127] width 12 height 12
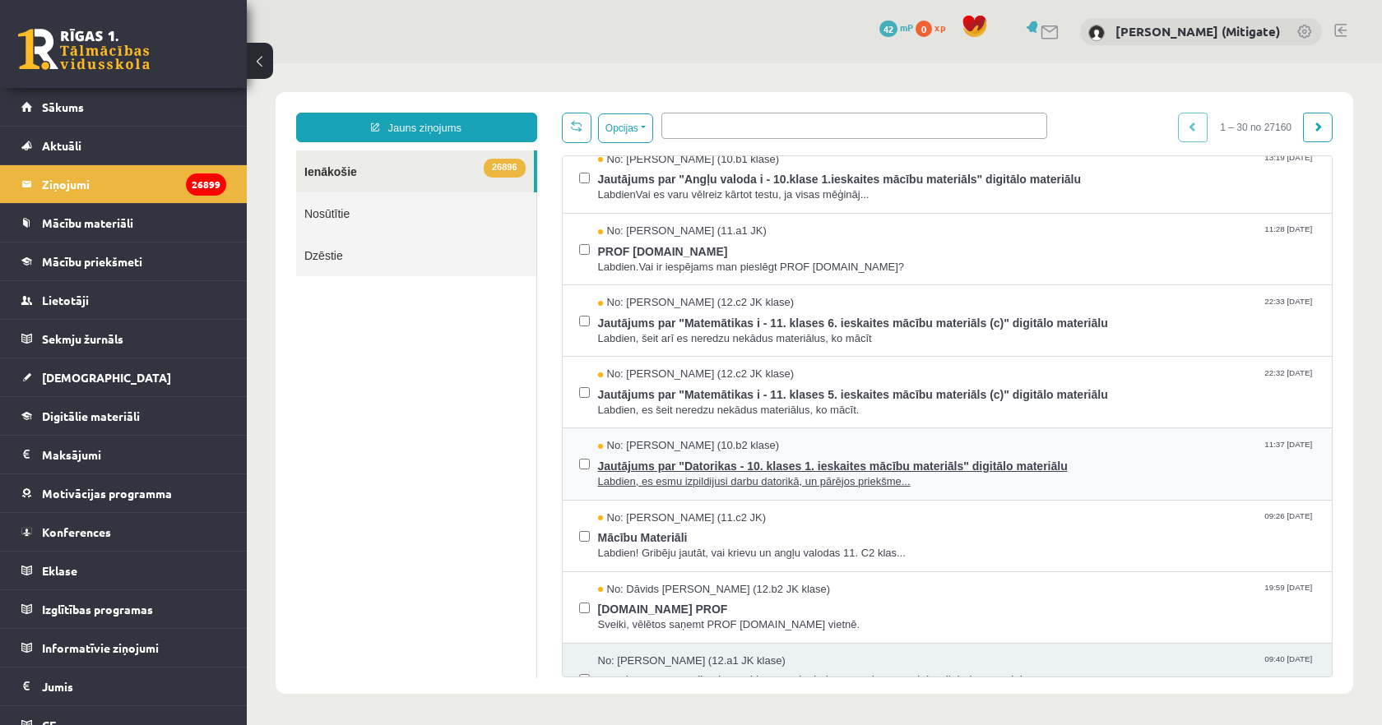
scroll to position [514, 0]
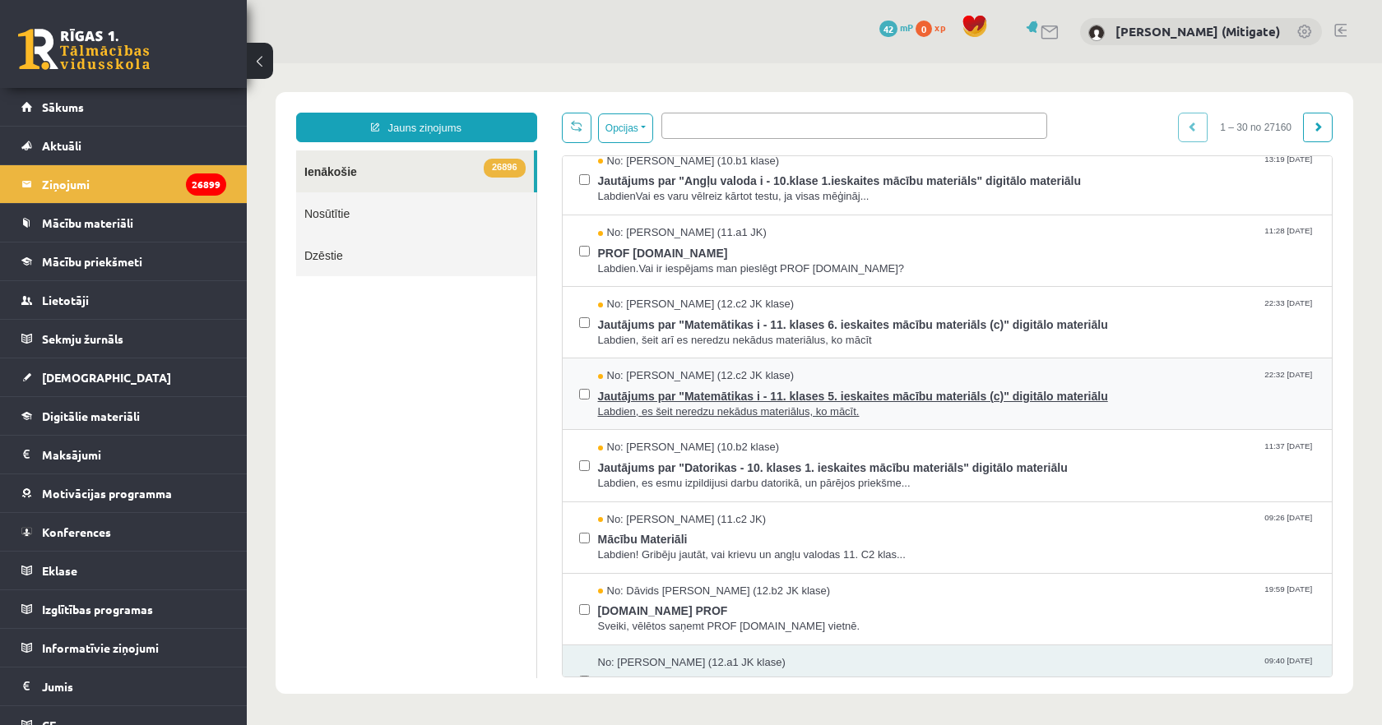
click at [746, 410] on span "Labdien, es šeit neredzu nekādus materiālus, ko mācīt." at bounding box center [957, 413] width 718 height 16
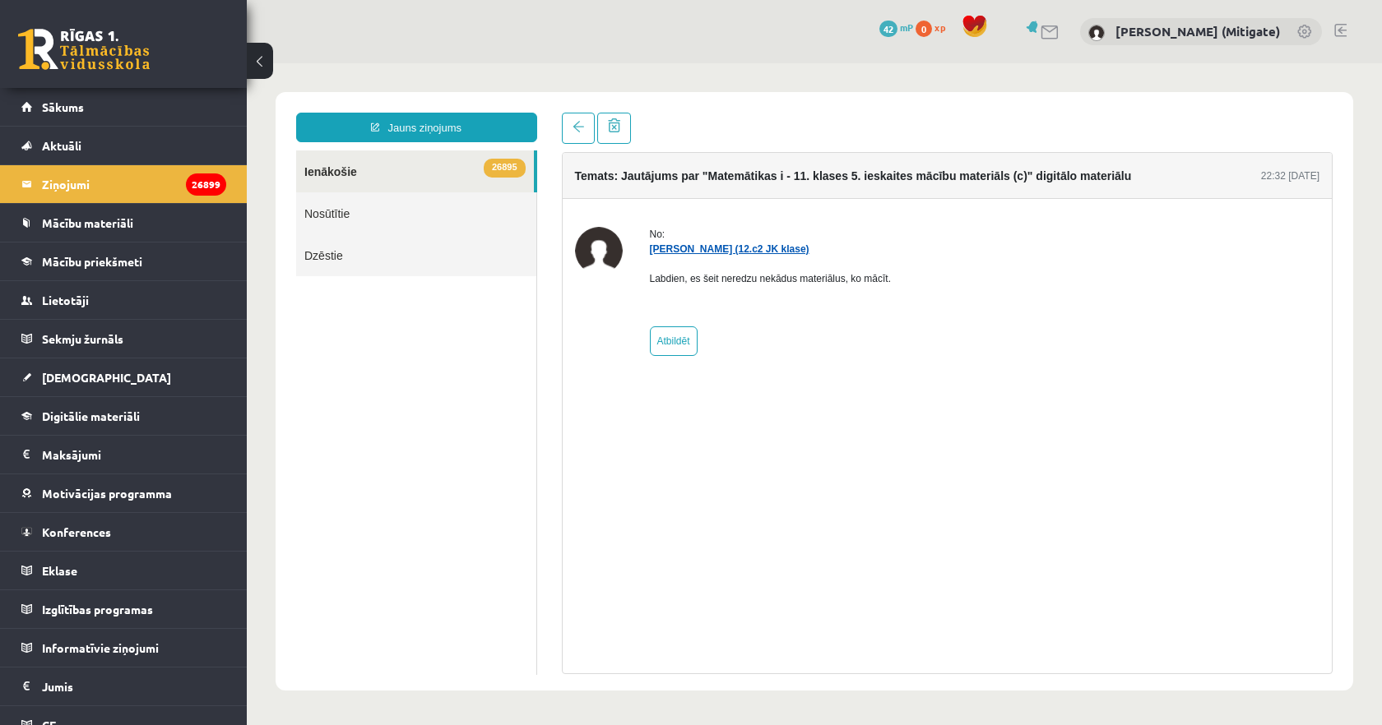
scroll to position [0, 0]
click at [727, 249] on link "Tuong Khang Nguyen (12.c2 JK klase)" at bounding box center [730, 249] width 160 height 12
click at [350, 30] on div "0 Dāvanas 42 mP 0 xp Vitālijs Viļums (Mitigate)" at bounding box center [814, 31] width 1135 height 63
click at [77, 110] on span "Sākums" at bounding box center [63, 107] width 42 height 15
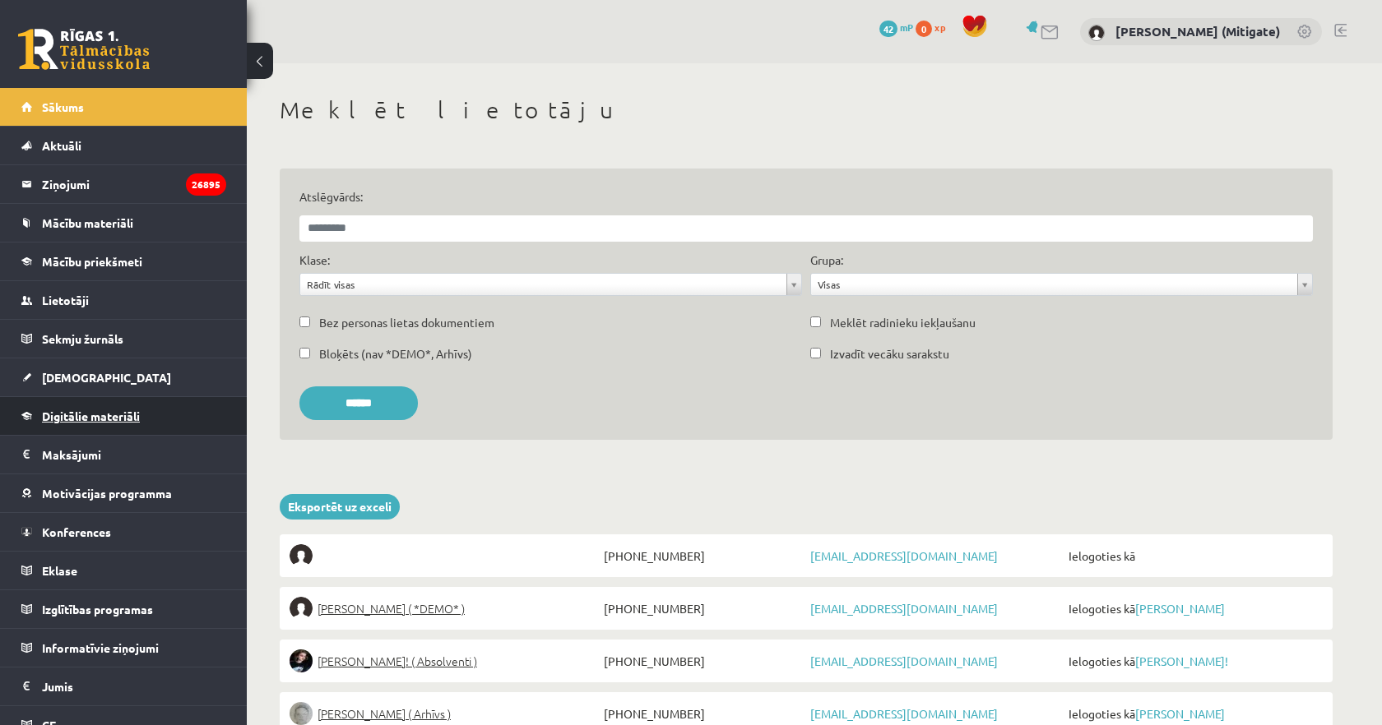
click at [96, 416] on span "Digitālie materiāli" at bounding box center [91, 416] width 98 height 15
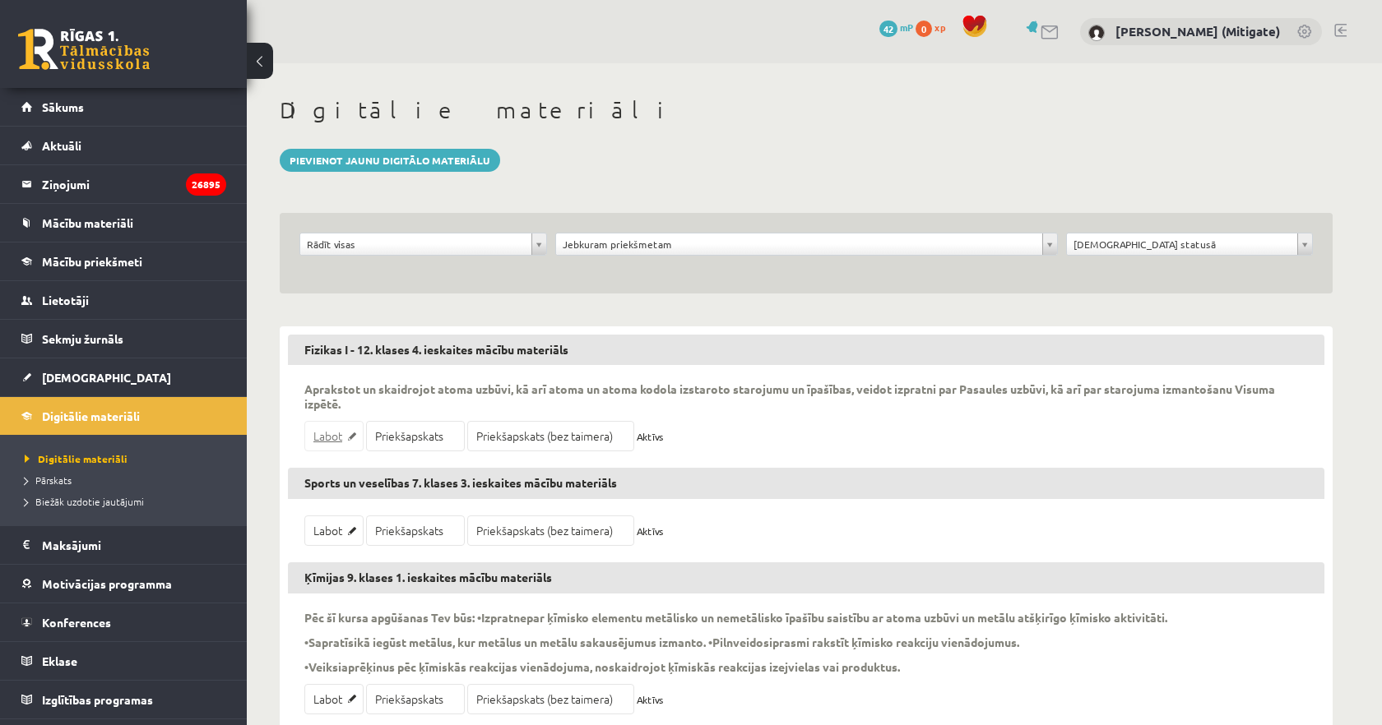
click at [341, 439] on link "Labot" at bounding box center [333, 436] width 59 height 30
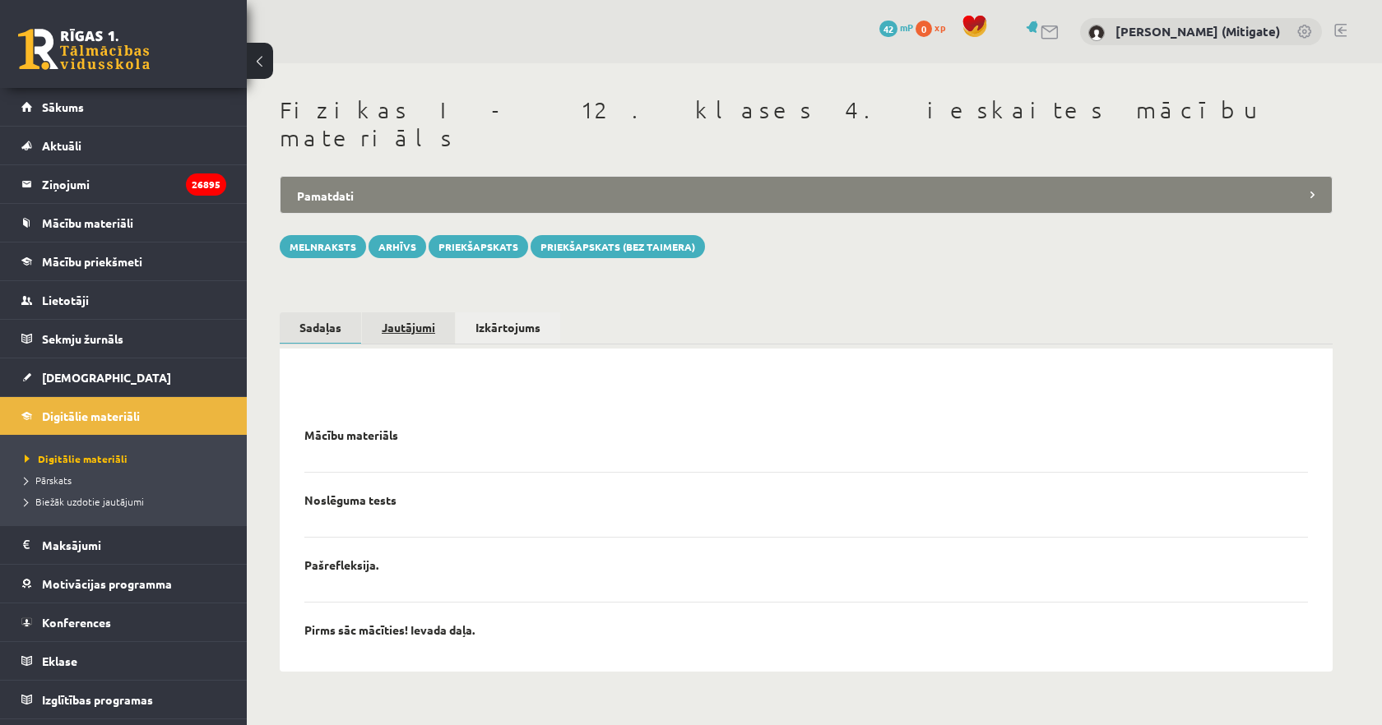
click at [405, 312] on link "Jautājumi" at bounding box center [408, 327] width 93 height 30
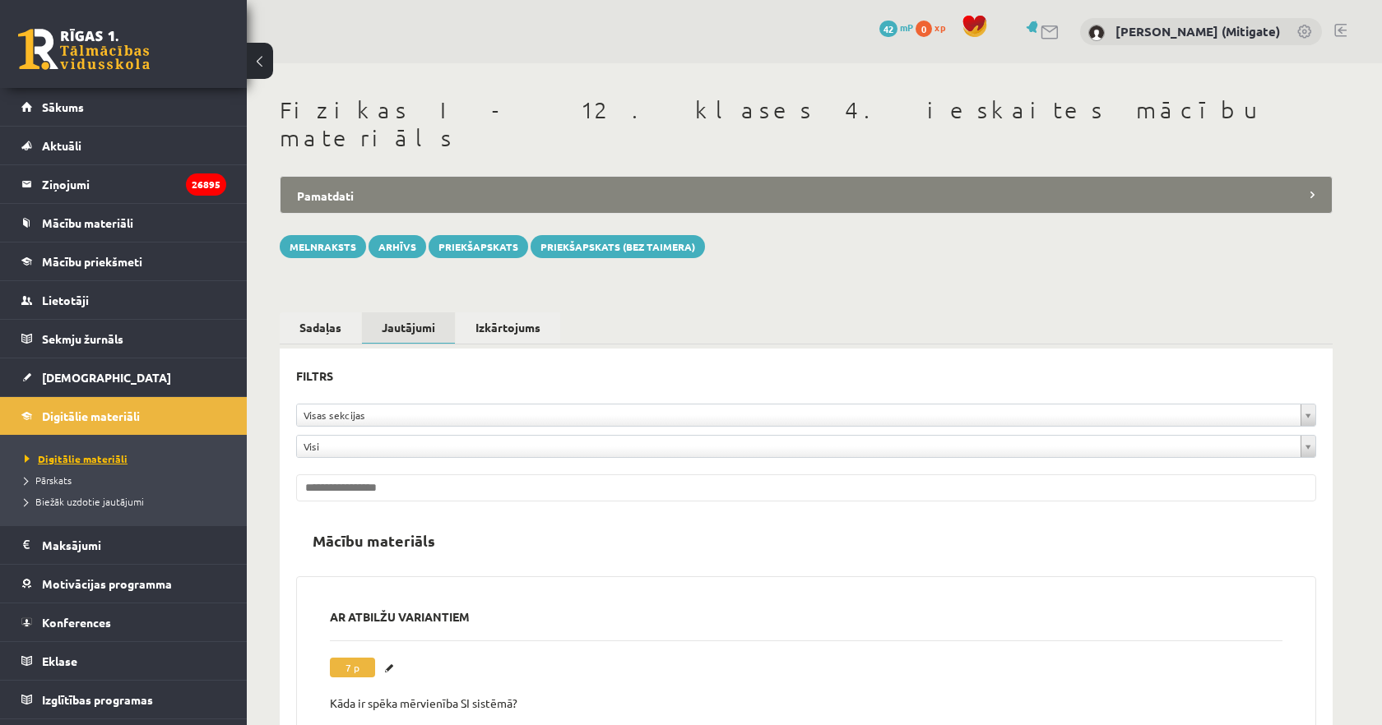
click at [104, 459] on span "Digitālie materiāli" at bounding box center [76, 458] width 103 height 13
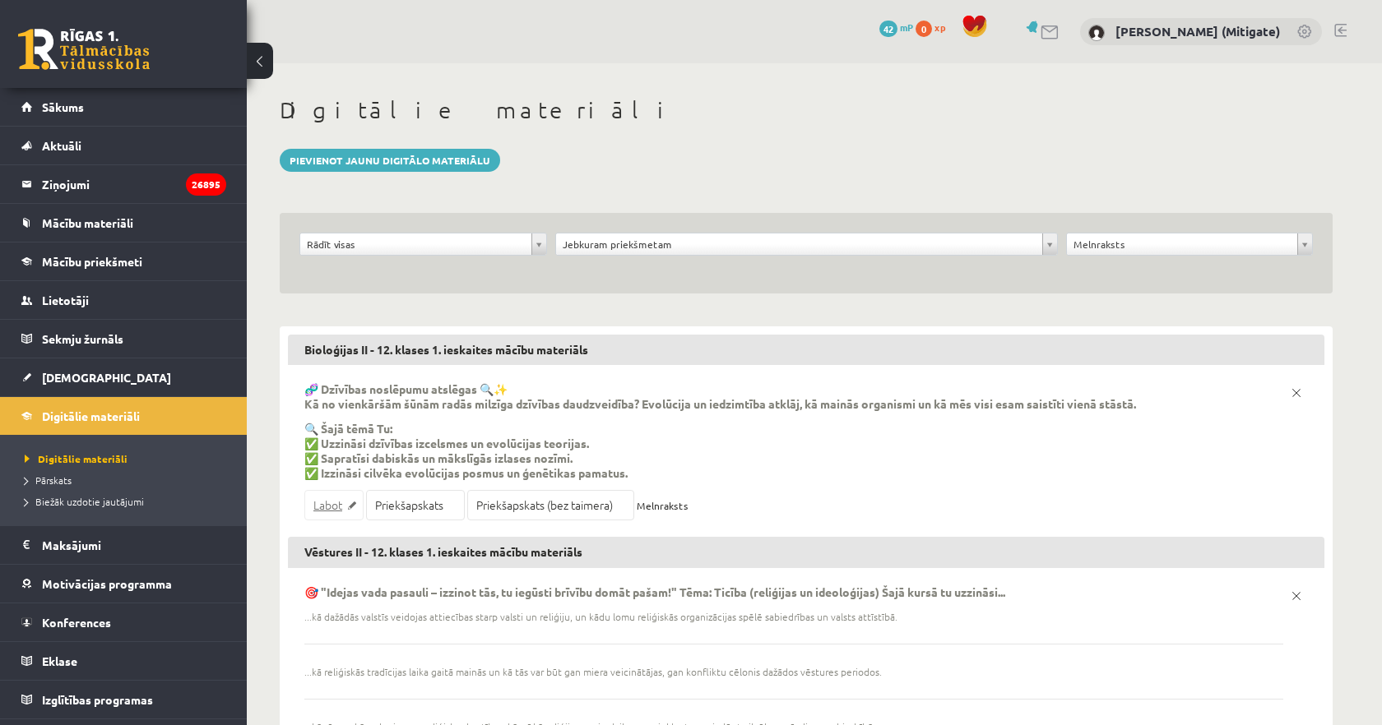
click at [324, 511] on link "Labot" at bounding box center [333, 505] width 59 height 30
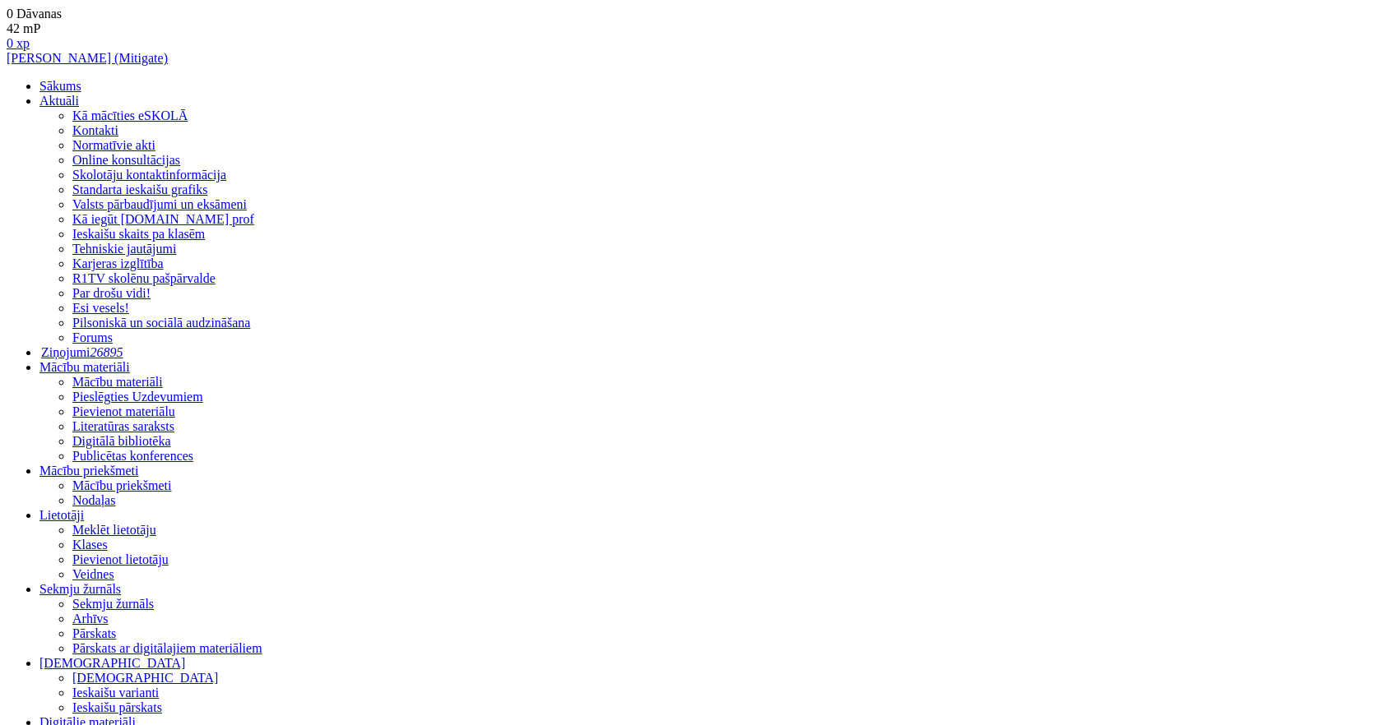
click at [59, 93] on link "Sākums" at bounding box center [60, 86] width 42 height 14
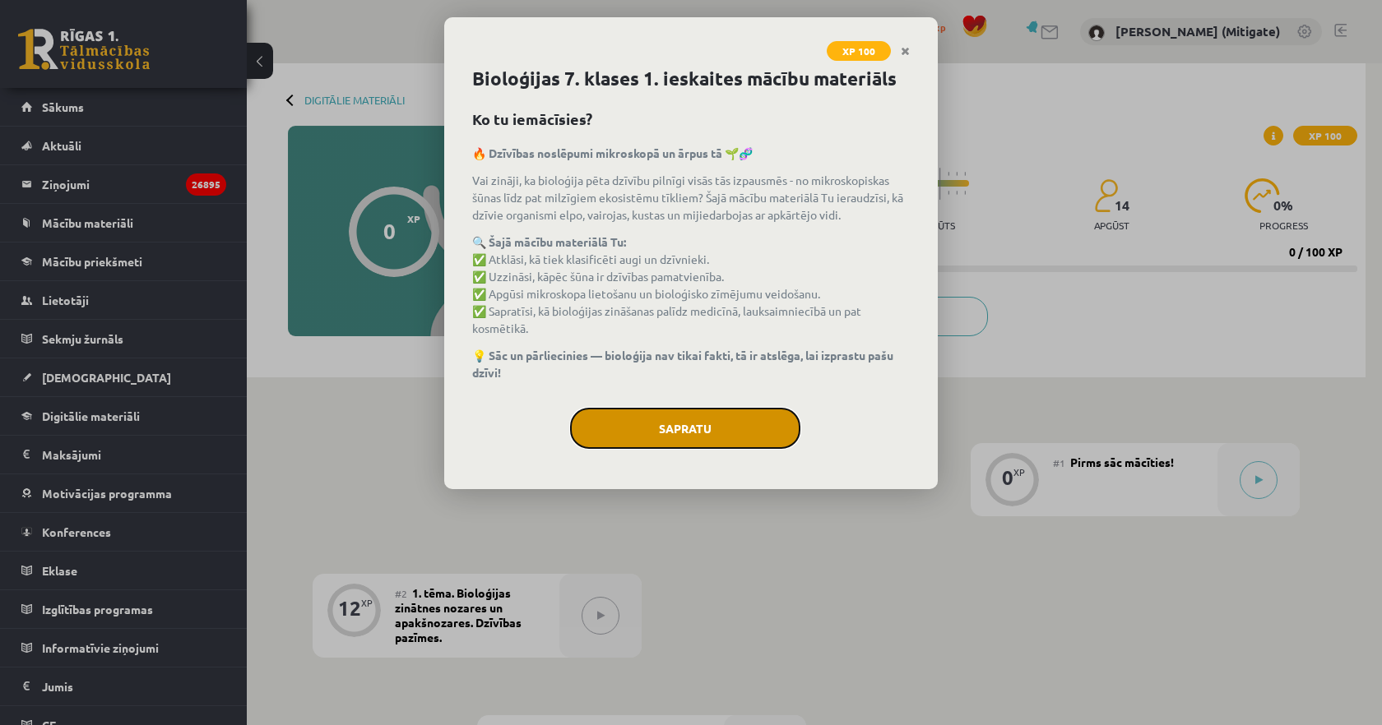
click at [673, 428] on button "Sapratu" at bounding box center [685, 428] width 230 height 41
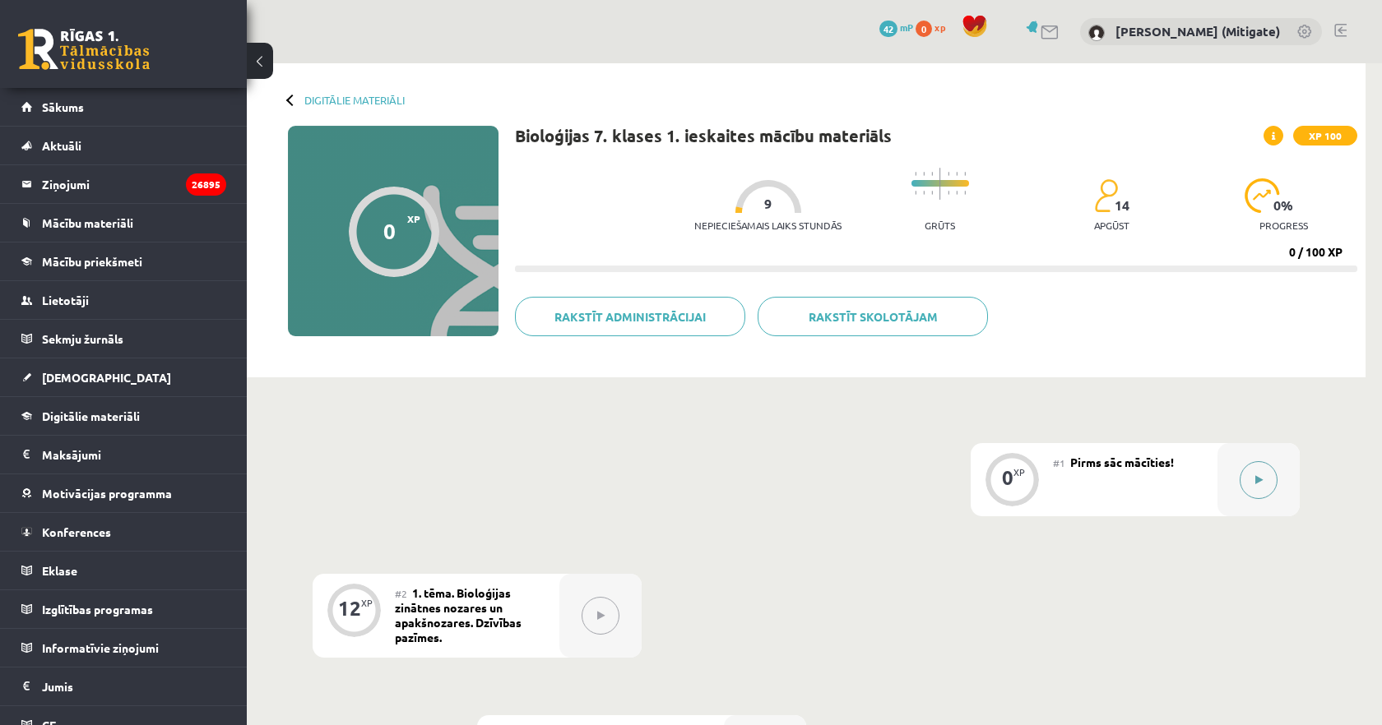
click at [1267, 490] on button at bounding box center [1258, 480] width 38 height 38
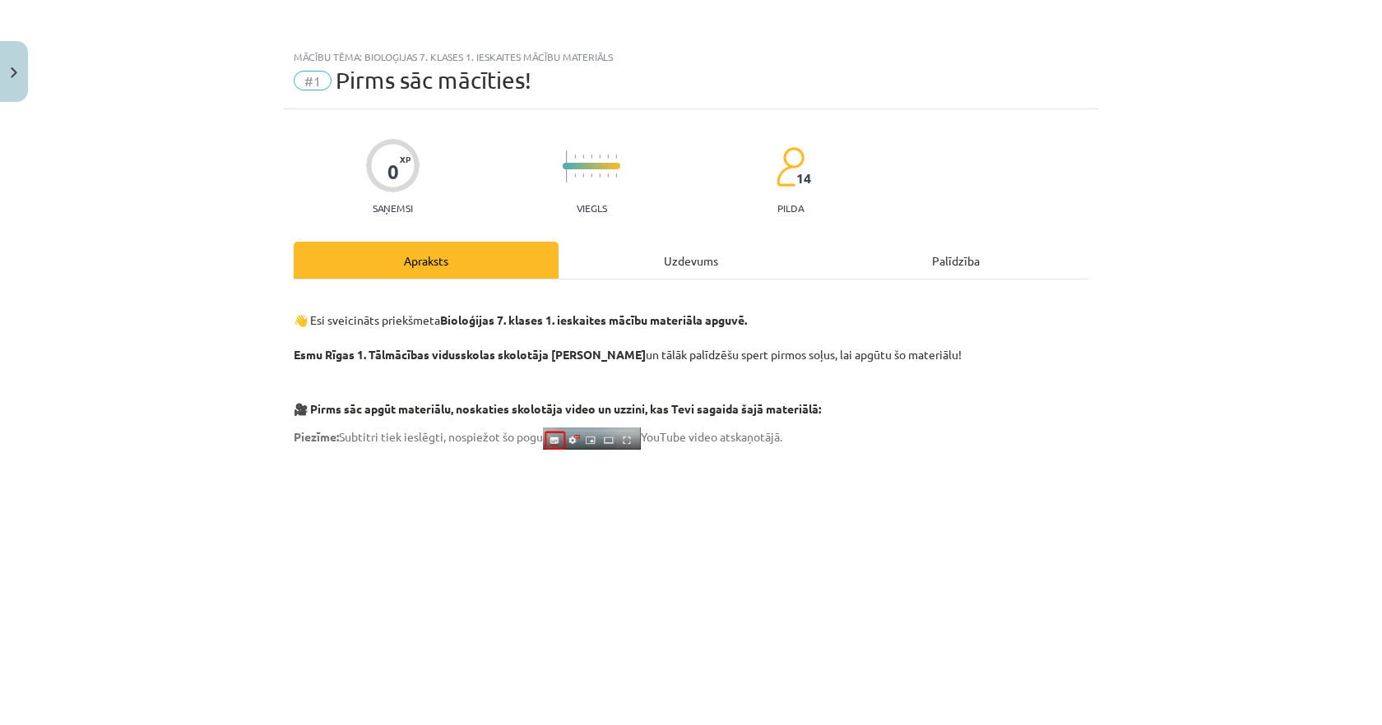
click at [678, 269] on div "Uzdevums" at bounding box center [690, 260] width 265 height 37
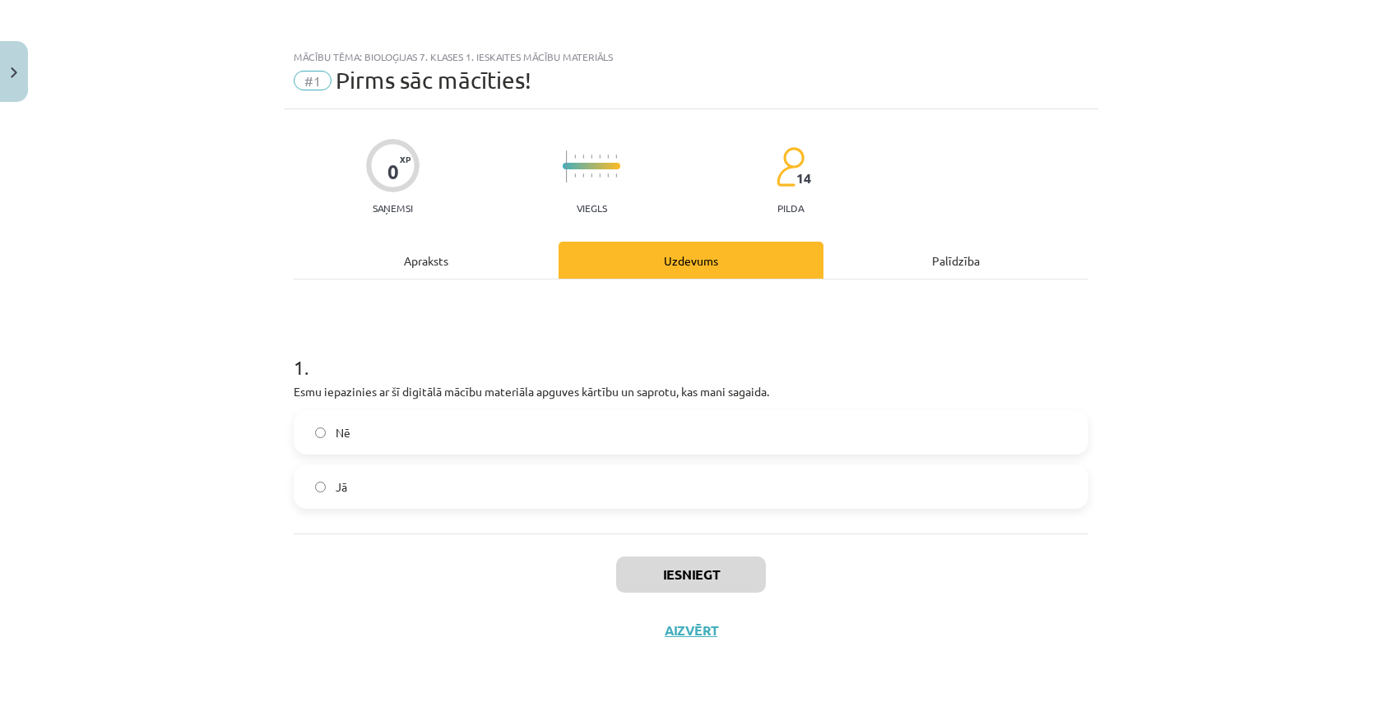
click at [688, 405] on div "1 . Esmu iepazinies ar šī digitālā mācību materiāla apguves kārtību un saprotu,…" at bounding box center [691, 418] width 794 height 182
click at [685, 429] on label "Nē" at bounding box center [690, 432] width 791 height 41
click at [713, 568] on button "Iesniegt" at bounding box center [691, 575] width 150 height 36
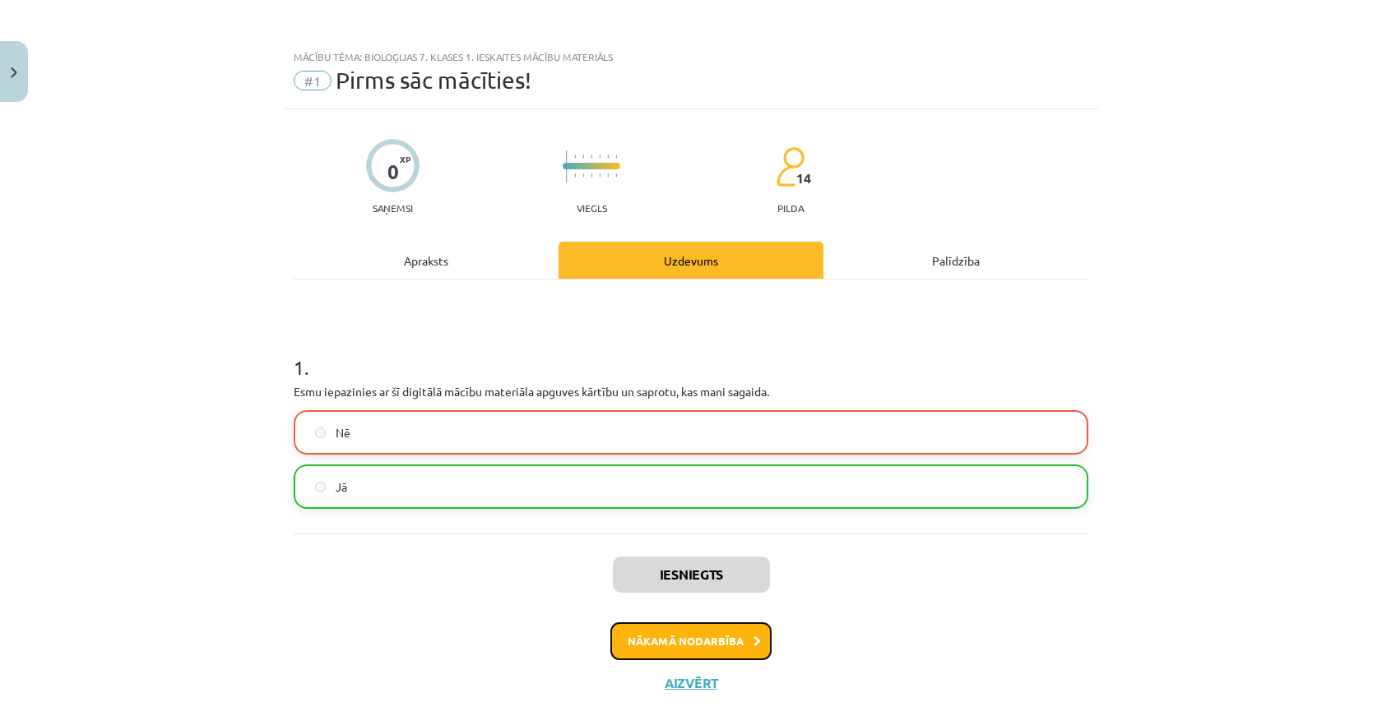
click at [677, 639] on button "Nākamā nodarbība" at bounding box center [690, 642] width 161 height 38
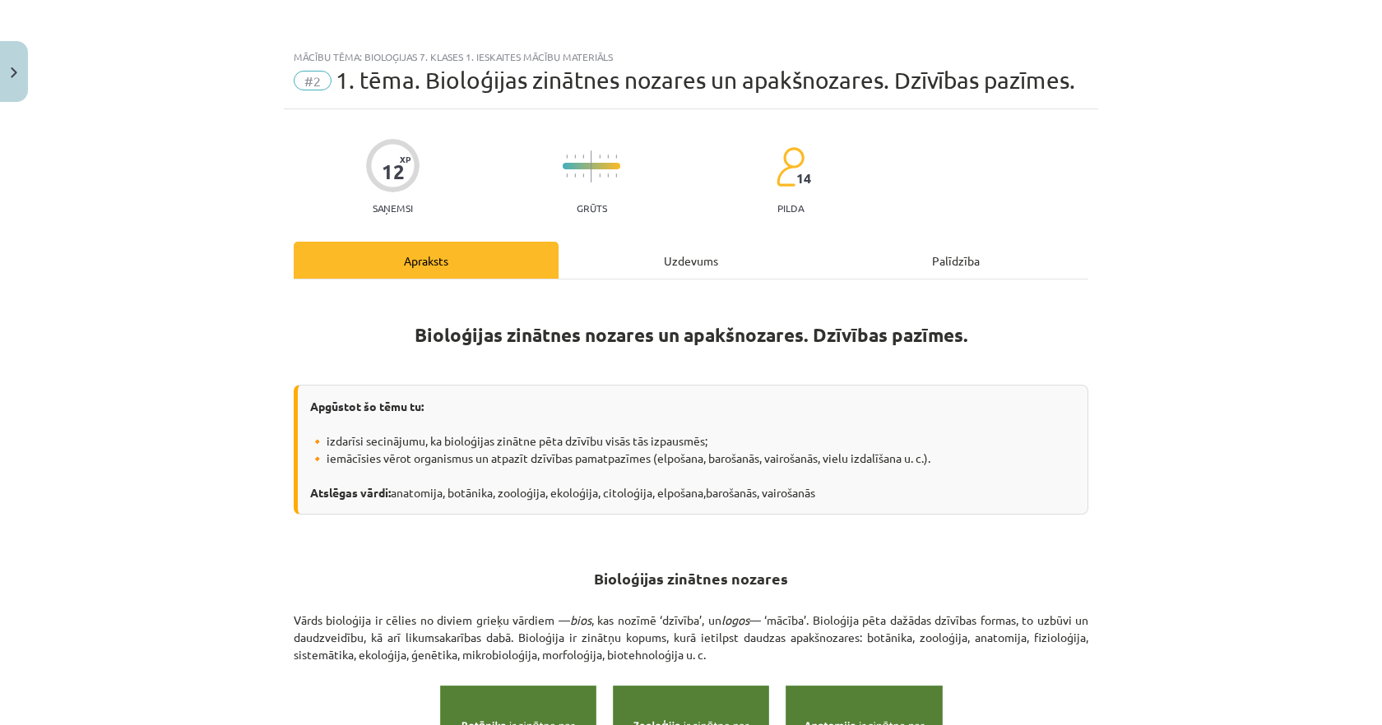
scroll to position [26, 0]
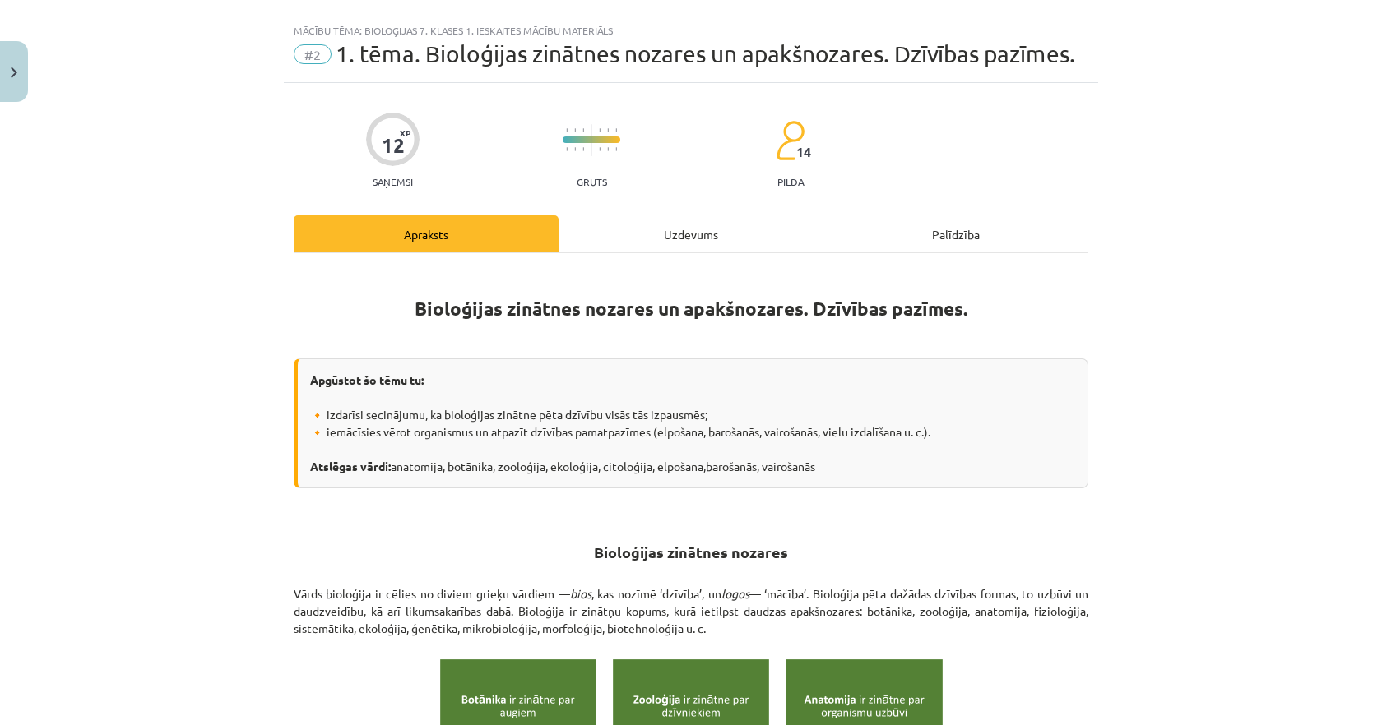
click at [673, 239] on div "Uzdevums" at bounding box center [690, 233] width 265 height 37
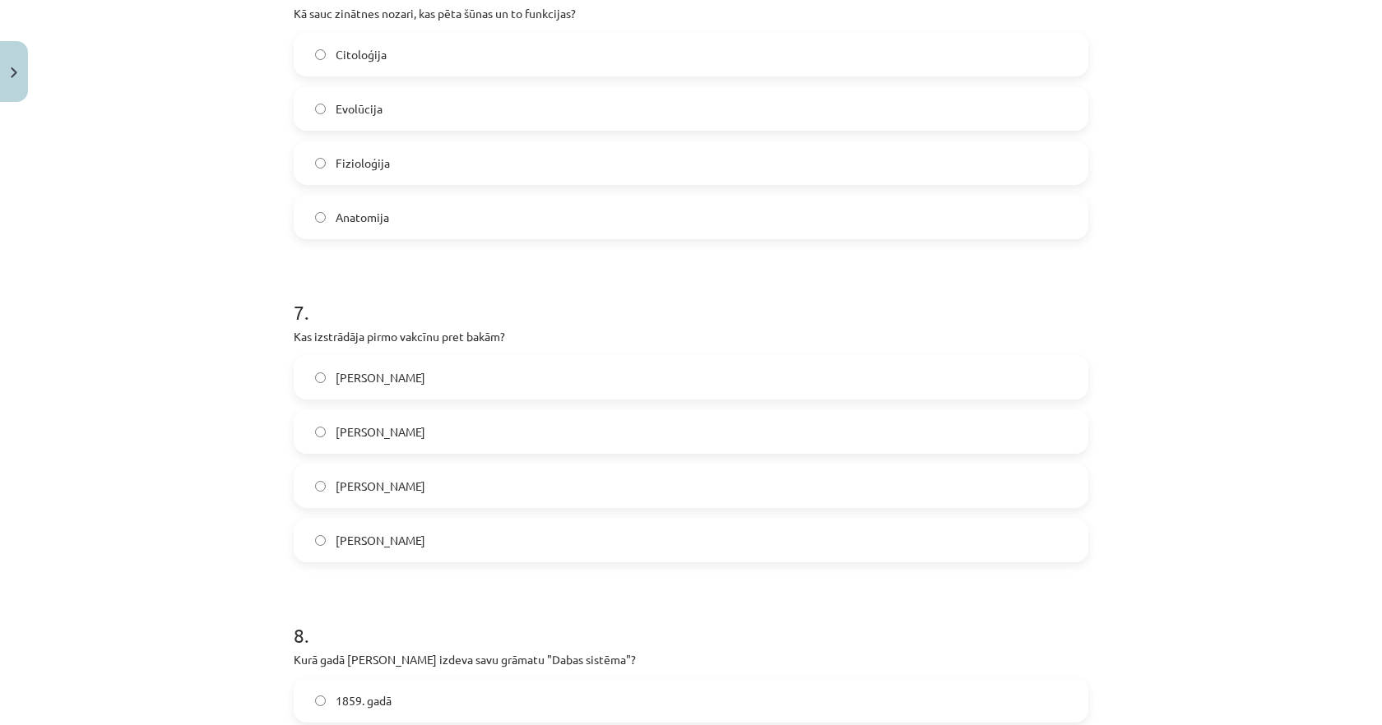
scroll to position [2345, 0]
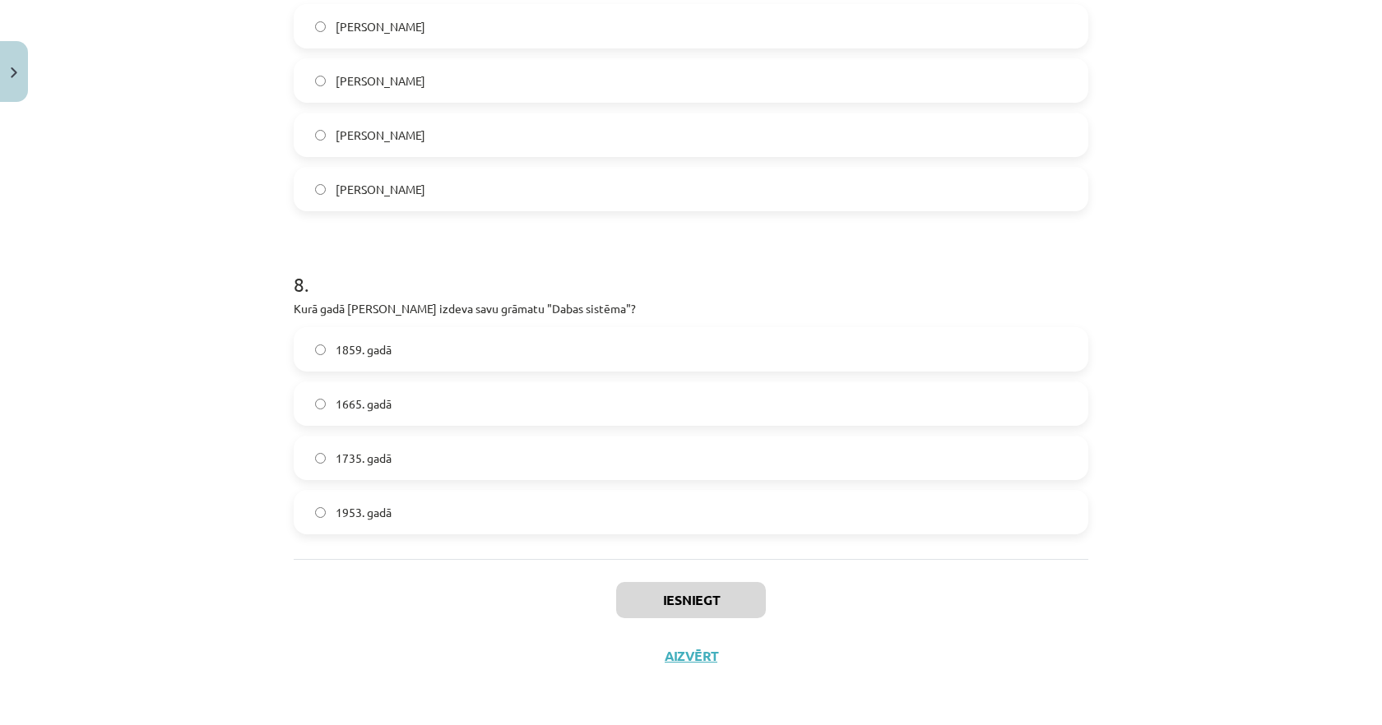
click at [648, 523] on label "1953. gadā" at bounding box center [690, 512] width 791 height 41
click at [704, 616] on button "Iesniegt" at bounding box center [691, 600] width 150 height 36
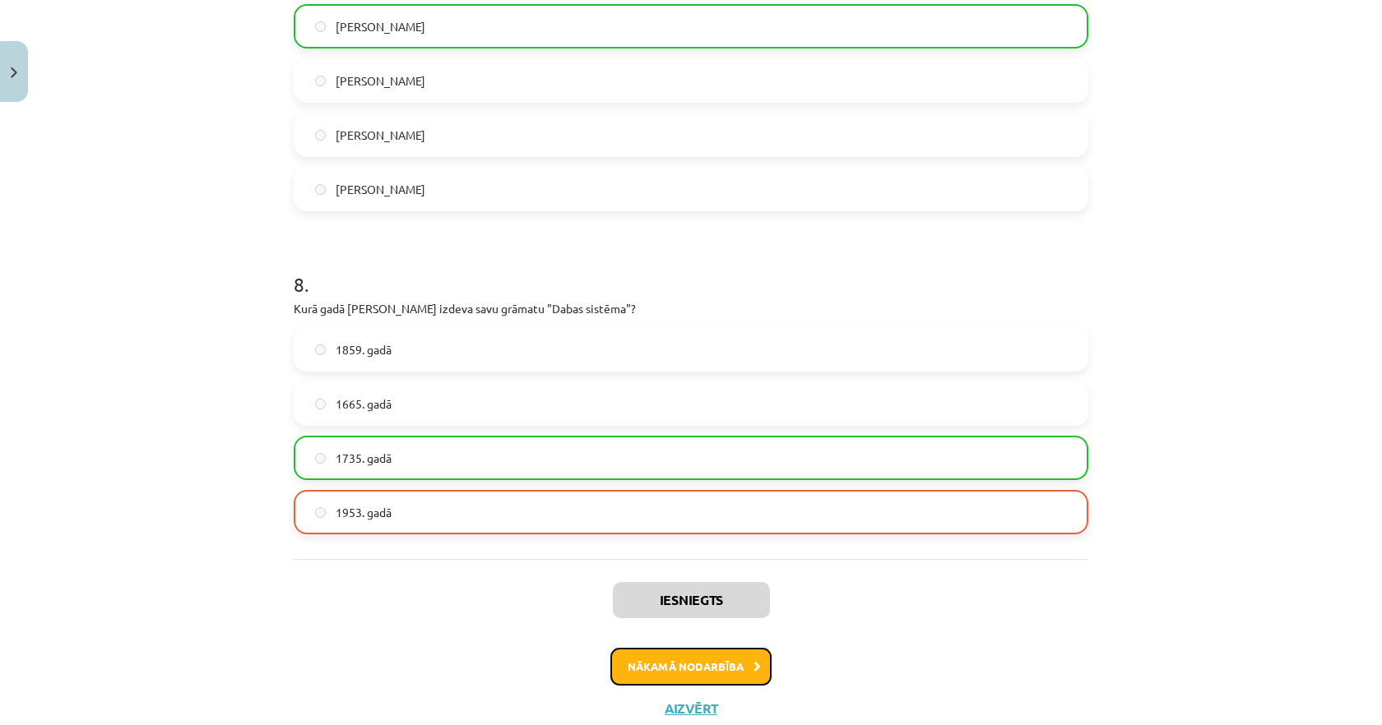
click at [687, 654] on button "Nākamā nodarbība" at bounding box center [690, 667] width 161 height 38
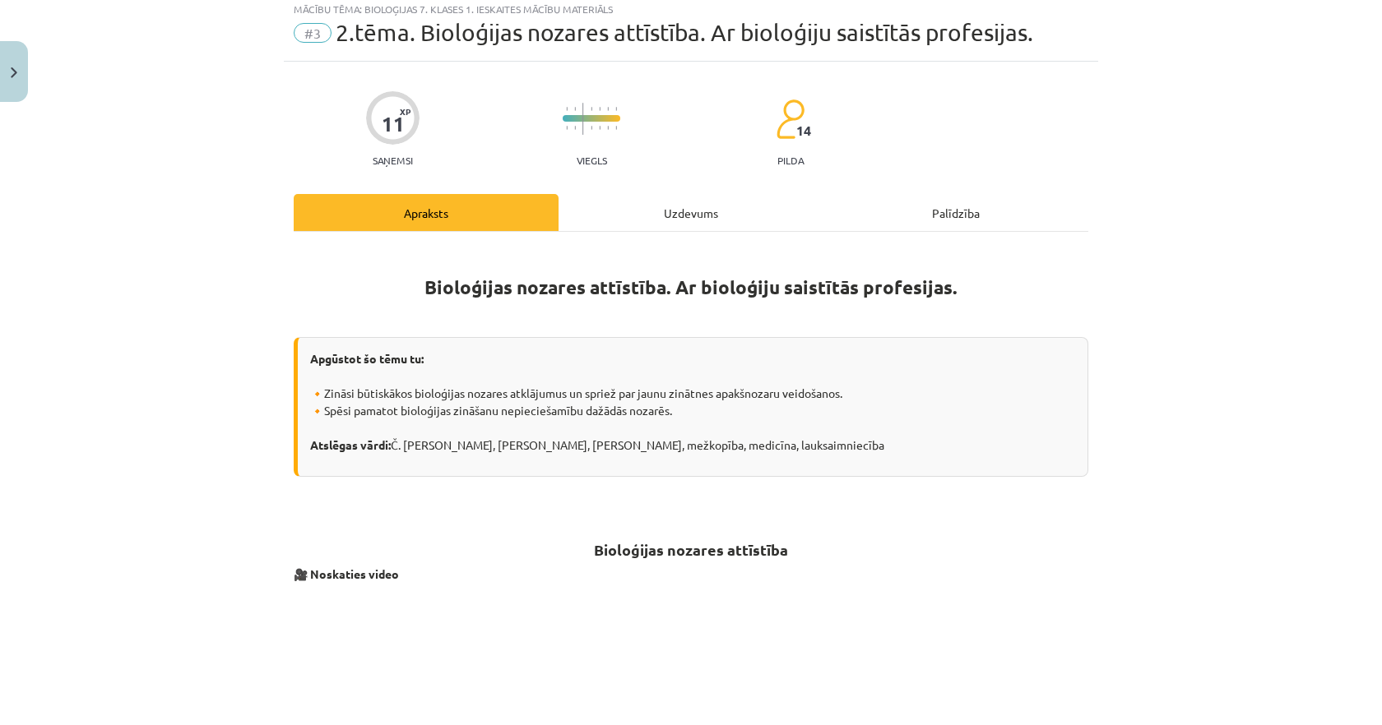
scroll to position [41, 0]
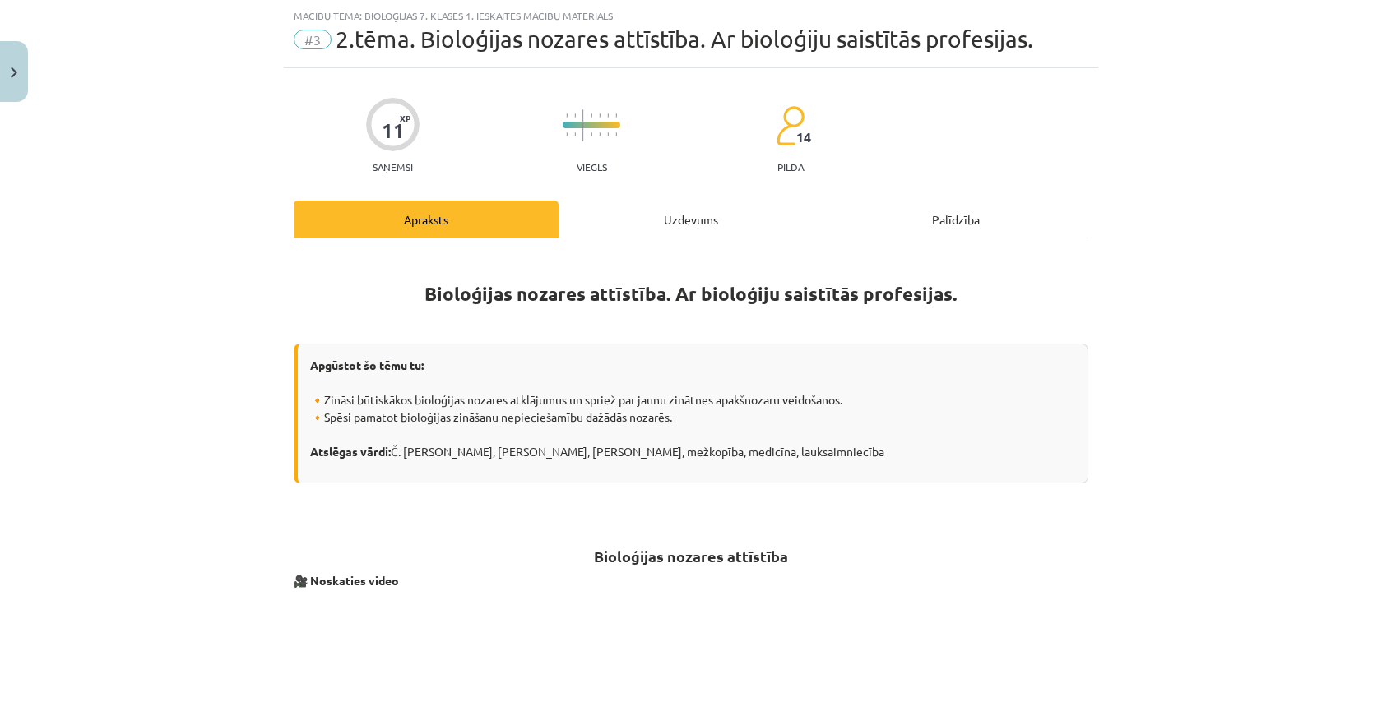
click at [666, 228] on div "Uzdevums" at bounding box center [690, 219] width 265 height 37
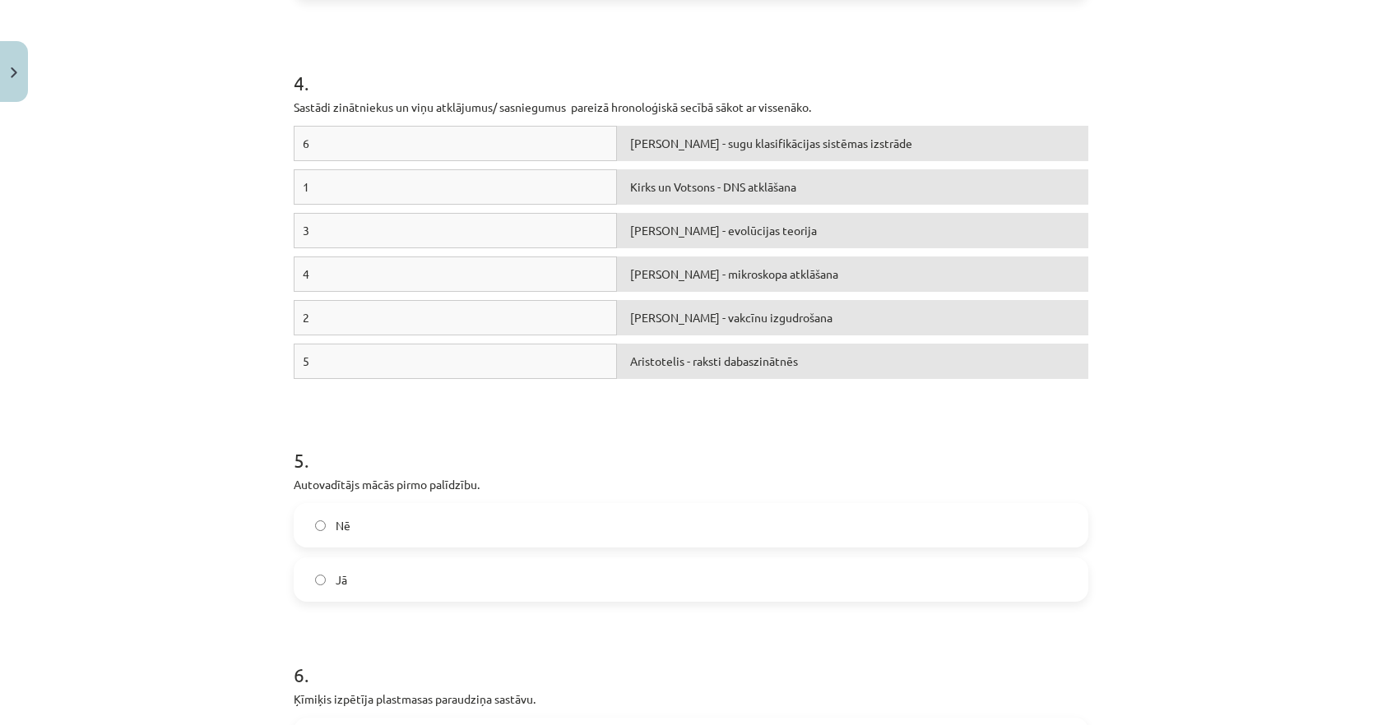
scroll to position [1220, 0]
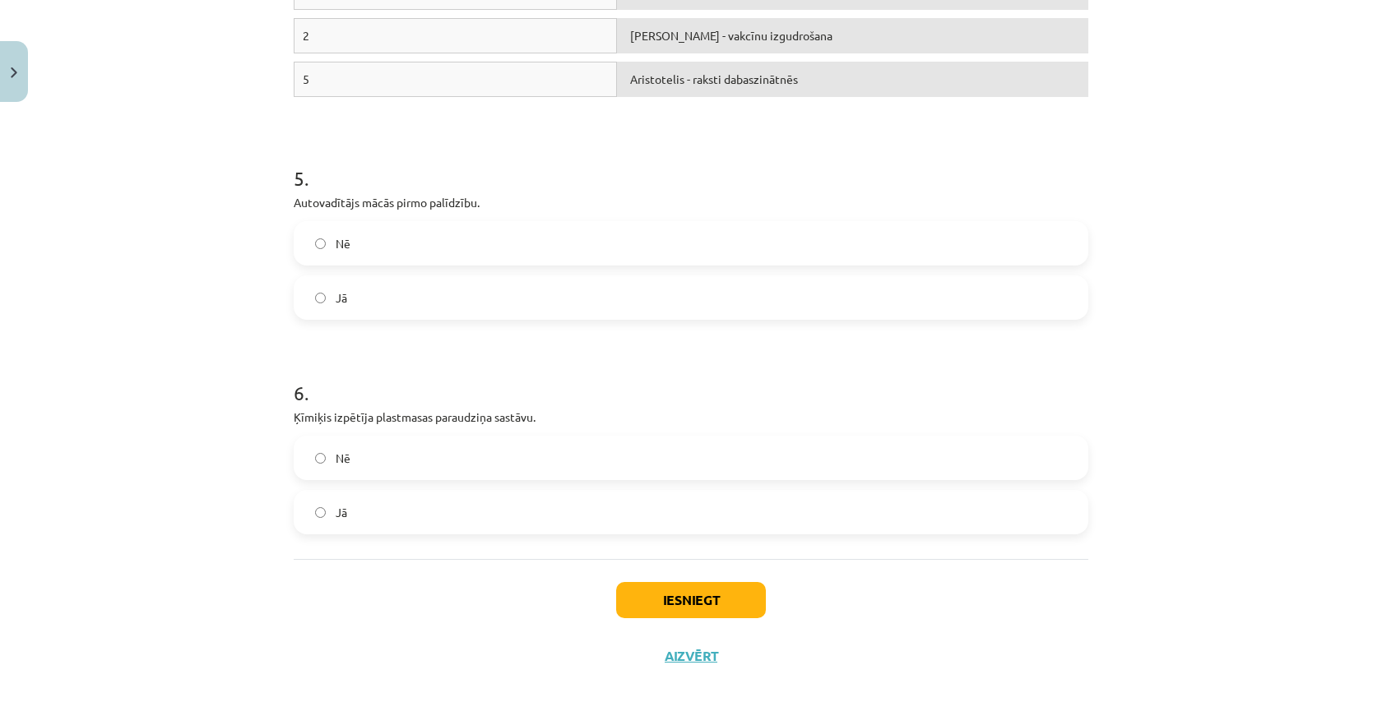
click at [437, 313] on label "Jā" at bounding box center [690, 297] width 791 height 41
click at [708, 611] on button "Iesniegt" at bounding box center [691, 600] width 150 height 36
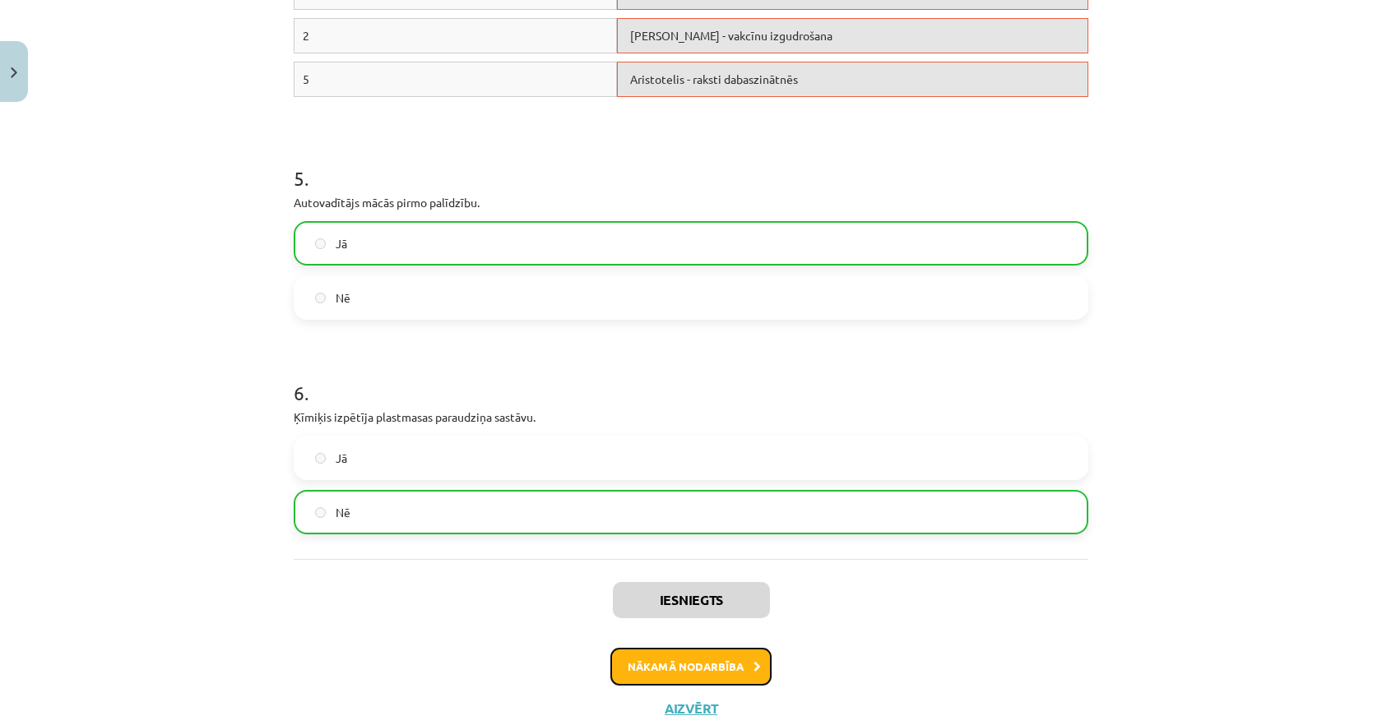
click at [706, 662] on button "Nākamā nodarbība" at bounding box center [690, 667] width 161 height 38
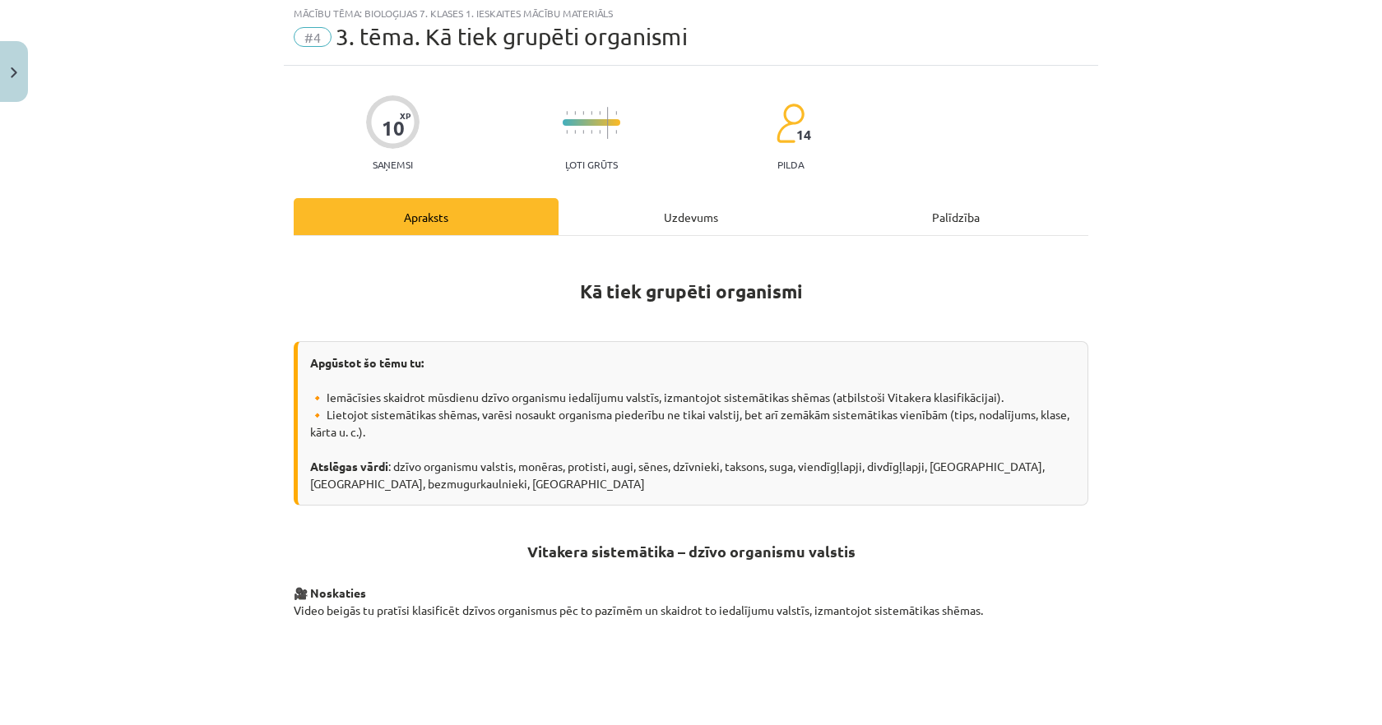
scroll to position [41, 0]
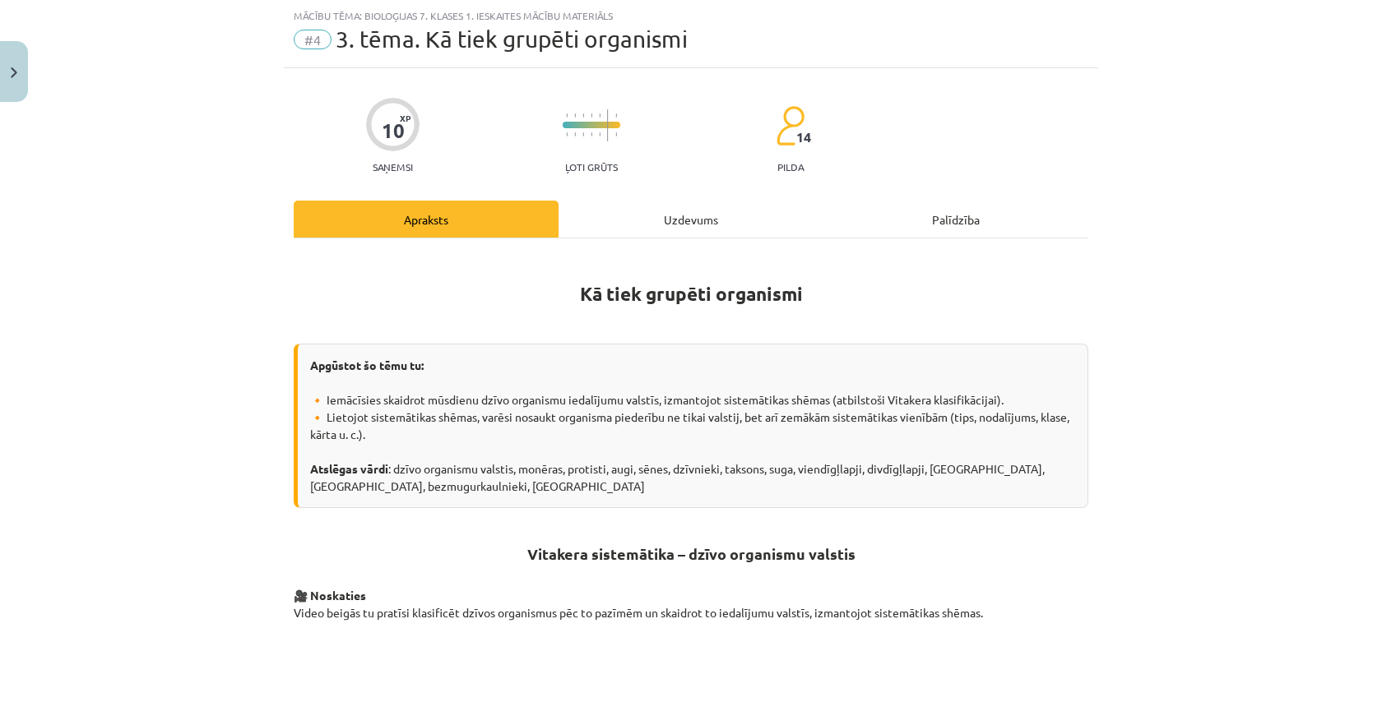
click at [685, 216] on div "Uzdevums" at bounding box center [690, 219] width 265 height 37
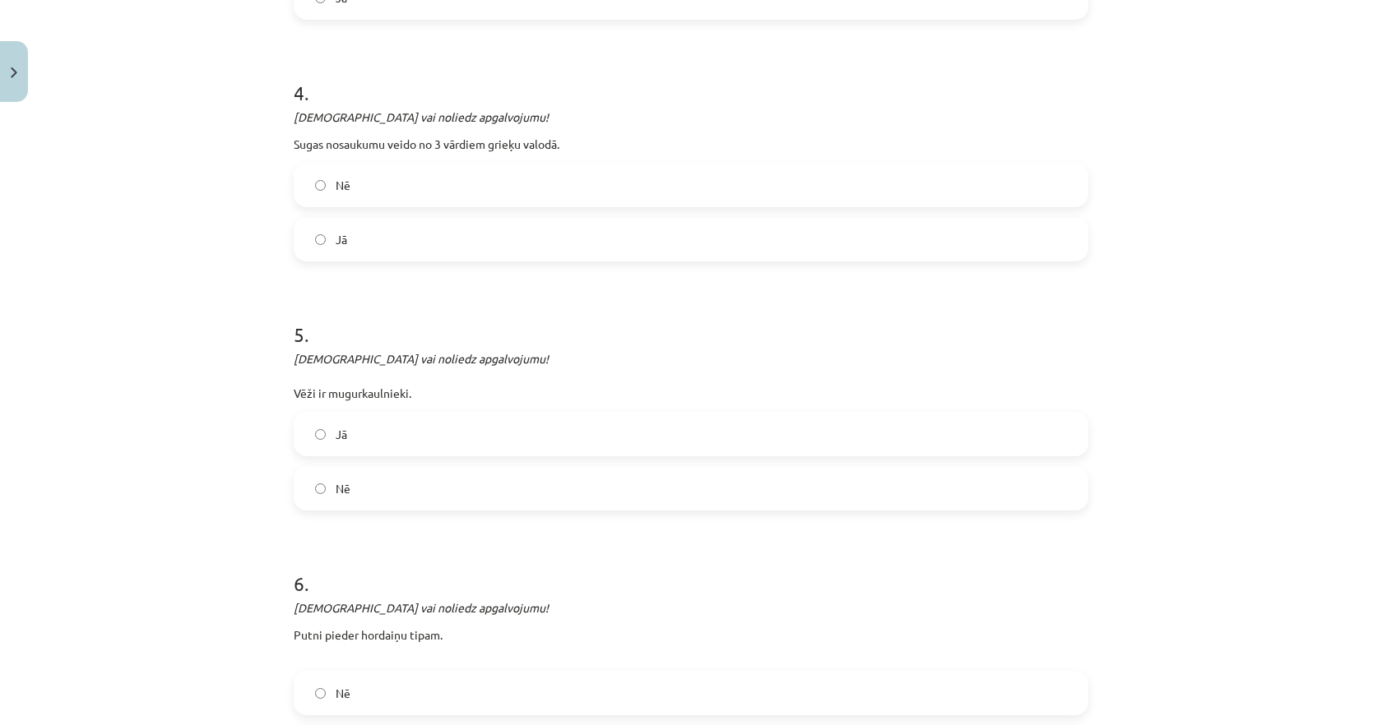
scroll to position [1415, 0]
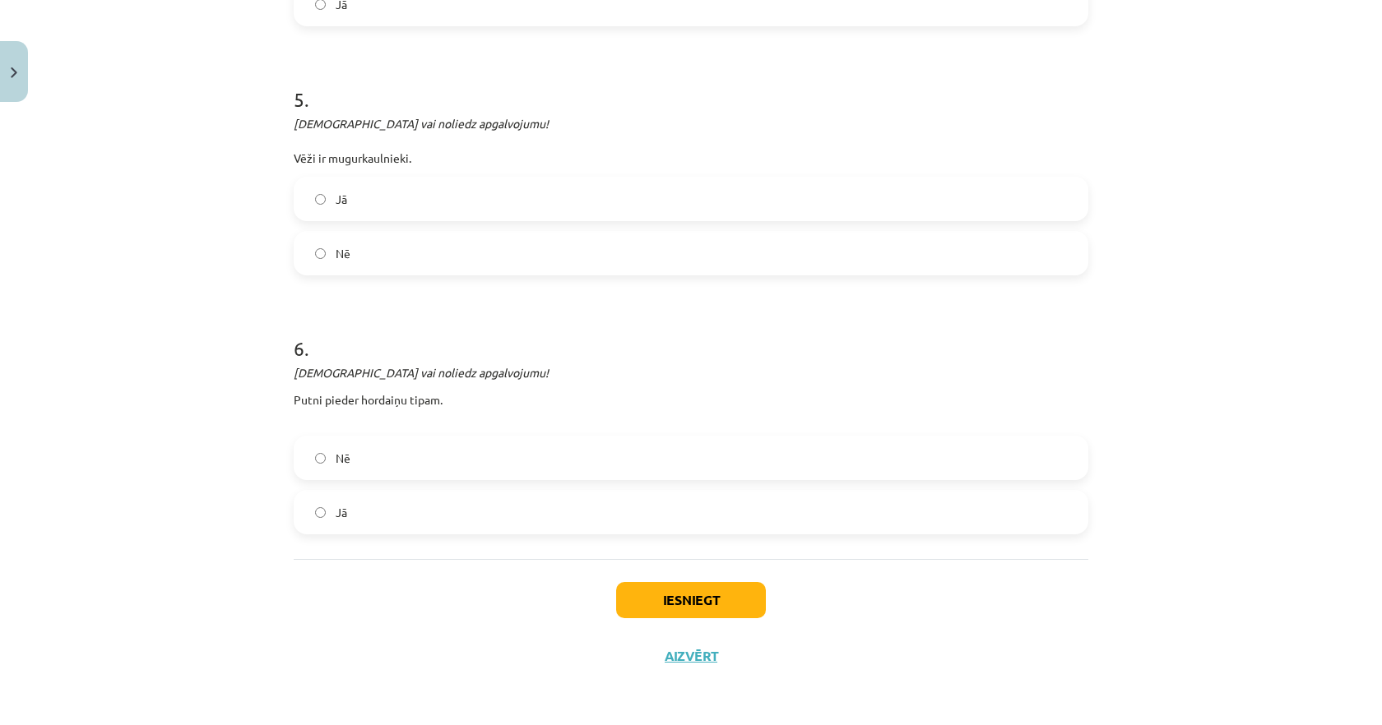
click at [650, 516] on label "Jā" at bounding box center [690, 512] width 791 height 41
click at [692, 586] on button "Iesniegt" at bounding box center [691, 600] width 150 height 36
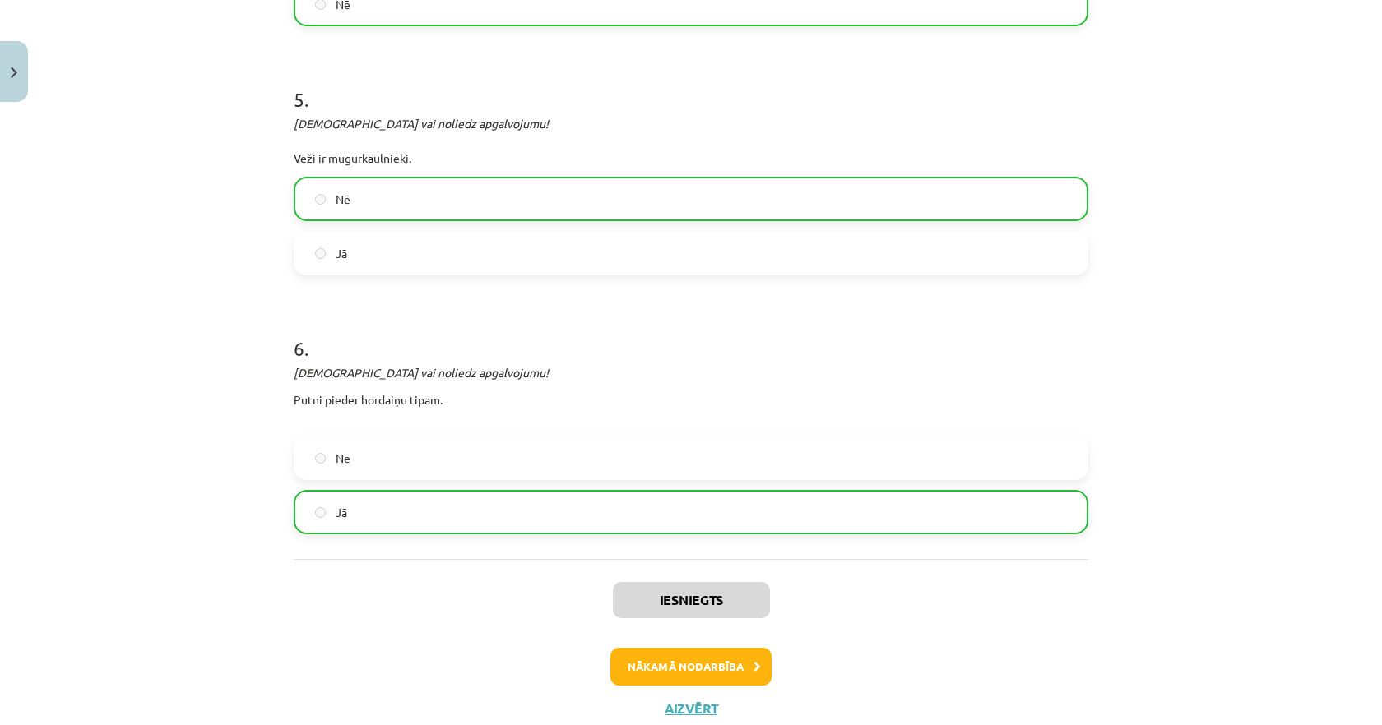
scroll to position [1361, 0]
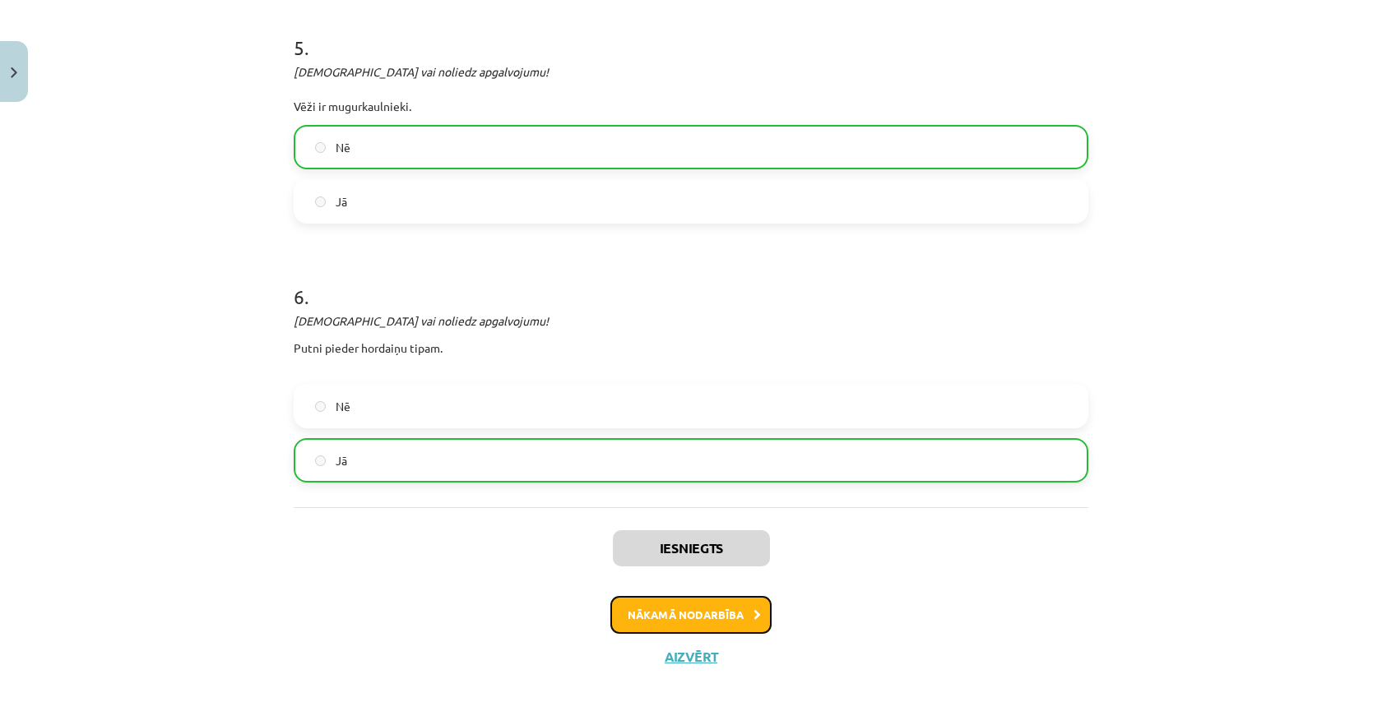
click at [672, 604] on button "Nākamā nodarbība" at bounding box center [690, 615] width 161 height 38
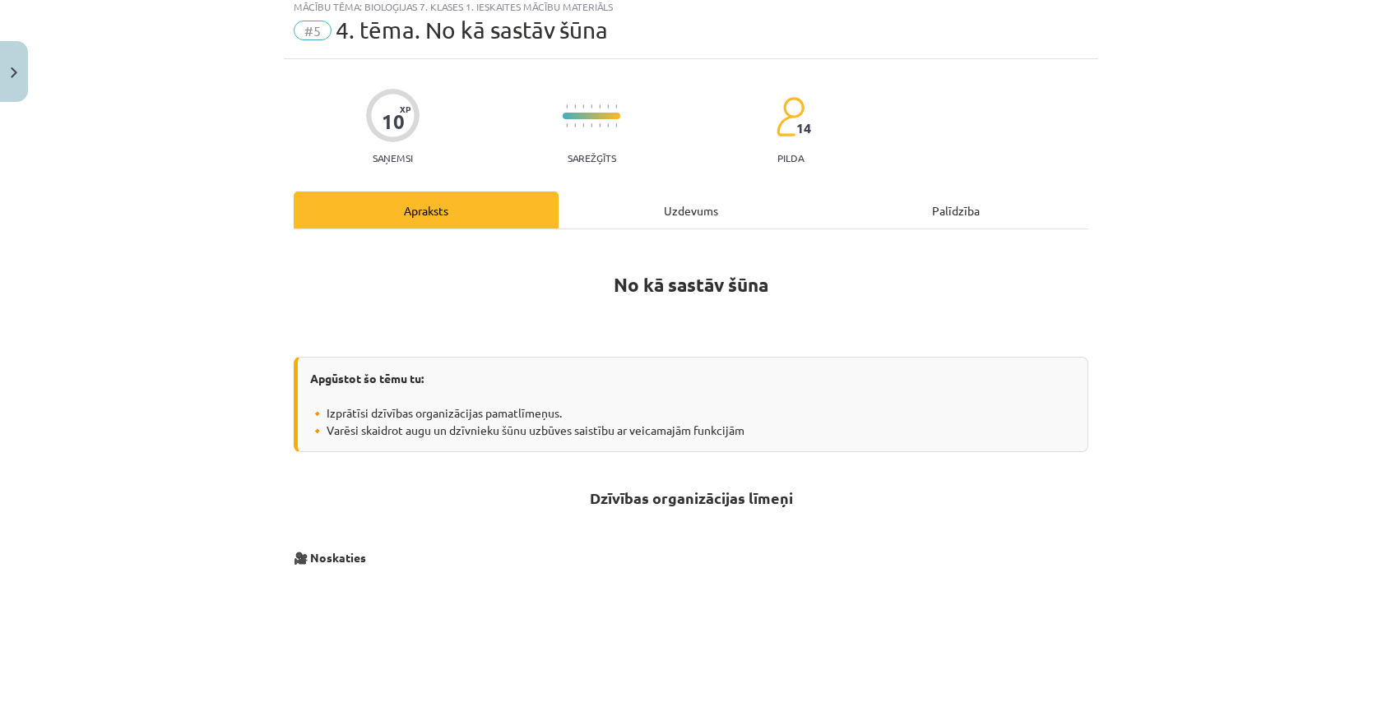
scroll to position [41, 0]
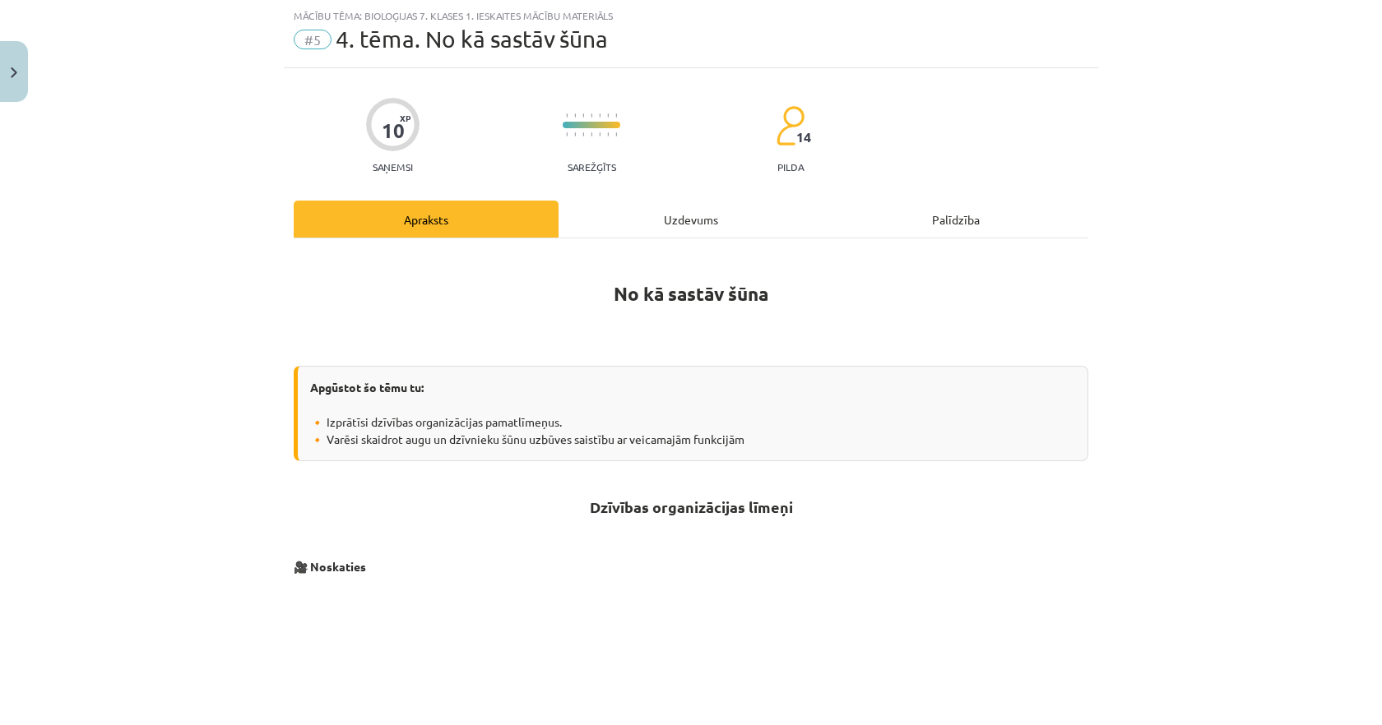
click at [676, 228] on div "Uzdevums" at bounding box center [690, 219] width 265 height 37
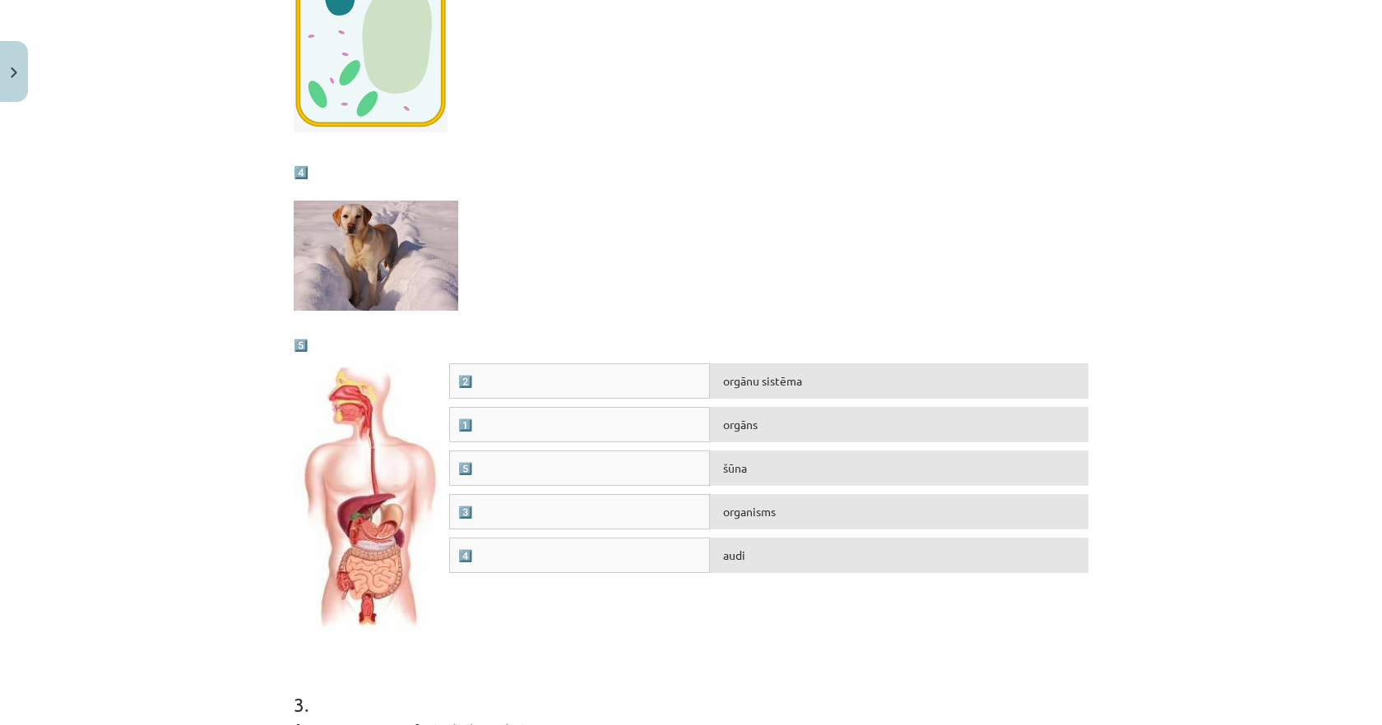
scroll to position [1210, 0]
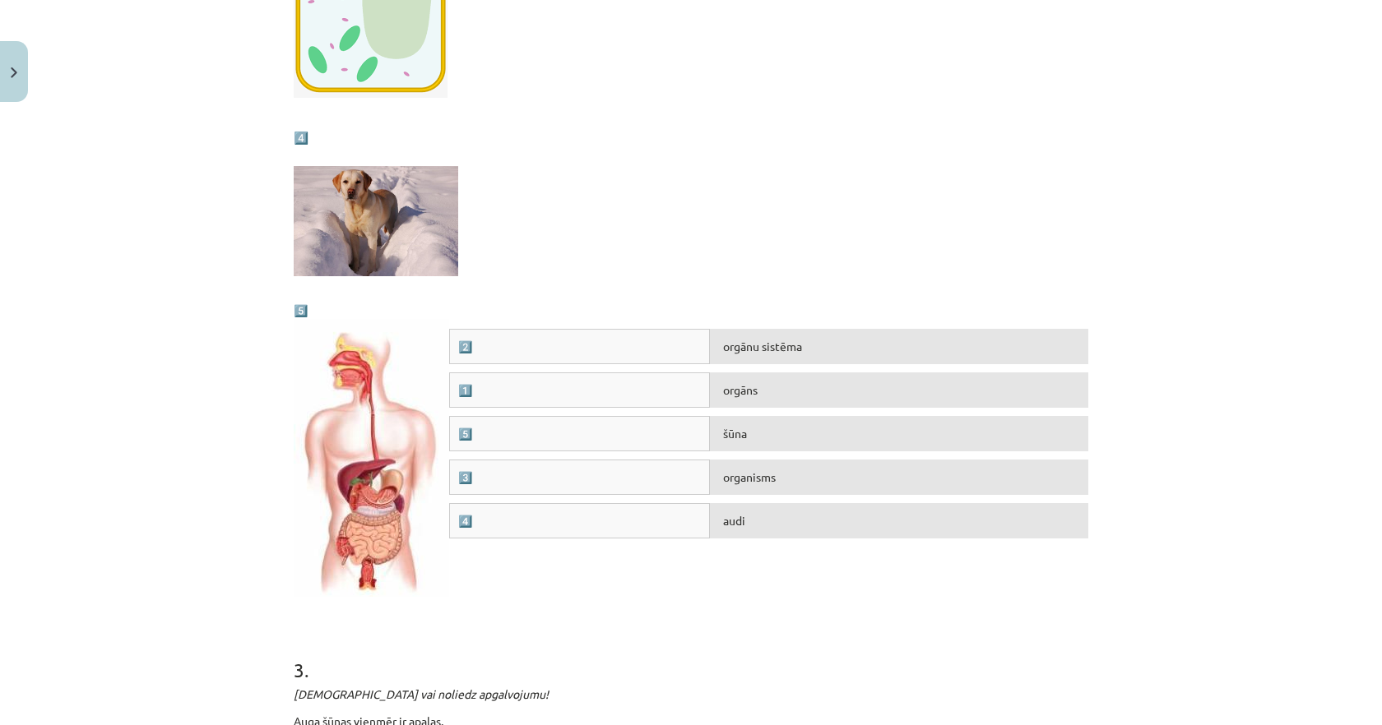
drag, startPoint x: 465, startPoint y: 342, endPoint x: 470, endPoint y: 355, distance: 14.1
click at [470, 355] on div "2️⃣" at bounding box center [579, 346] width 261 height 35
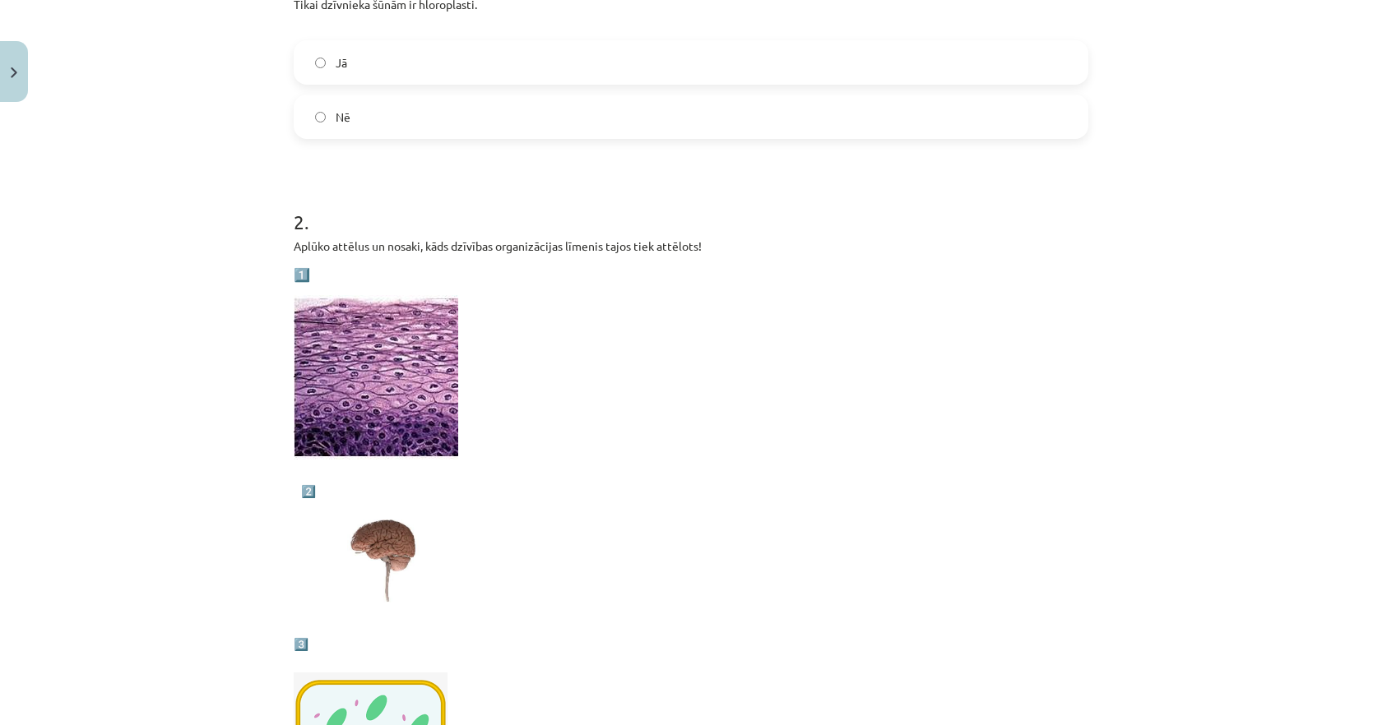
scroll to position [0, 0]
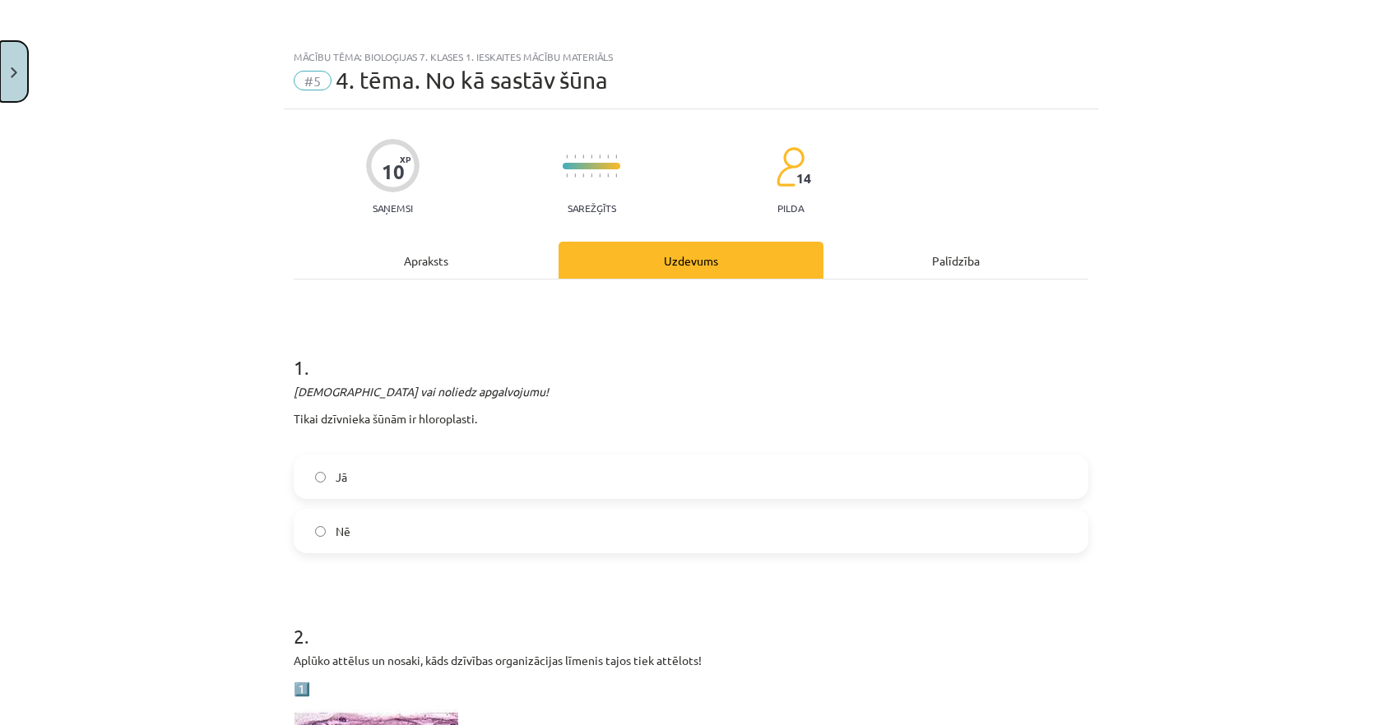
click at [9, 70] on button "Close" at bounding box center [14, 71] width 28 height 61
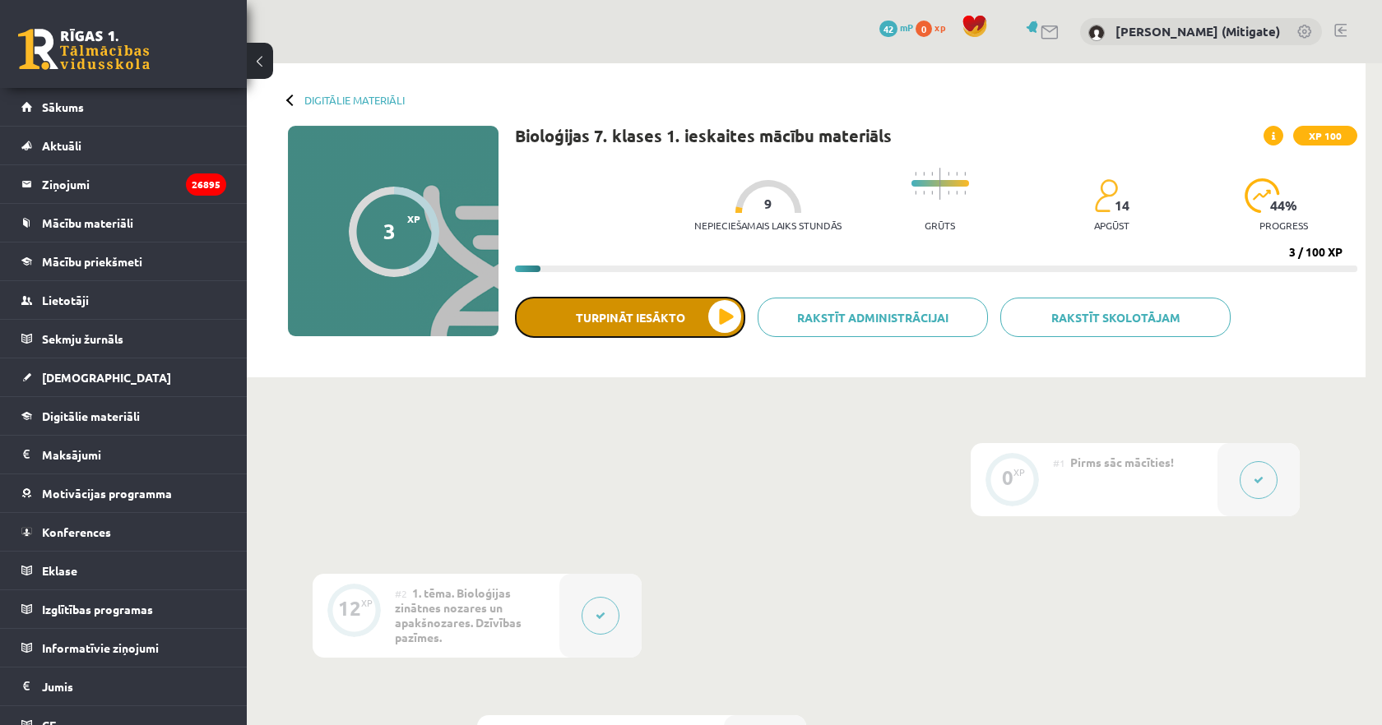
click at [669, 326] on button "Turpināt iesākto" at bounding box center [630, 317] width 230 height 41
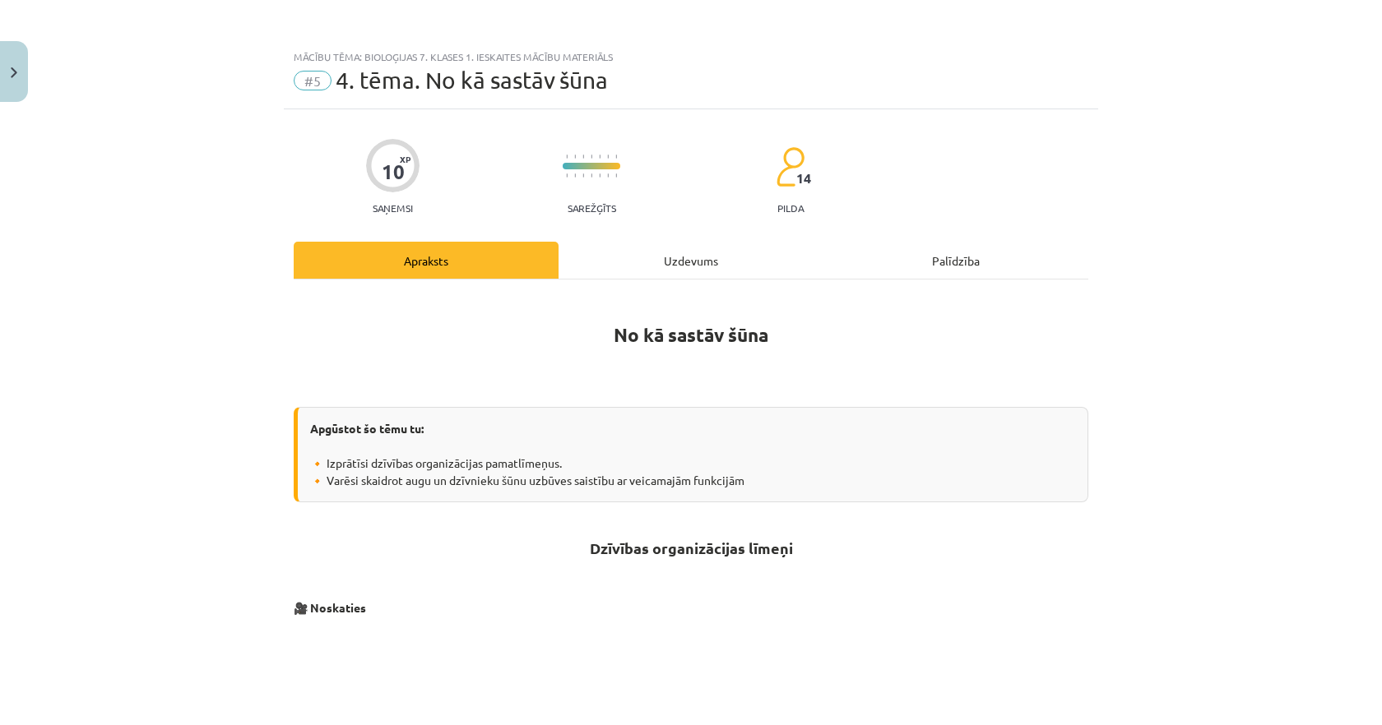
click at [658, 262] on div "Uzdevums" at bounding box center [690, 260] width 265 height 37
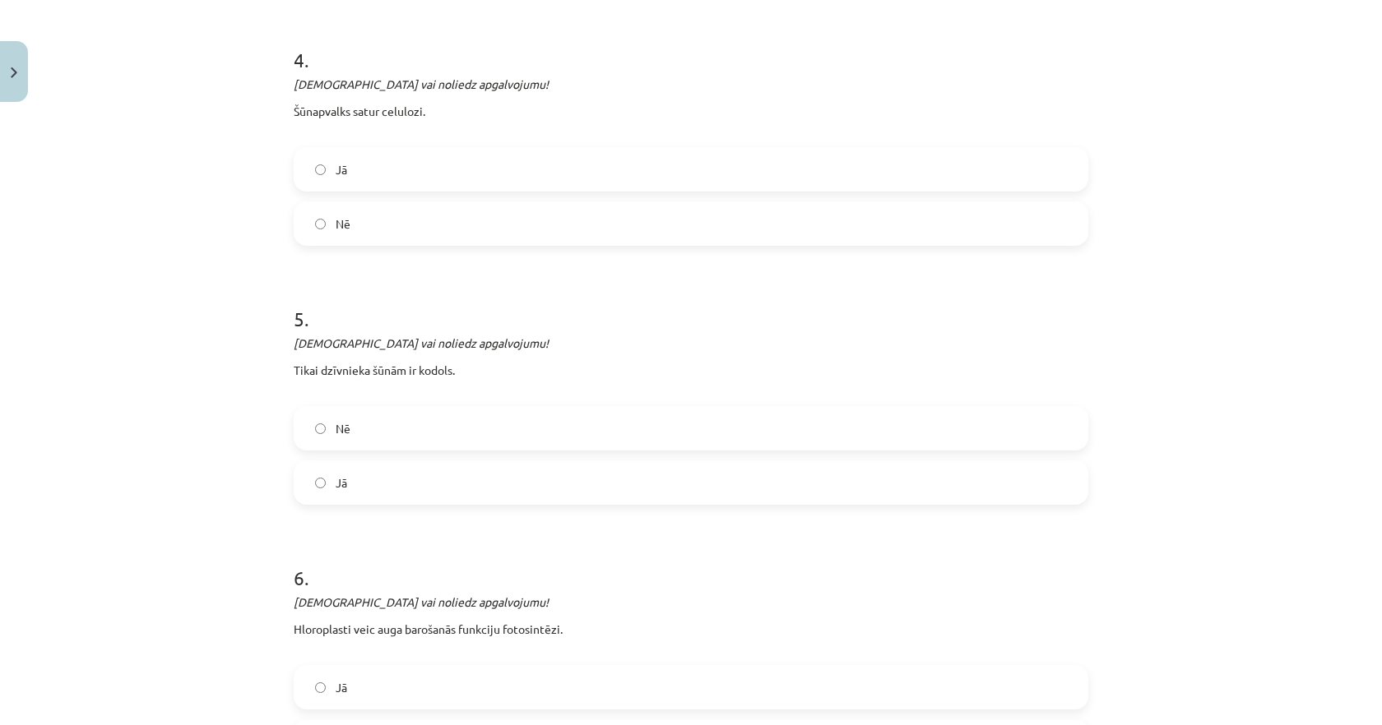
scroll to position [2304, 0]
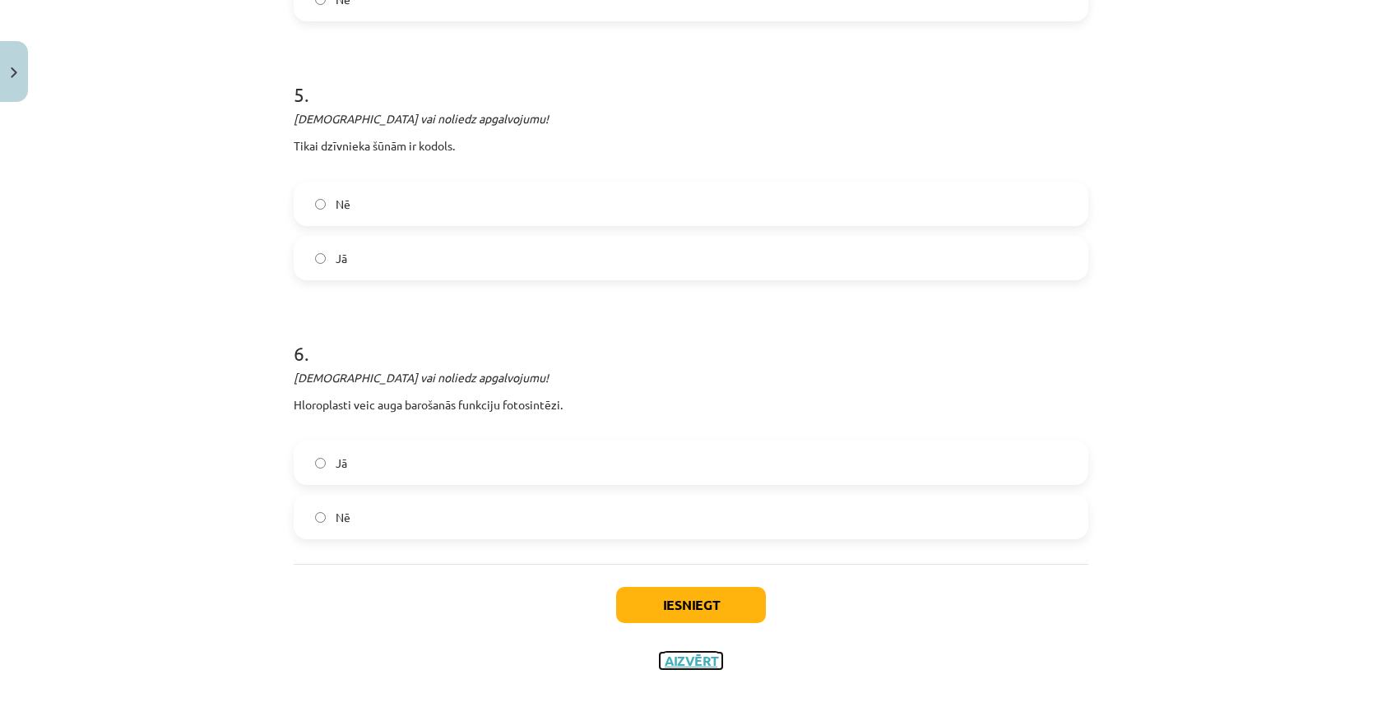
click at [696, 655] on button "Aizvērt" at bounding box center [691, 661] width 62 height 16
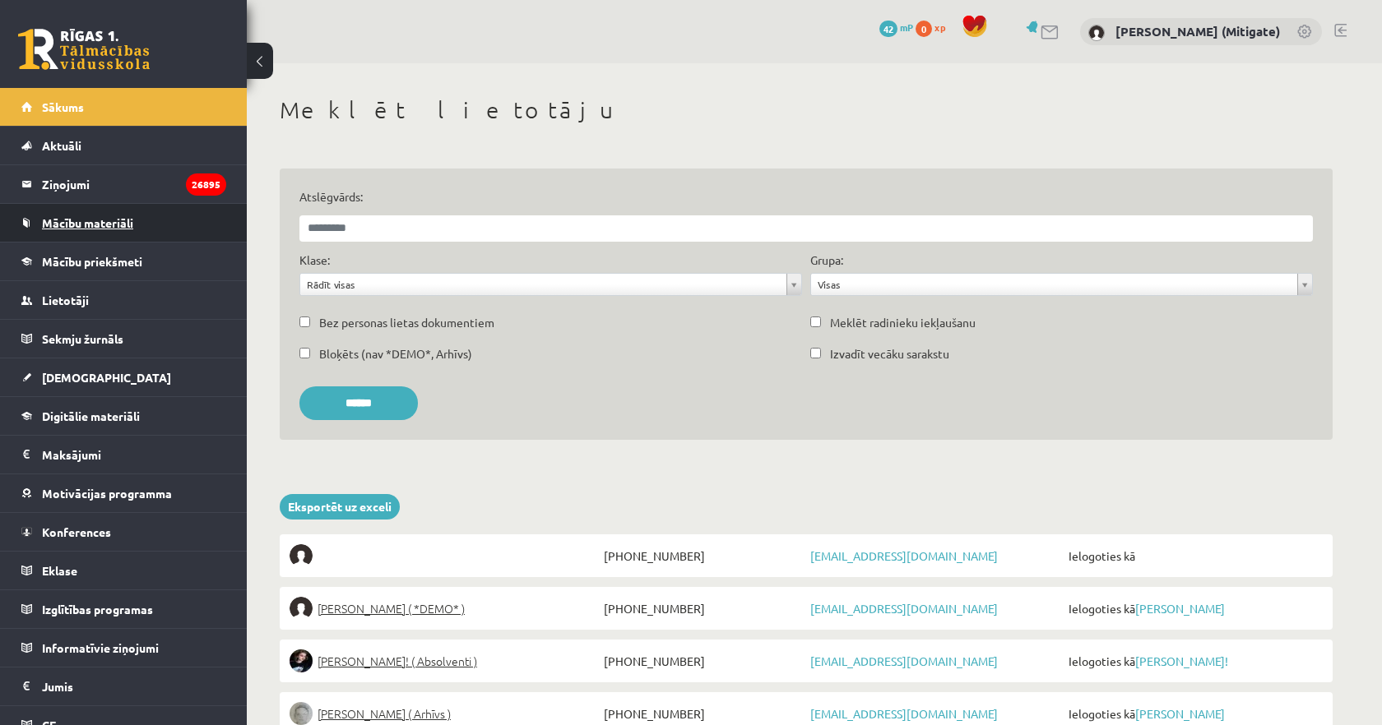
click at [97, 224] on span "Mācību materiāli" at bounding box center [87, 222] width 91 height 15
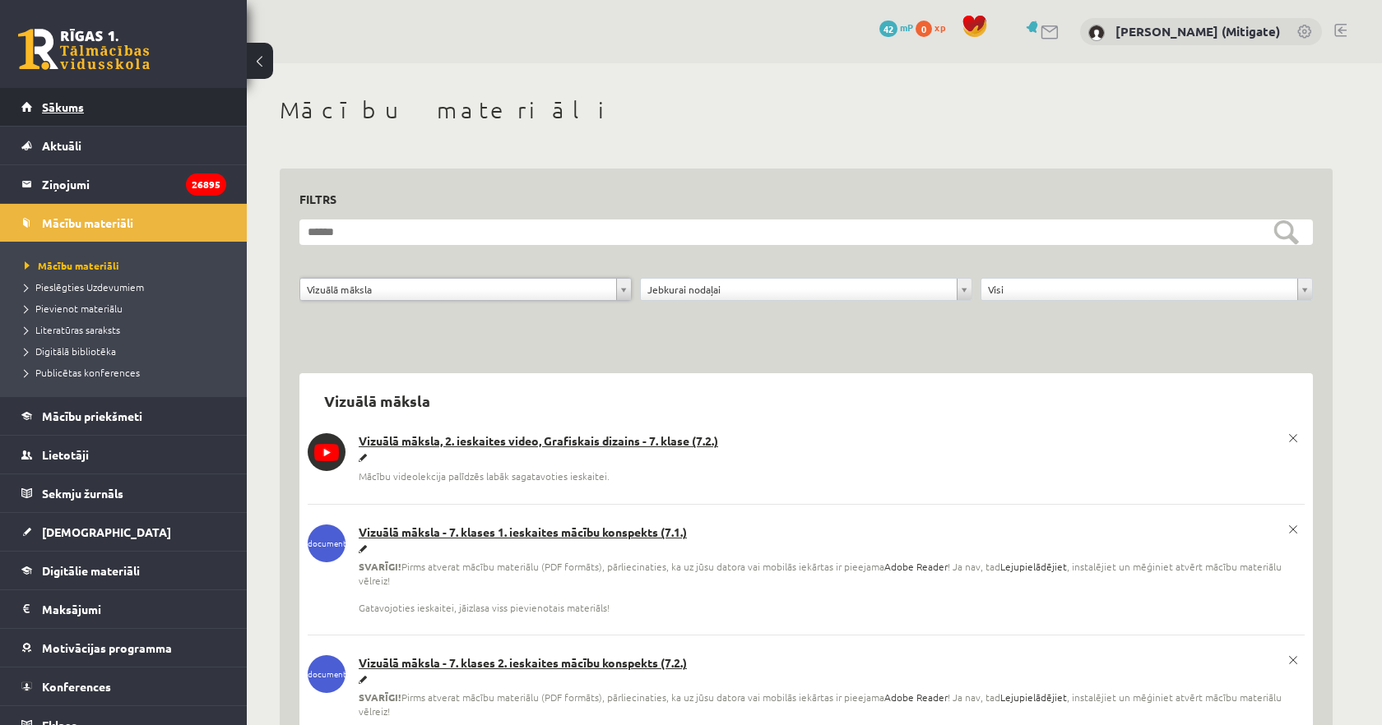
click at [58, 109] on span "Sākums" at bounding box center [63, 107] width 42 height 15
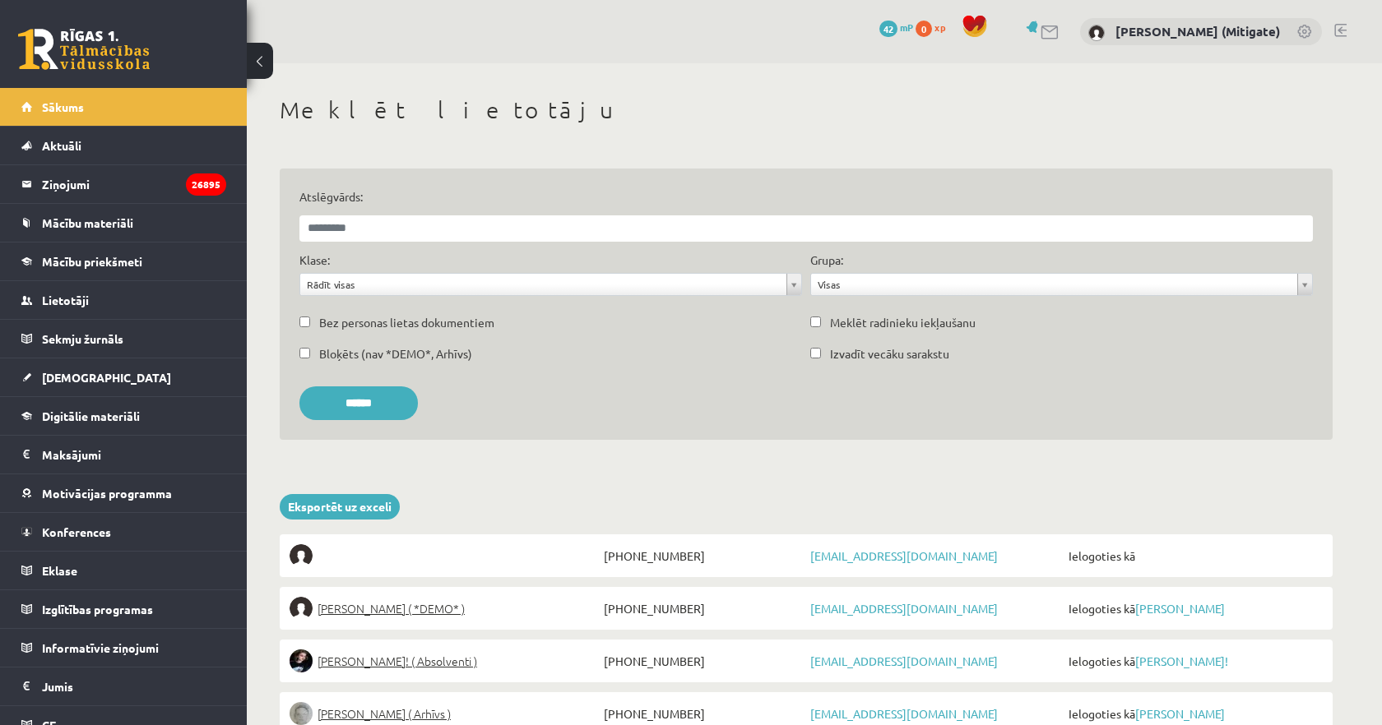
click at [83, 562] on link "Eklase" at bounding box center [123, 571] width 205 height 38
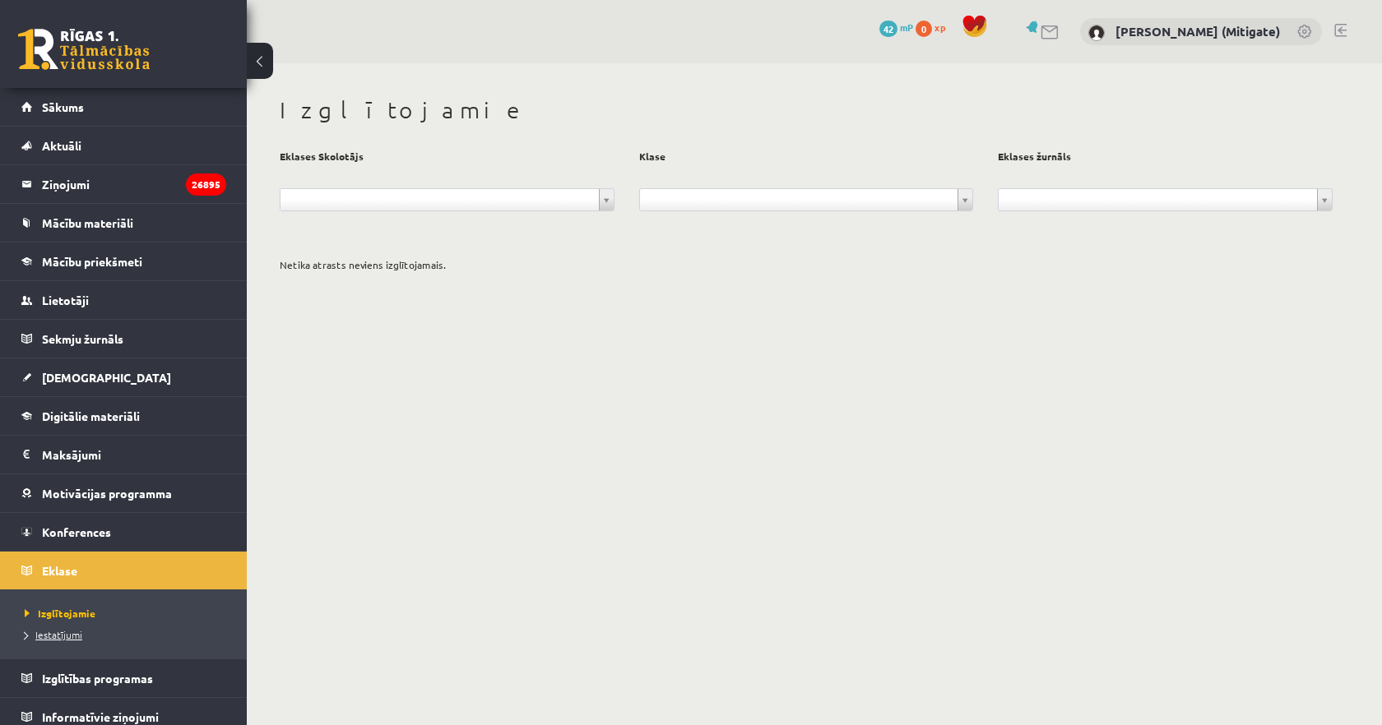
click at [58, 635] on span "Iestatījumi" at bounding box center [54, 634] width 58 height 13
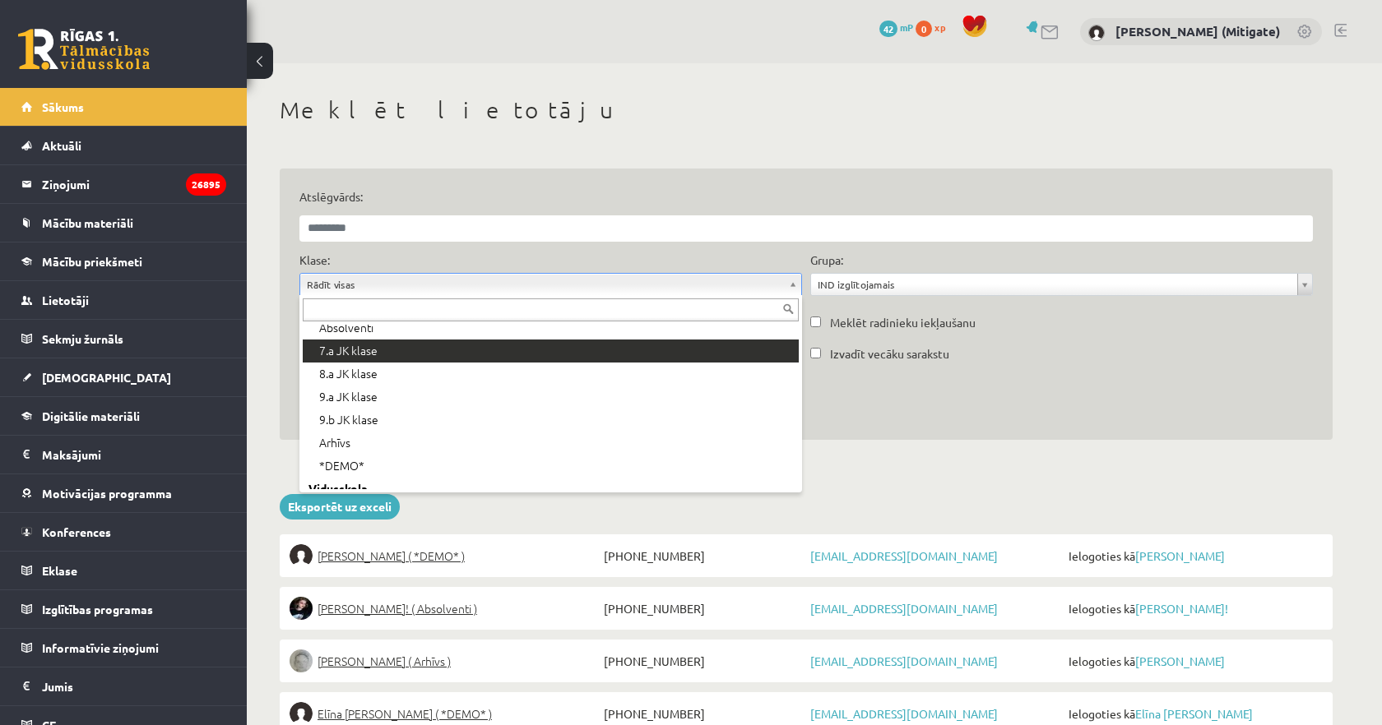
scroll to position [66, 0]
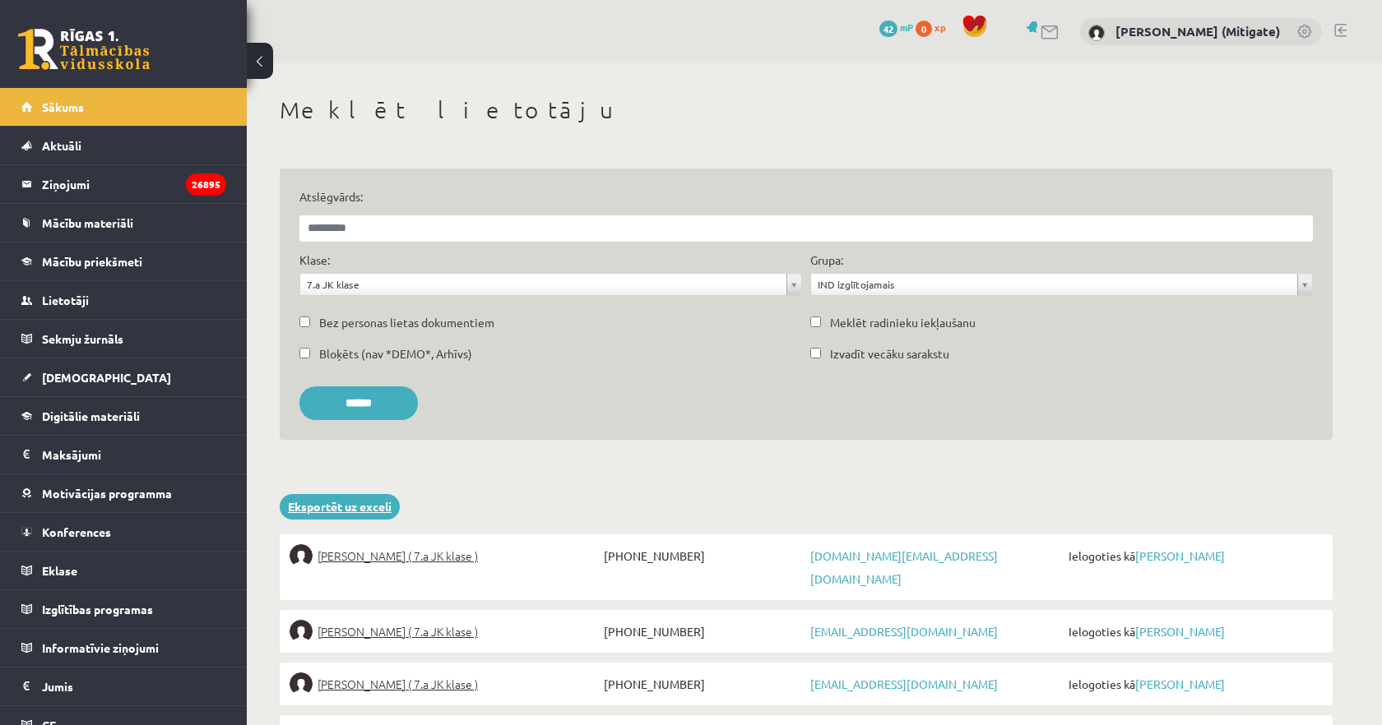
click at [339, 511] on link "Eksportēt uz exceli" at bounding box center [340, 506] width 120 height 25
